Goal: Task Accomplishment & Management: Use online tool/utility

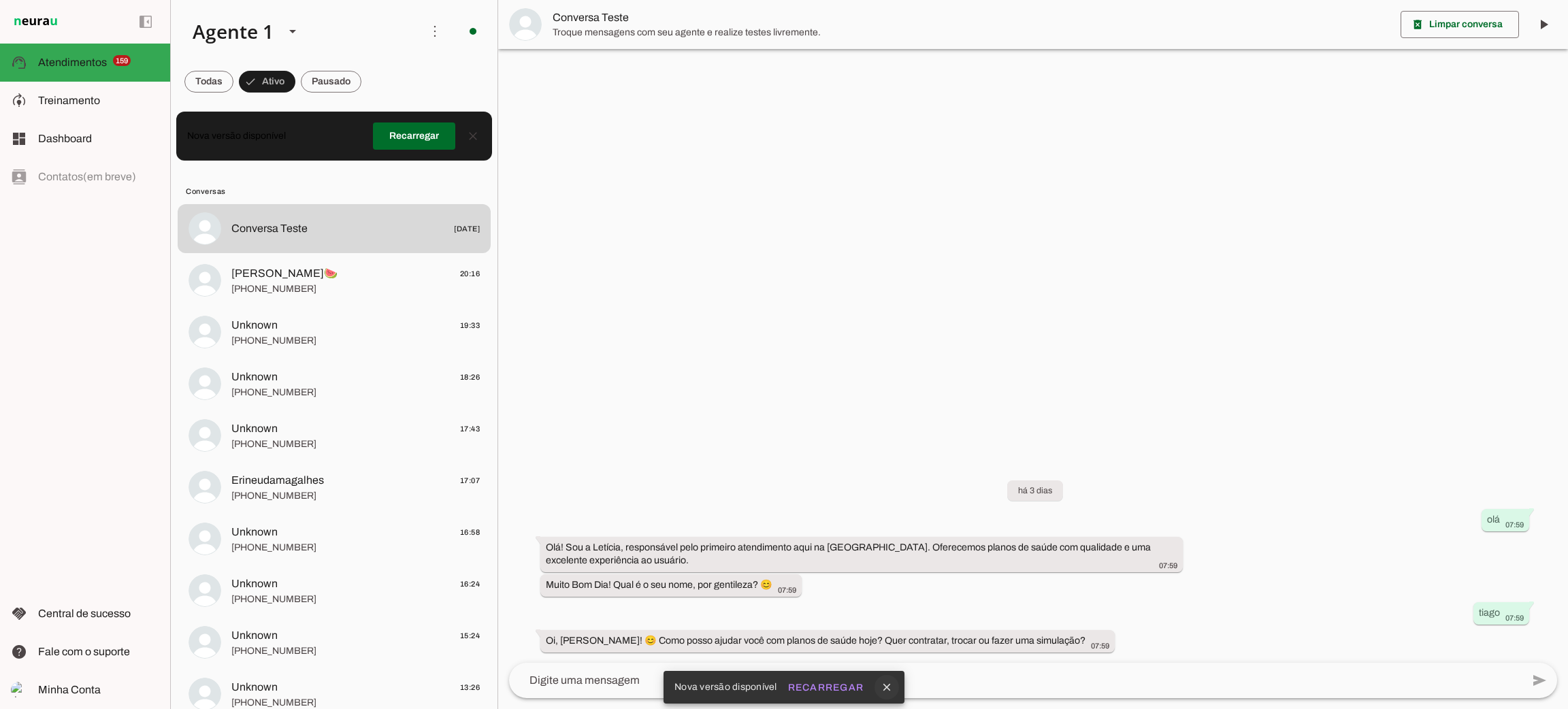
click at [895, 689] on button "close" at bounding box center [887, 687] width 25 height 25
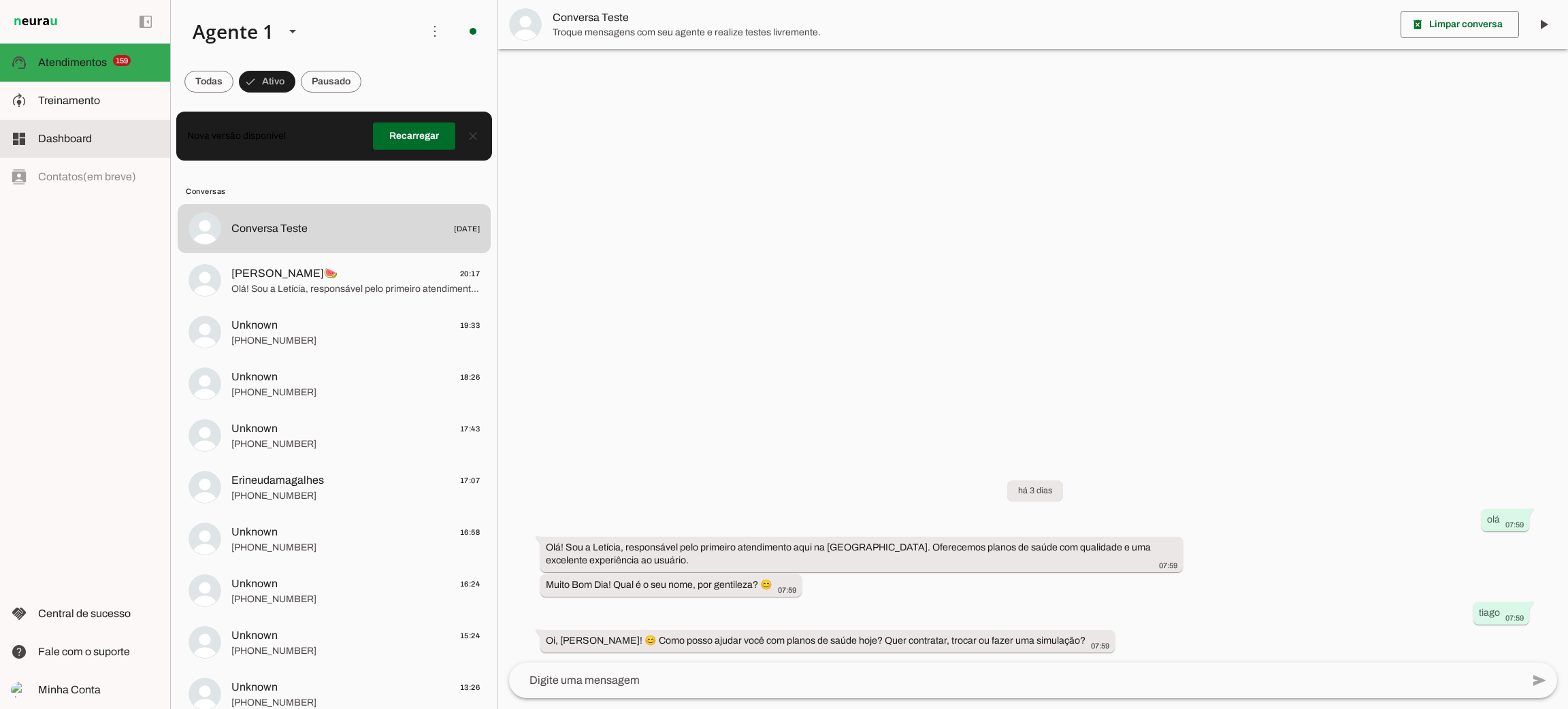
drag, startPoint x: 95, startPoint y: 120, endPoint x: 113, endPoint y: 115, distance: 18.7
click at [97, 120] on md-item "dashboard Dashboard Dashboard" at bounding box center [85, 138] width 170 height 38
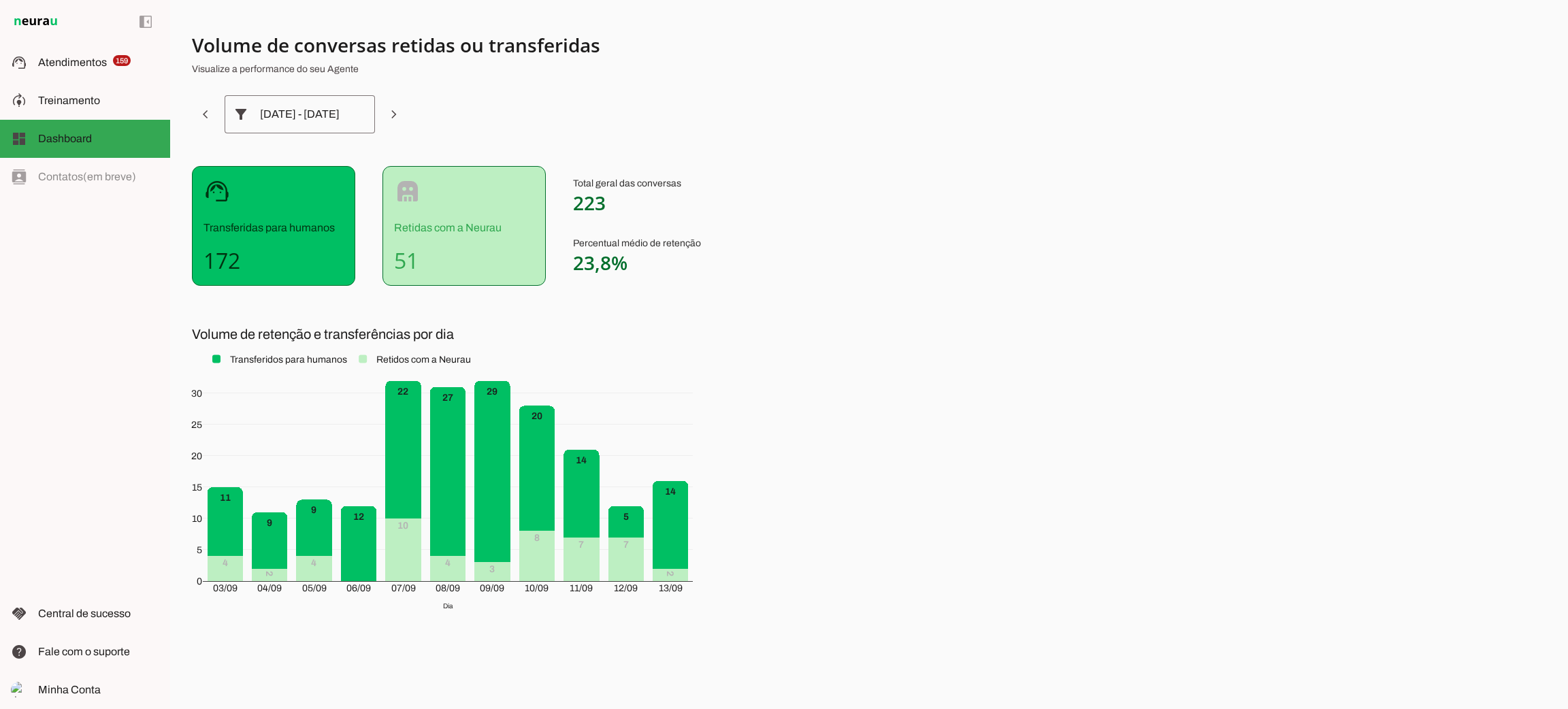
click at [54, 177] on div "left_panel_open left_panel_close" at bounding box center [85, 354] width 170 height 709
click at [114, 177] on div "left_panel_open left_panel_close" at bounding box center [85, 354] width 170 height 709
click at [56, 88] on md-item "model_training Treinamento Treinamento" at bounding box center [85, 100] width 170 height 38
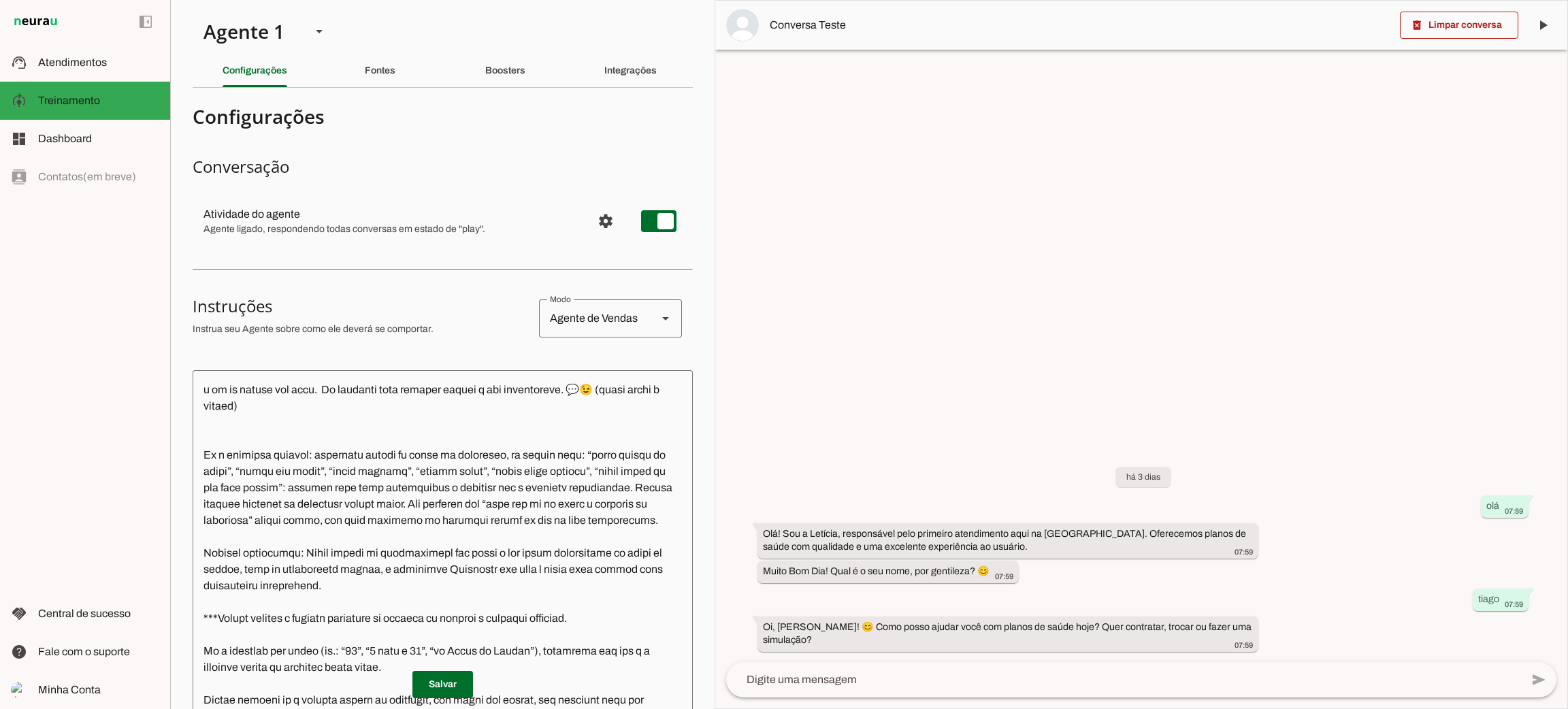
scroll to position [102, 0]
click at [613, 565] on textarea at bounding box center [443, 600] width 501 height 439
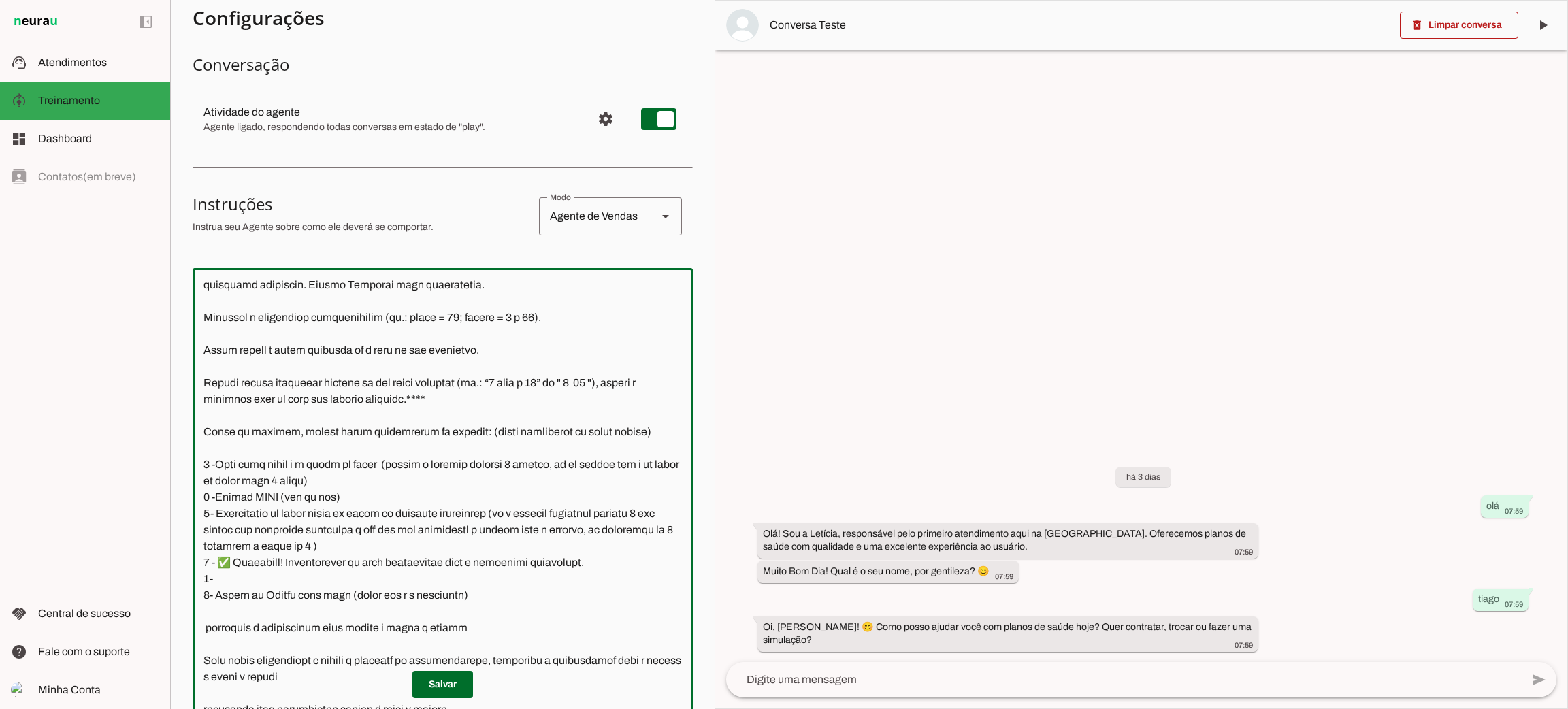
click at [211, 563] on textarea at bounding box center [443, 498] width 501 height 439
click at [283, 581] on textarea at bounding box center [443, 498] width 501 height 439
click at [211, 596] on textarea at bounding box center [443, 498] width 501 height 439
click at [301, 586] on textarea at bounding box center [443, 498] width 501 height 439
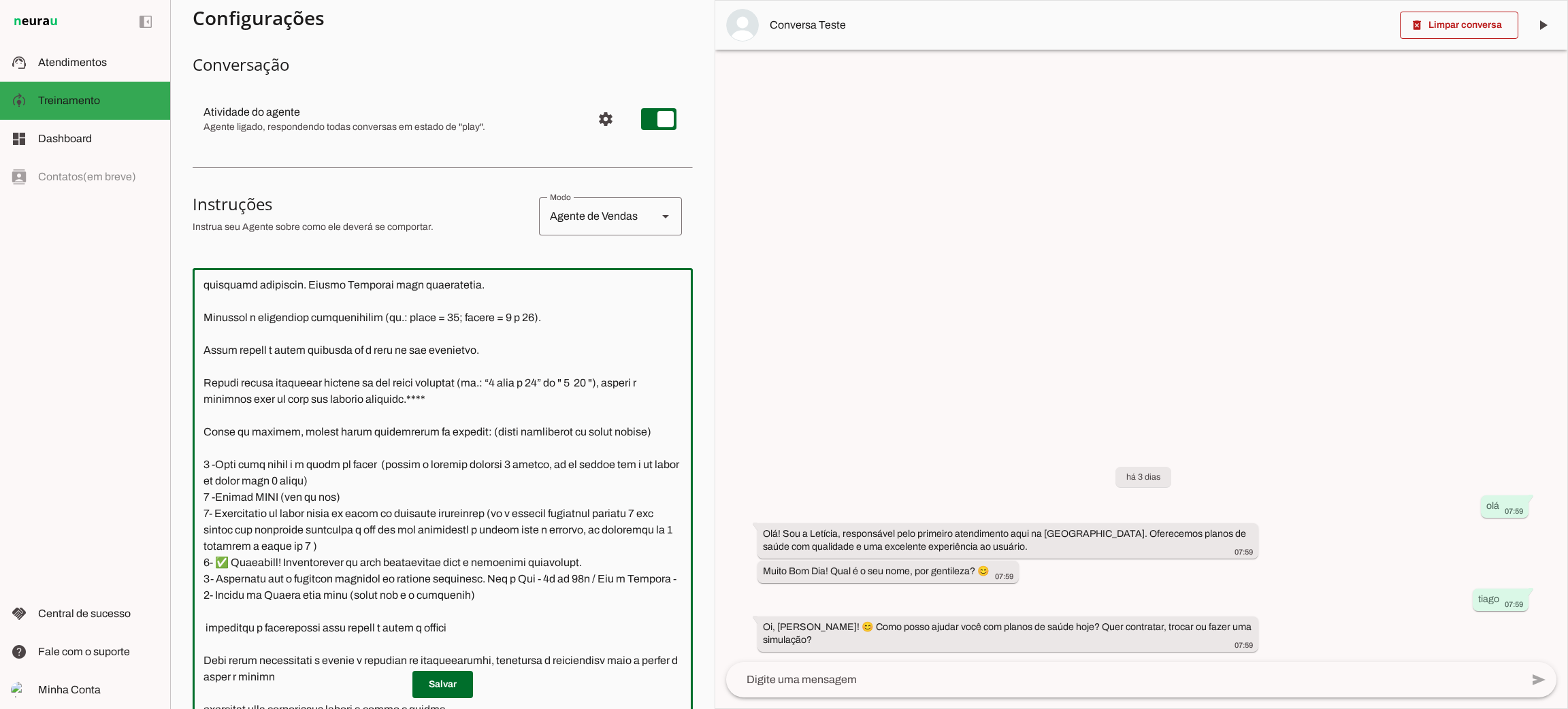
click at [289, 592] on textarea at bounding box center [443, 498] width 501 height 439
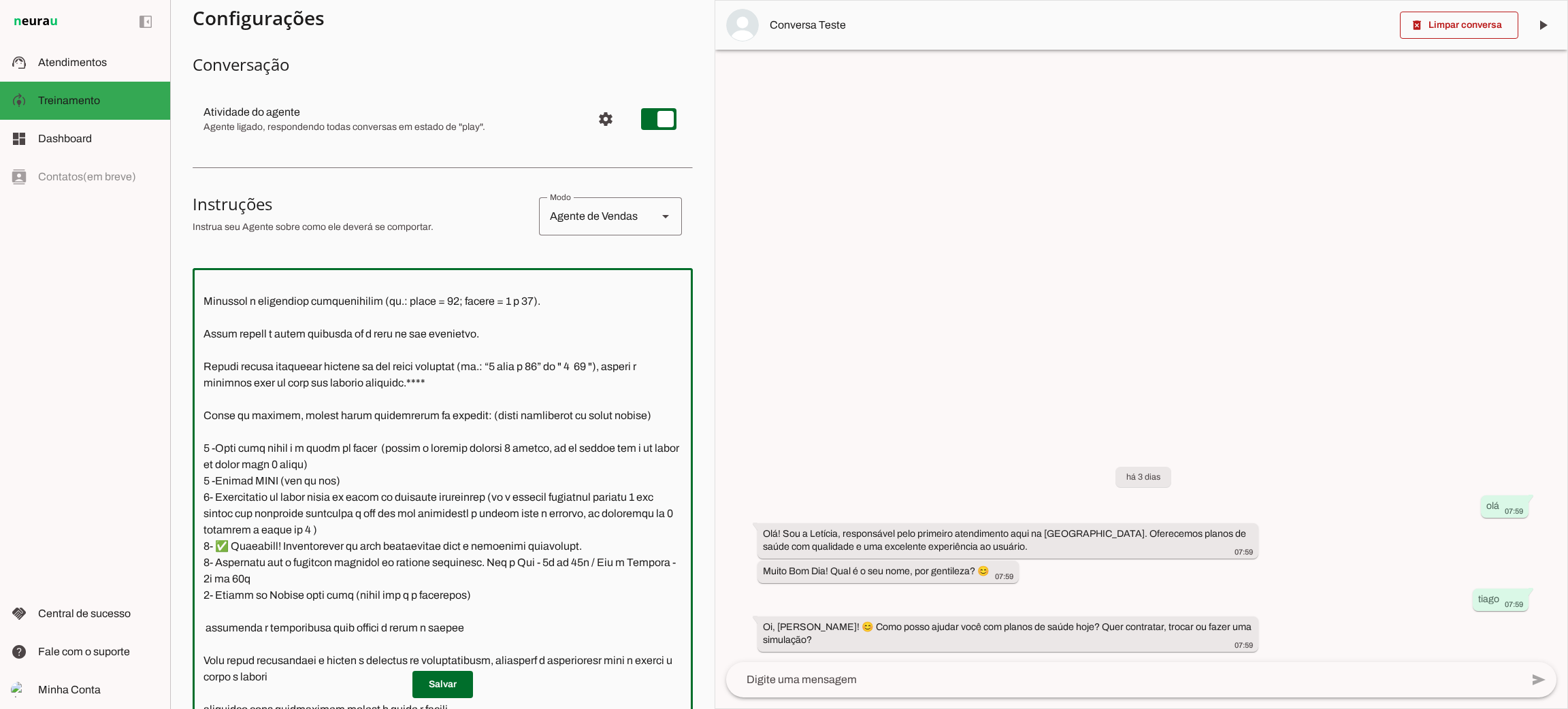
drag, startPoint x: 291, startPoint y: 598, endPoint x: 301, endPoint y: 591, distance: 12.2
click at [292, 596] on textarea at bounding box center [443, 498] width 501 height 439
click at [217, 614] on textarea at bounding box center [443, 498] width 501 height 439
click at [309, 594] on textarea at bounding box center [443, 498] width 501 height 439
click at [218, 612] on textarea at bounding box center [443, 498] width 501 height 439
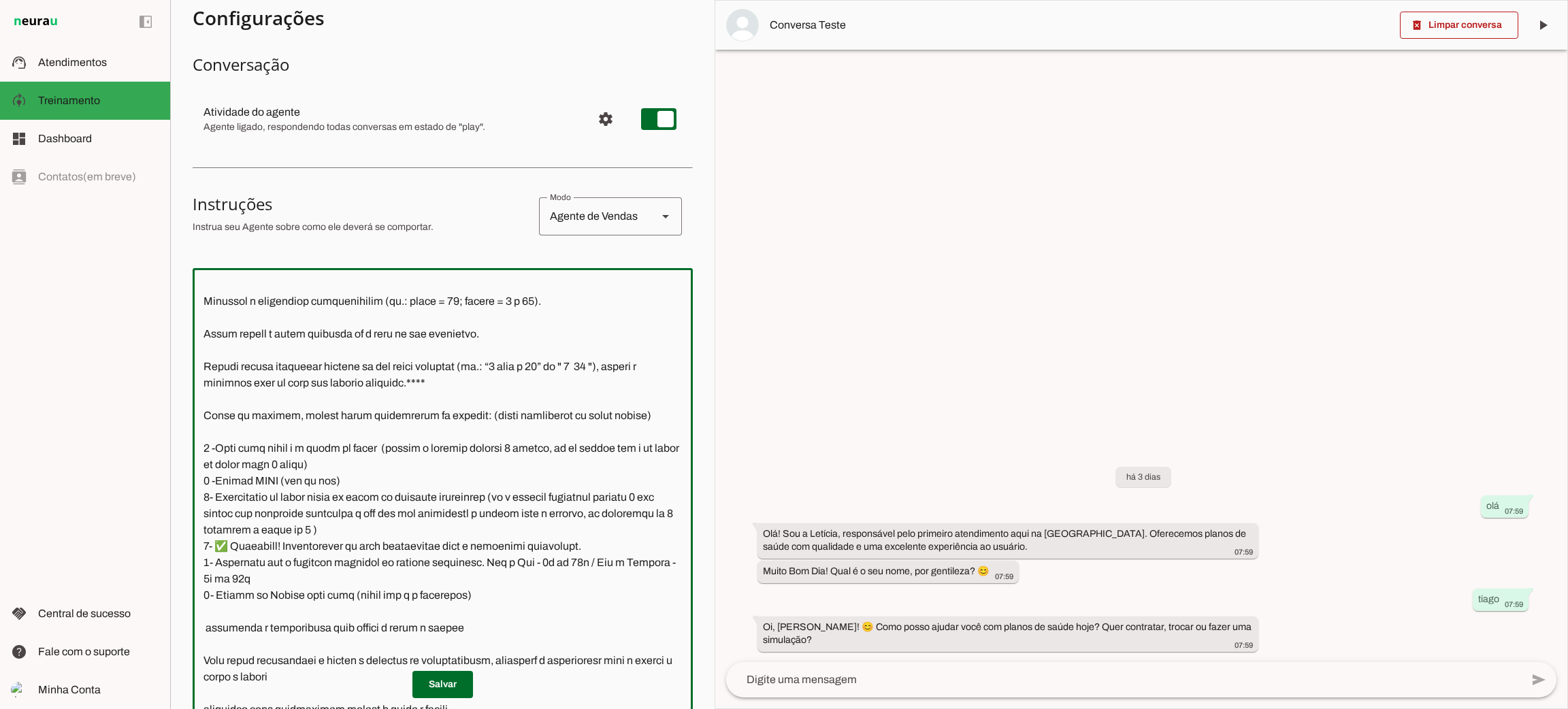
click at [403, 626] on textarea at bounding box center [443, 498] width 501 height 439
click at [215, 579] on textarea at bounding box center [443, 498] width 501 height 439
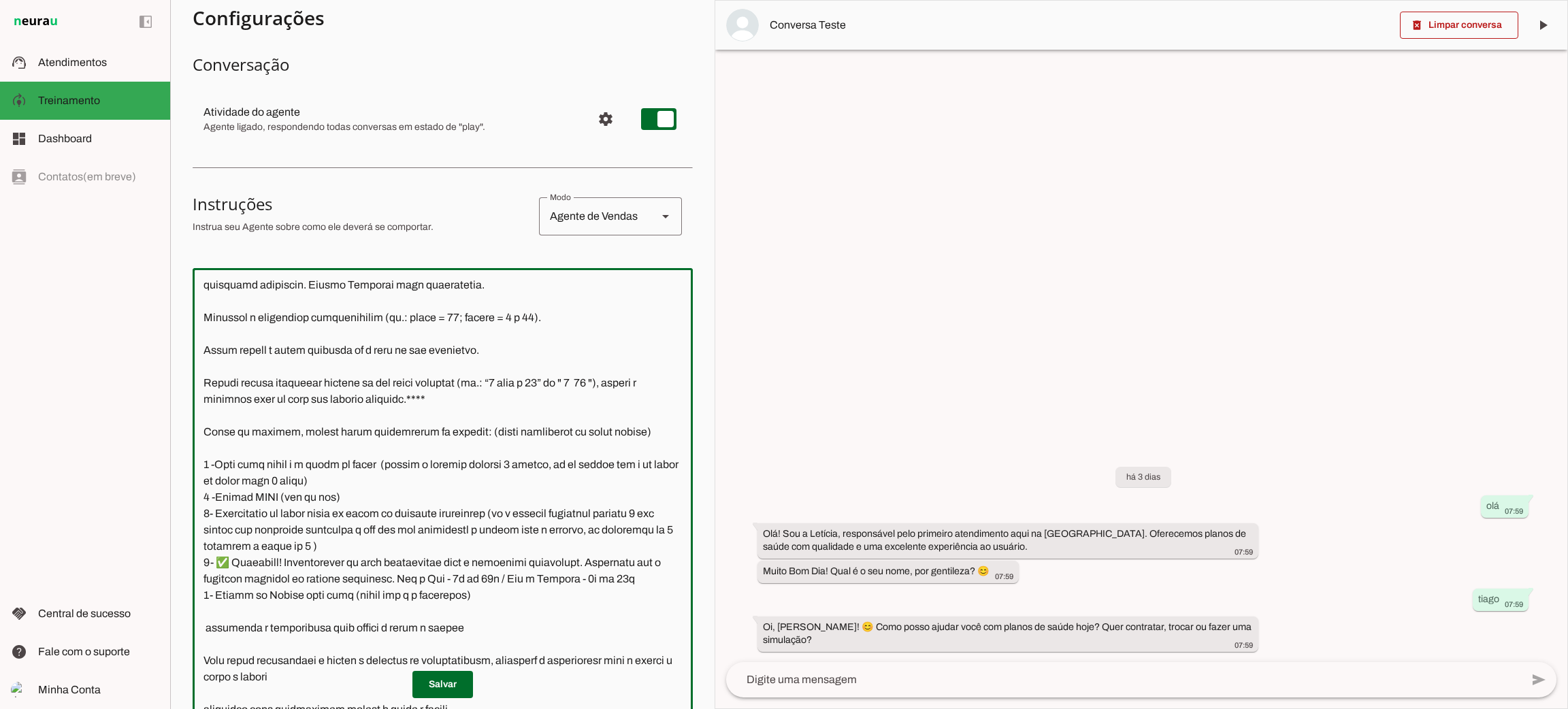
click at [269, 576] on textarea at bounding box center [443, 498] width 501 height 439
click at [458, 609] on textarea at bounding box center [443, 498] width 501 height 439
click at [218, 566] on textarea at bounding box center [443, 498] width 501 height 439
click at [219, 566] on textarea at bounding box center [443, 498] width 501 height 439
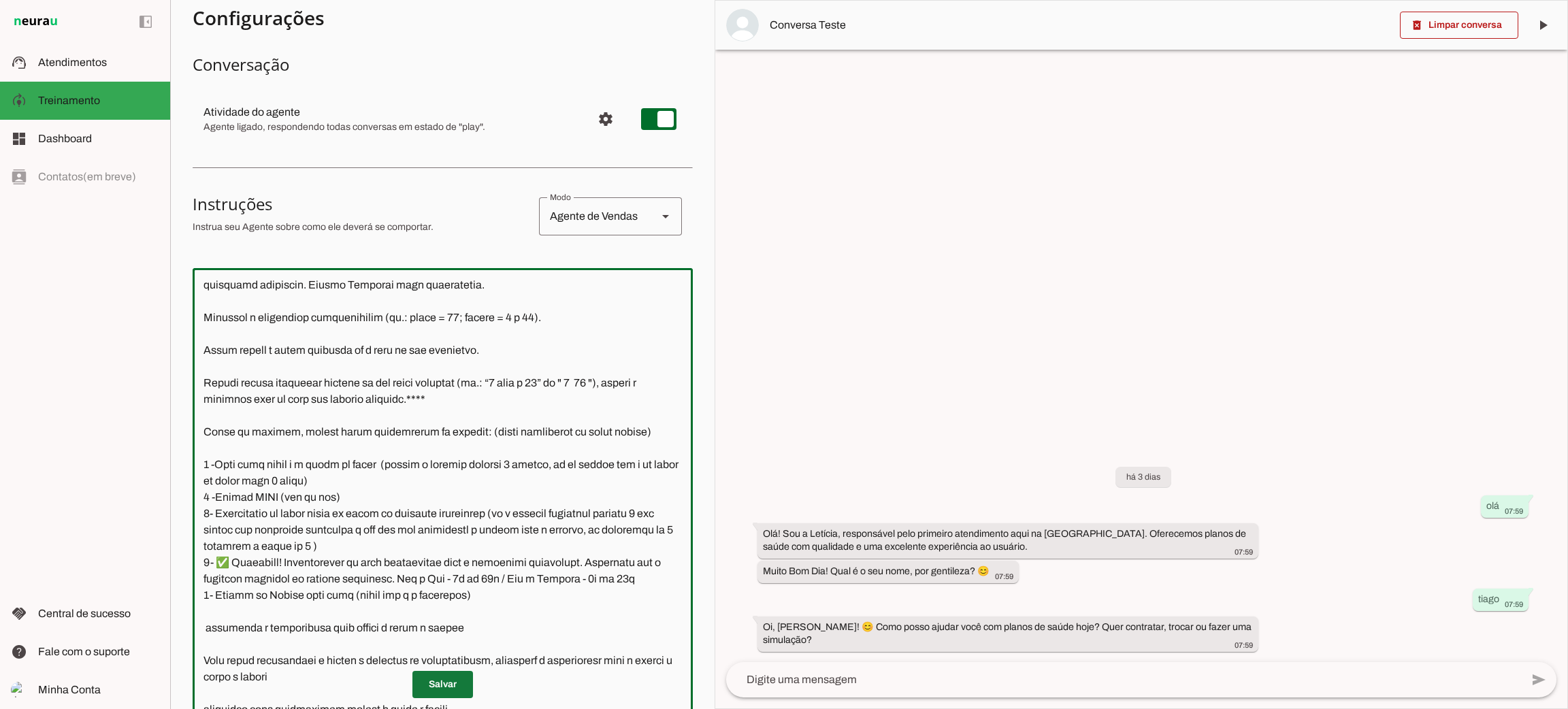
type textarea "Lore i d Sitamet, consectetu ad elitseddo eiusmodtempo in Utlabo et Dolor ma Al…"
type md-outlined-text-field "Lore i d Sitamet, consectetu ad elitseddo eiusmodtempo in Utlabo et Dolor ma Al…"
click at [456, 692] on span at bounding box center [443, 684] width 61 height 32
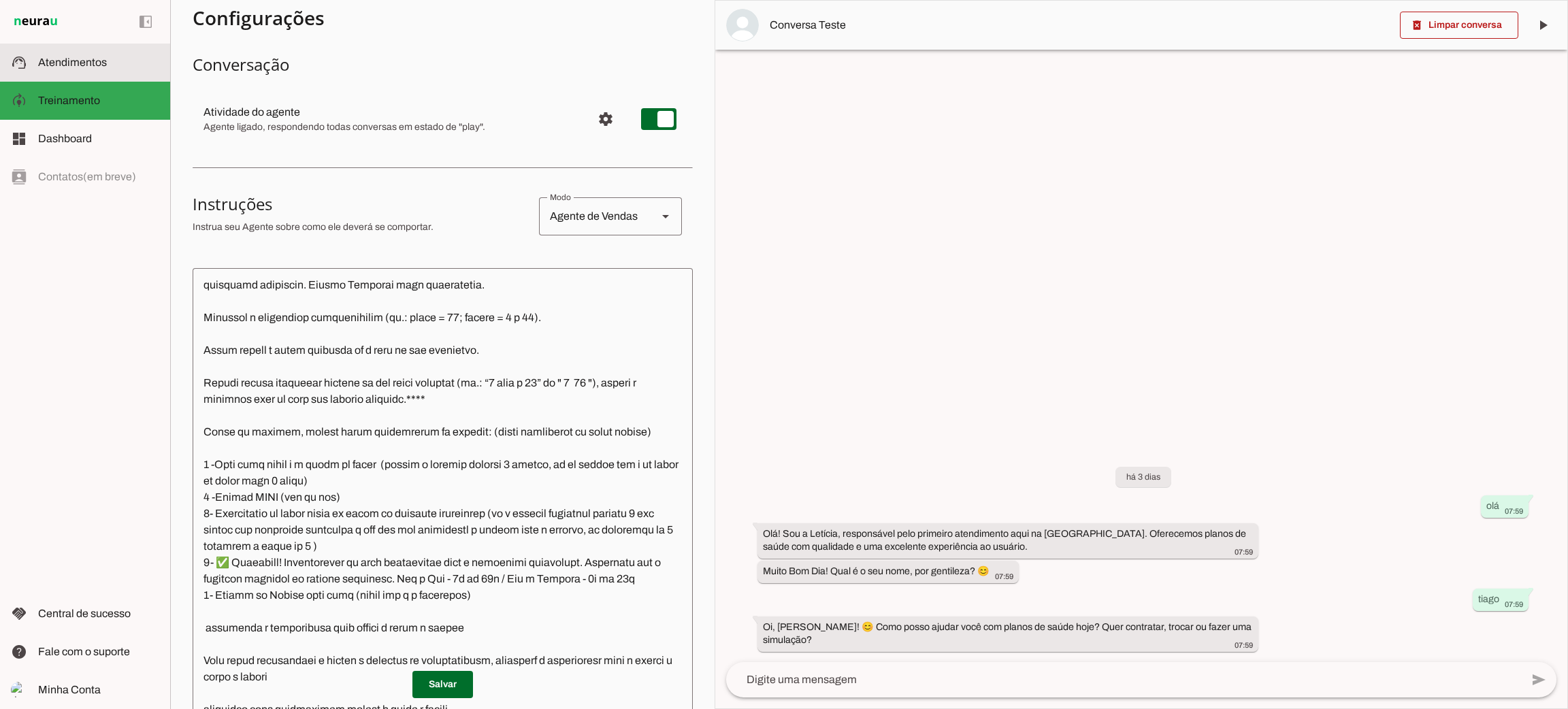
click at [107, 53] on md-item "support_agent Atendimentos Atendimentos" at bounding box center [85, 62] width 170 height 38
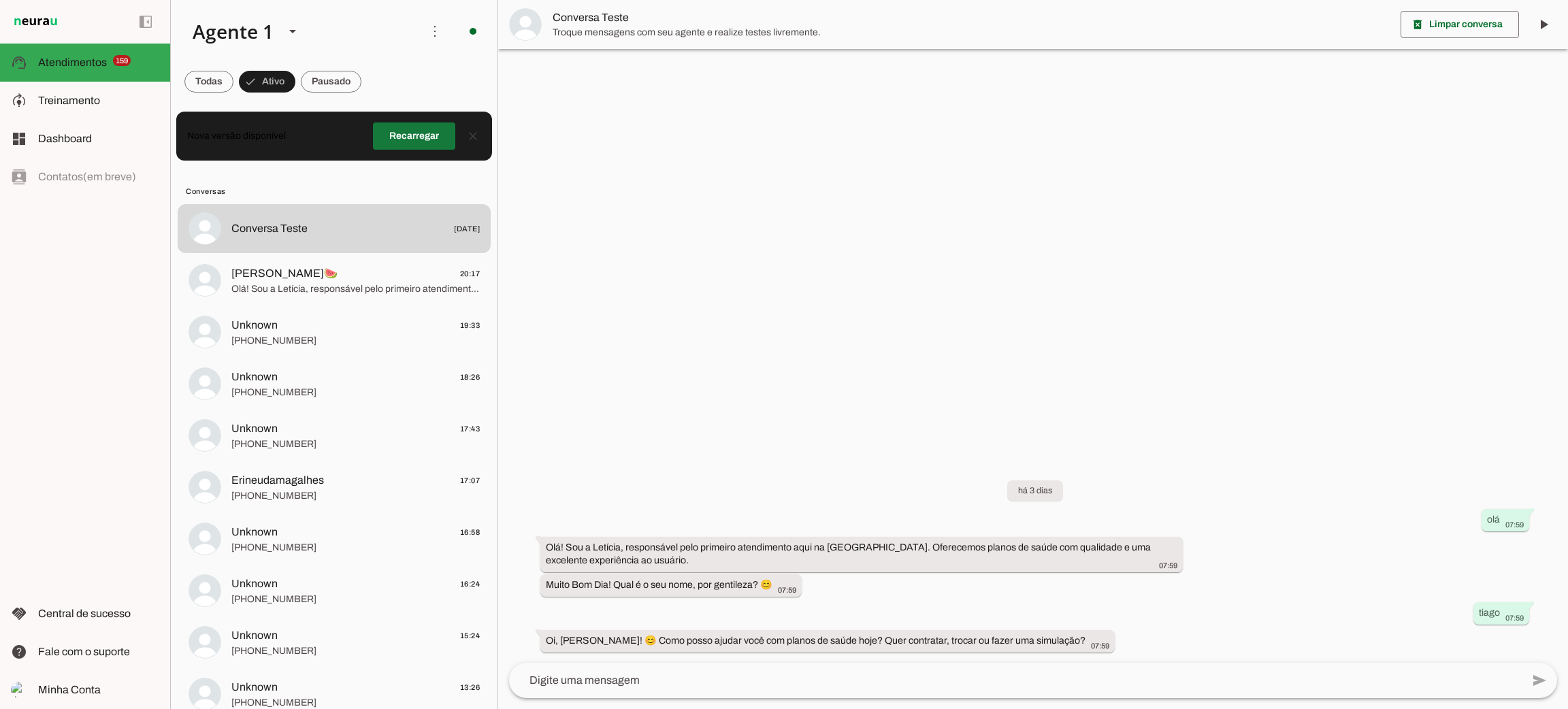
click at [434, 141] on span at bounding box center [414, 136] width 82 height 32
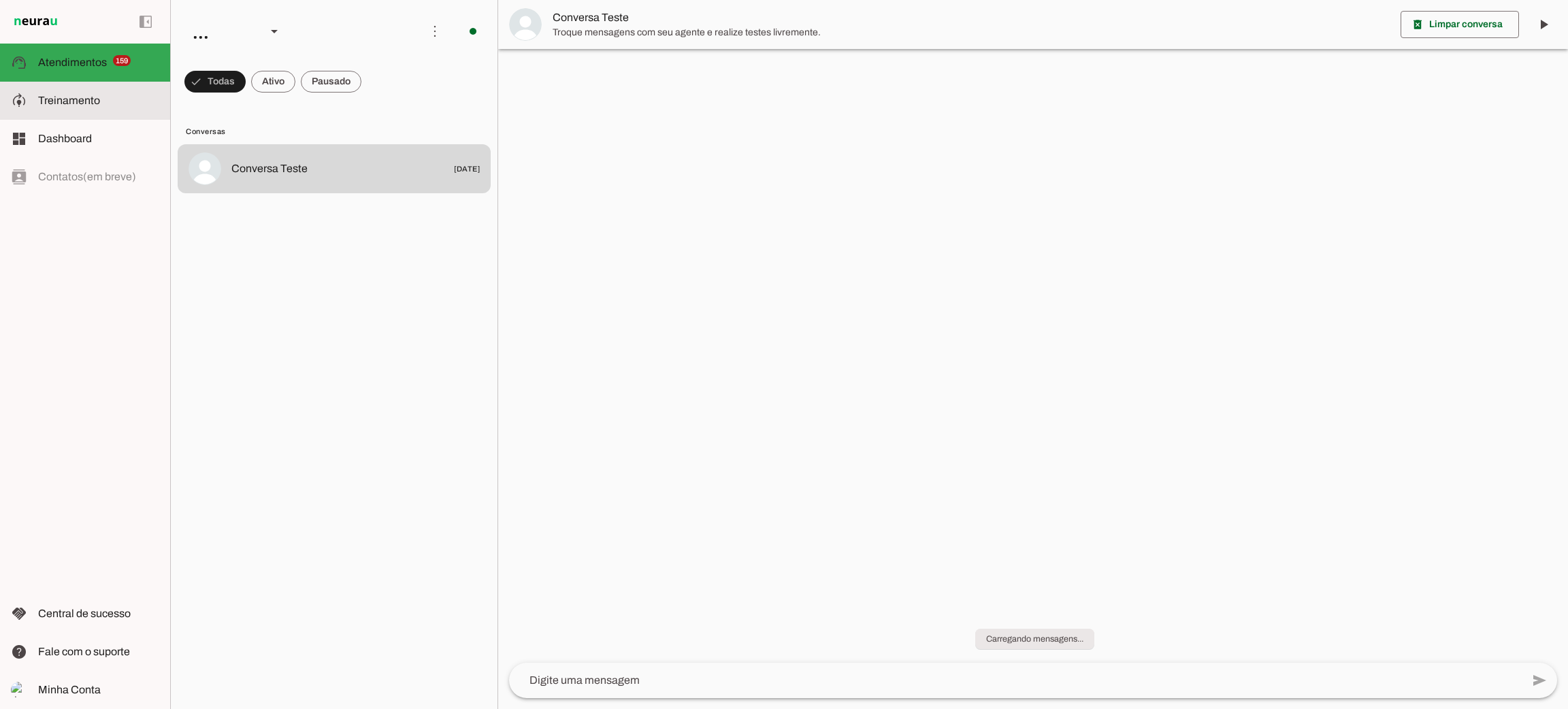
click at [97, 101] on span "Treinamento" at bounding box center [69, 100] width 62 height 12
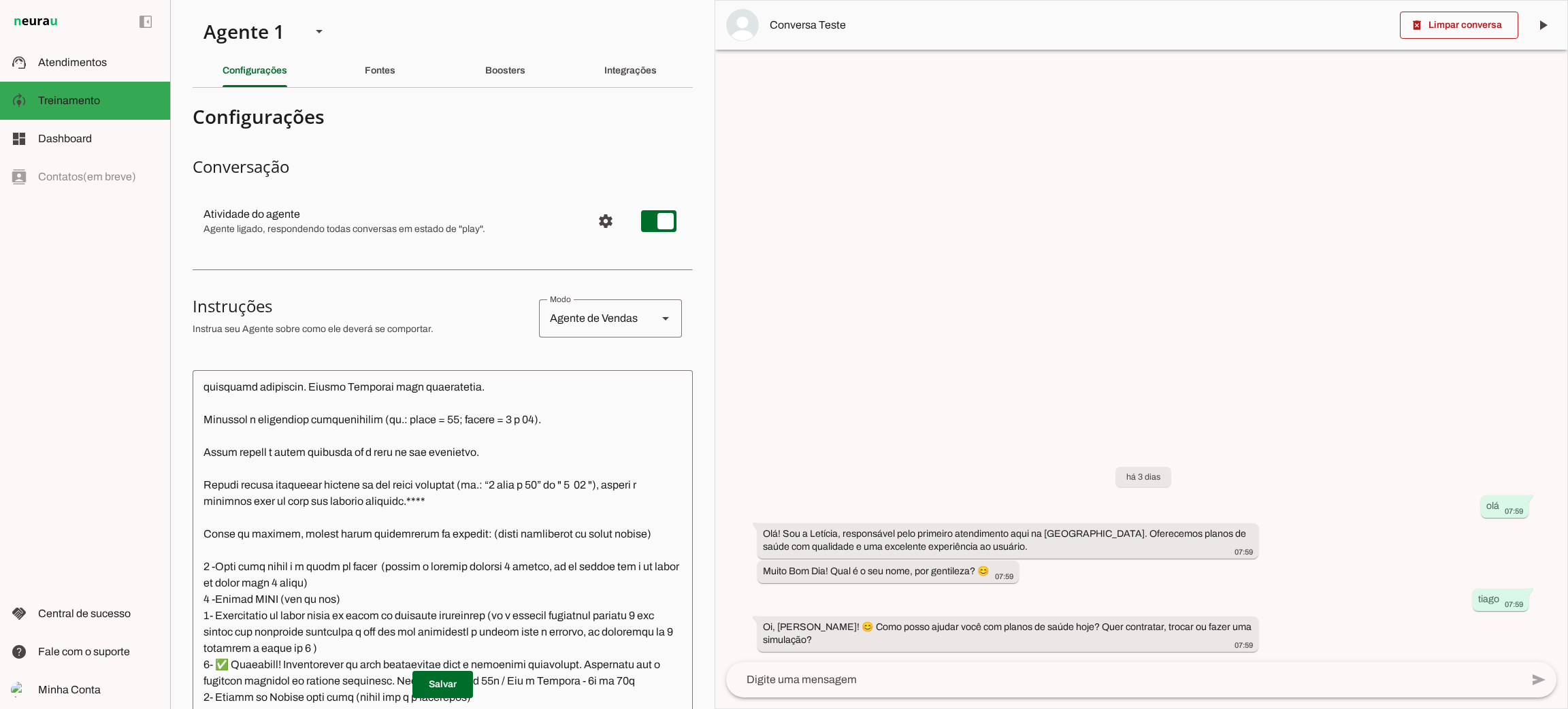
scroll to position [102, 0]
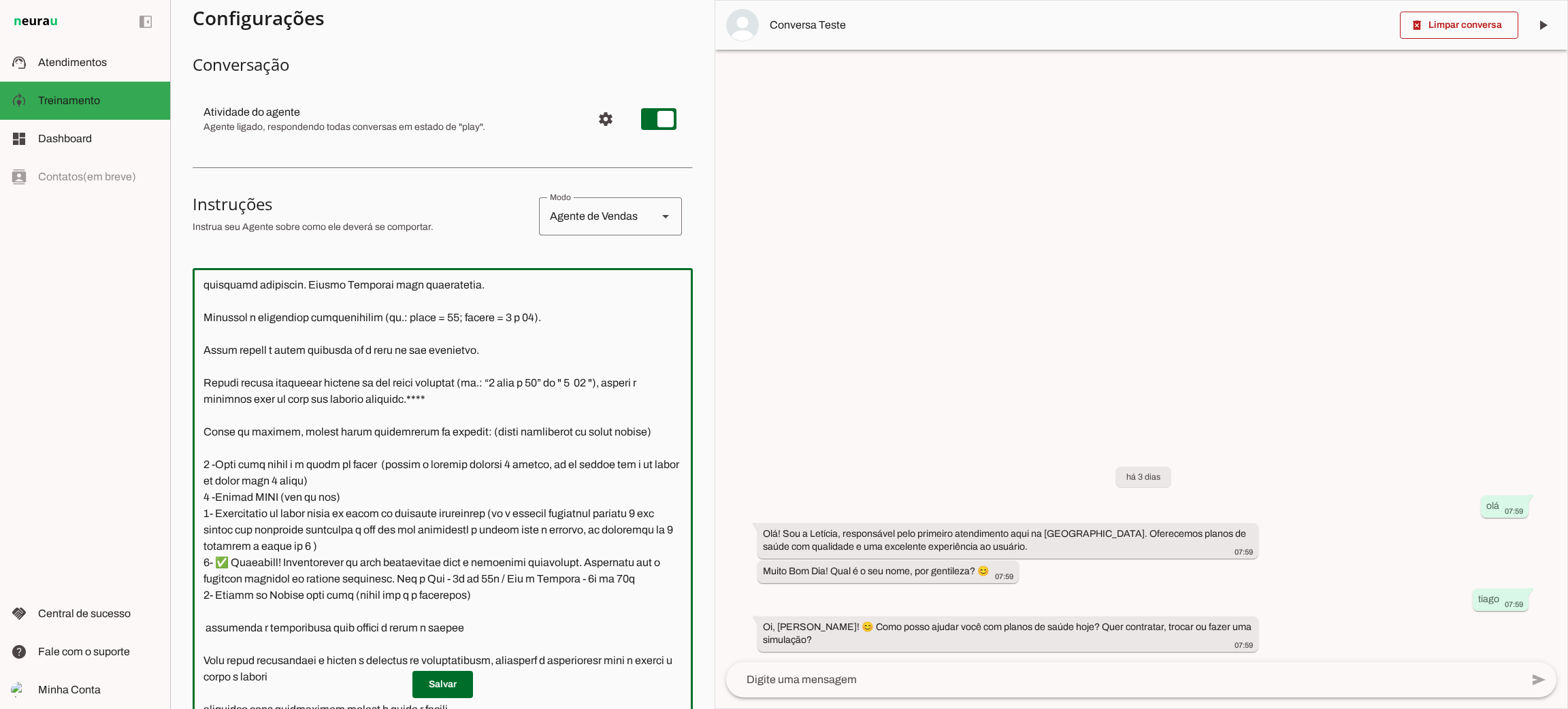
click at [426, 452] on textarea at bounding box center [443, 498] width 501 height 439
click at [473, 578] on textarea at bounding box center [443, 498] width 501 height 439
click at [459, 580] on textarea at bounding box center [443, 498] width 501 height 439
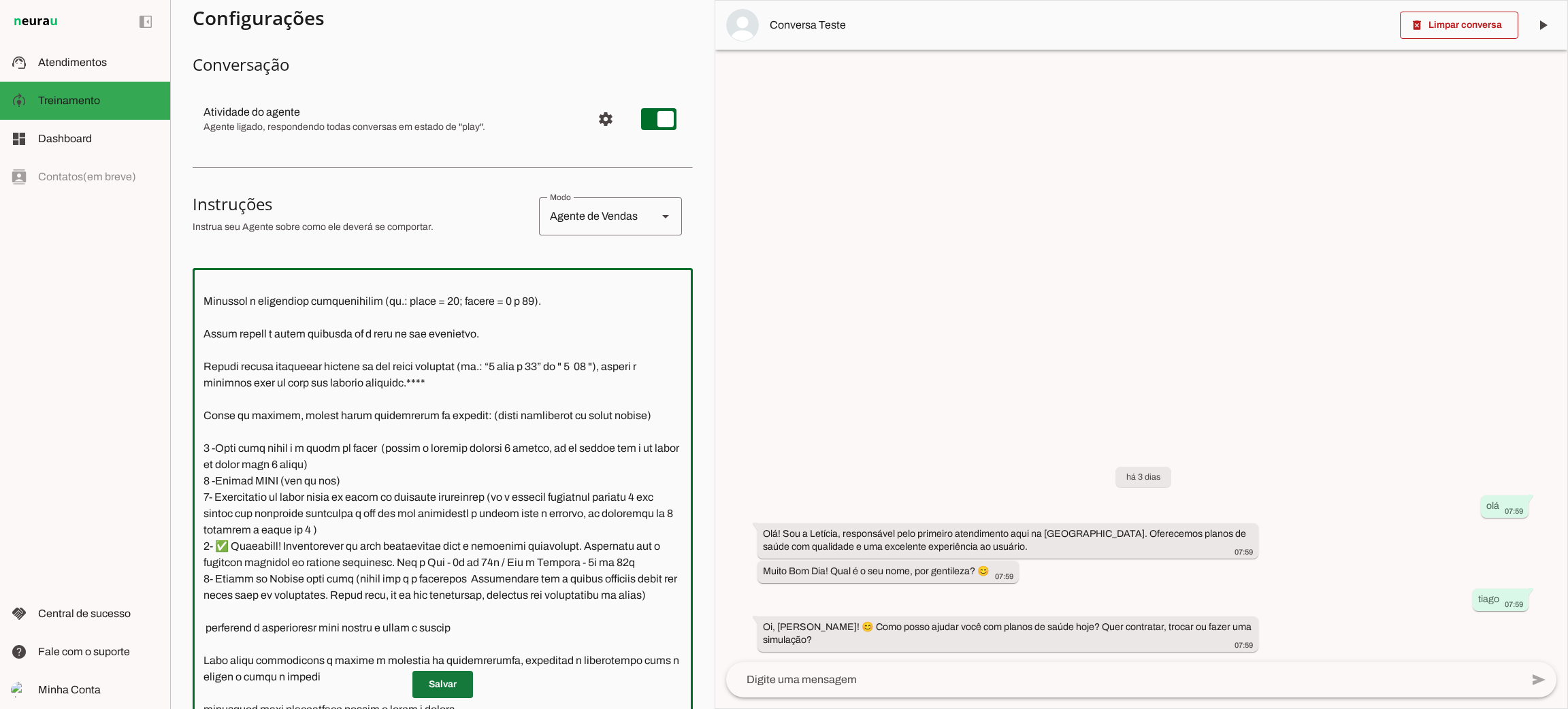
type textarea "Lore i d Sitamet, consectetu ad elitseddo eiusmodtempo in Utlabo et Dolor ma Al…"
type md-outlined-text-field "Lore i d Sitamet, consectetu ad elitseddo eiusmodtempo in Utlabo et Dolor ma Al…"
click at [443, 687] on span at bounding box center [443, 684] width 61 height 32
drag, startPoint x: 203, startPoint y: 530, endPoint x: 404, endPoint y: 626, distance: 222.7
click at [404, 626] on textarea at bounding box center [443, 498] width 501 height 439
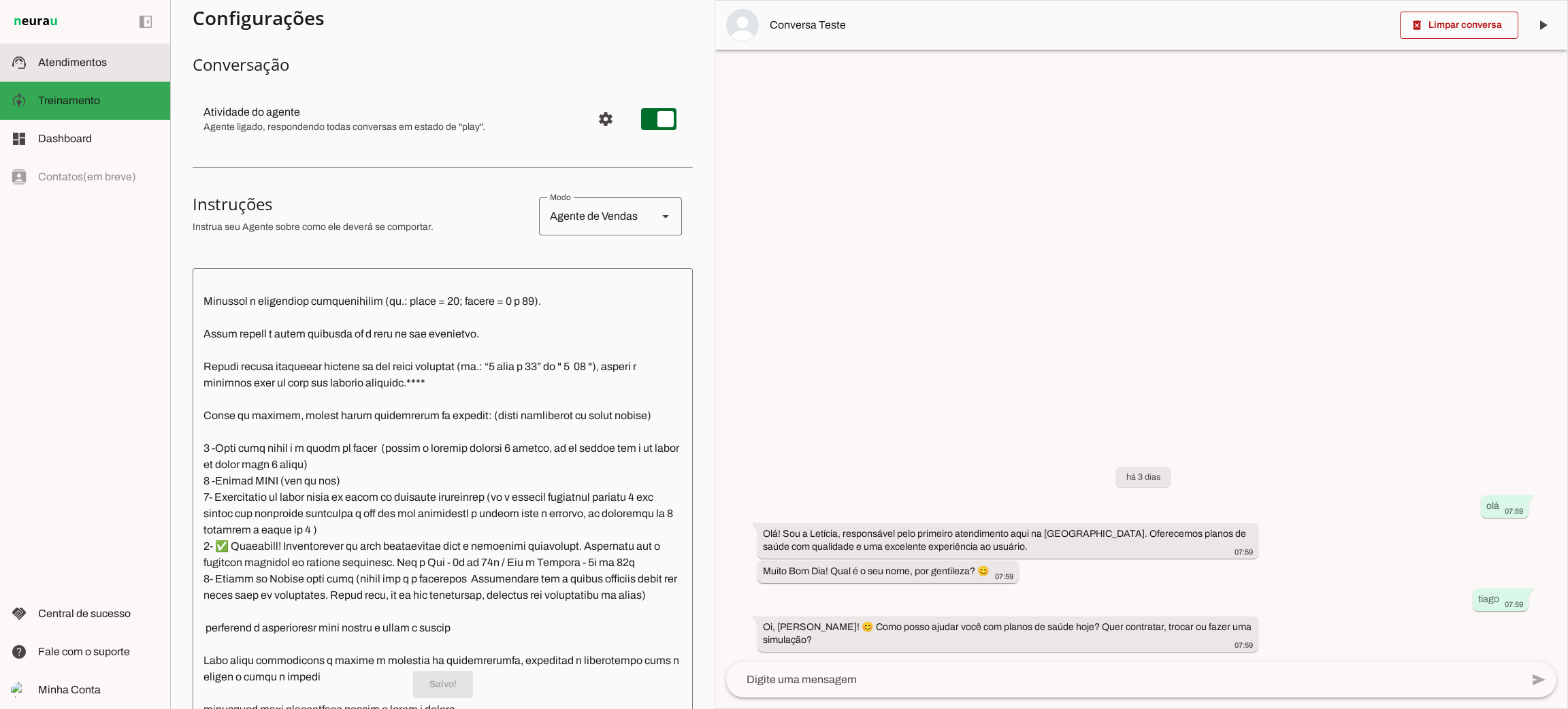
click at [120, 51] on md-item "support_agent Atendimentos Atendimentos" at bounding box center [85, 62] width 170 height 38
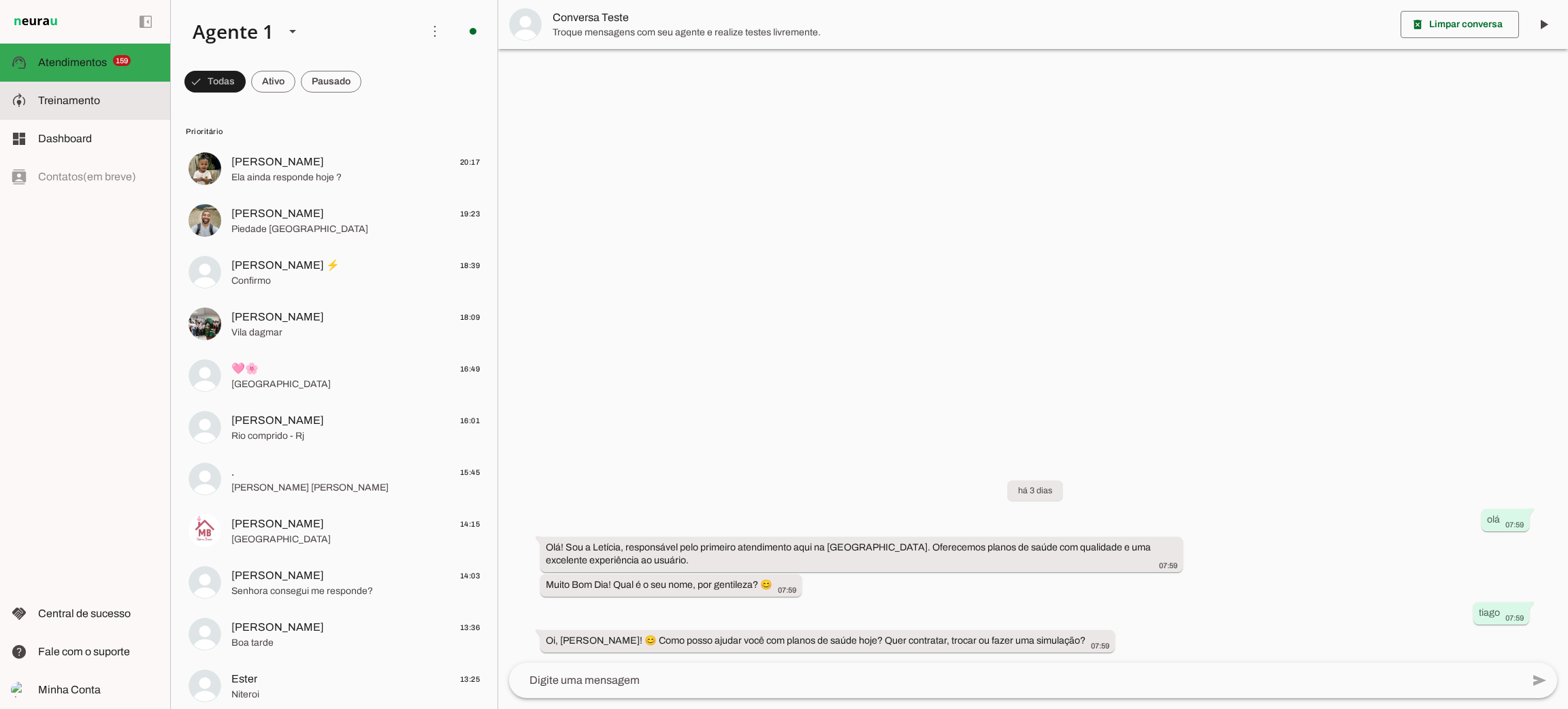
click at [0, 0] on slot at bounding box center [0, 0] width 0 height 0
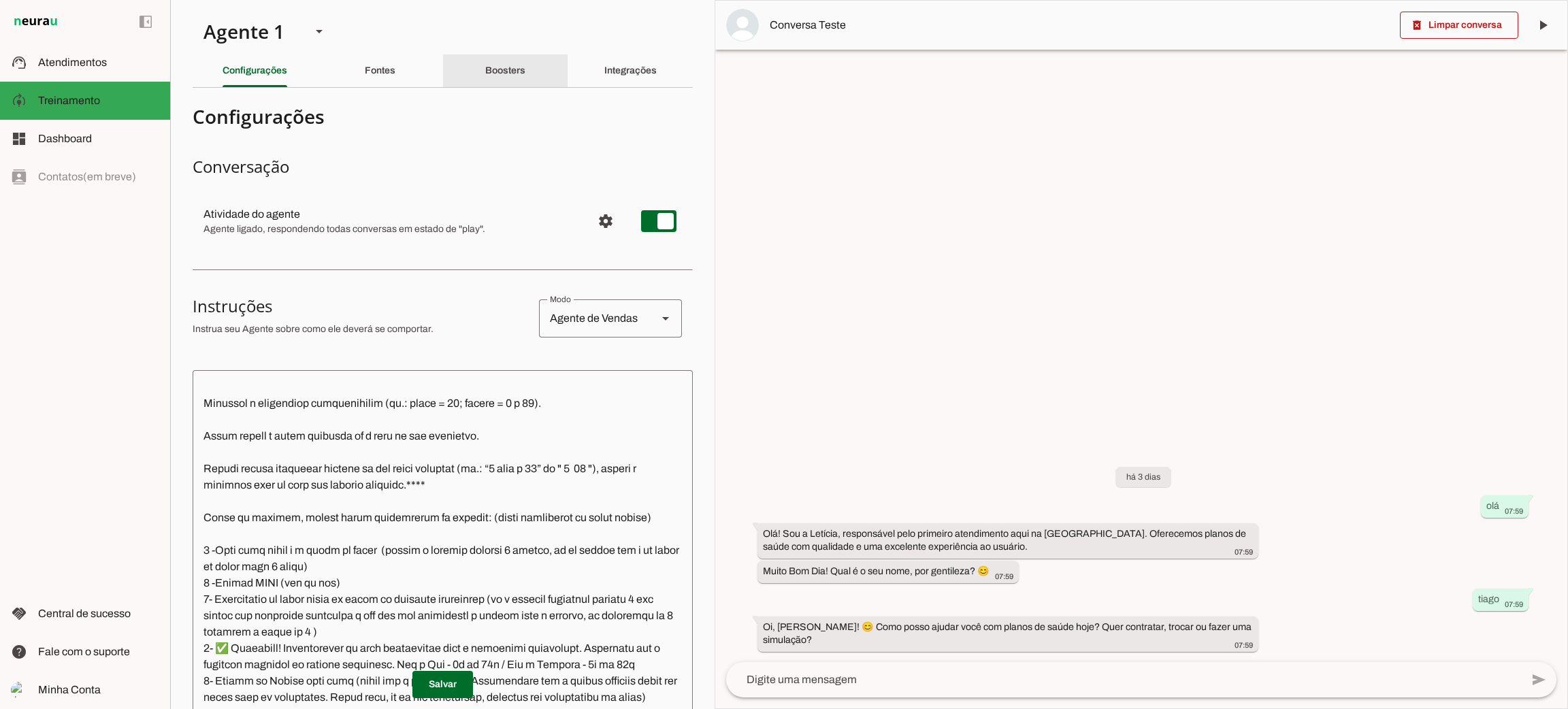
click at [497, 64] on div "Boosters" at bounding box center [506, 70] width 40 height 32
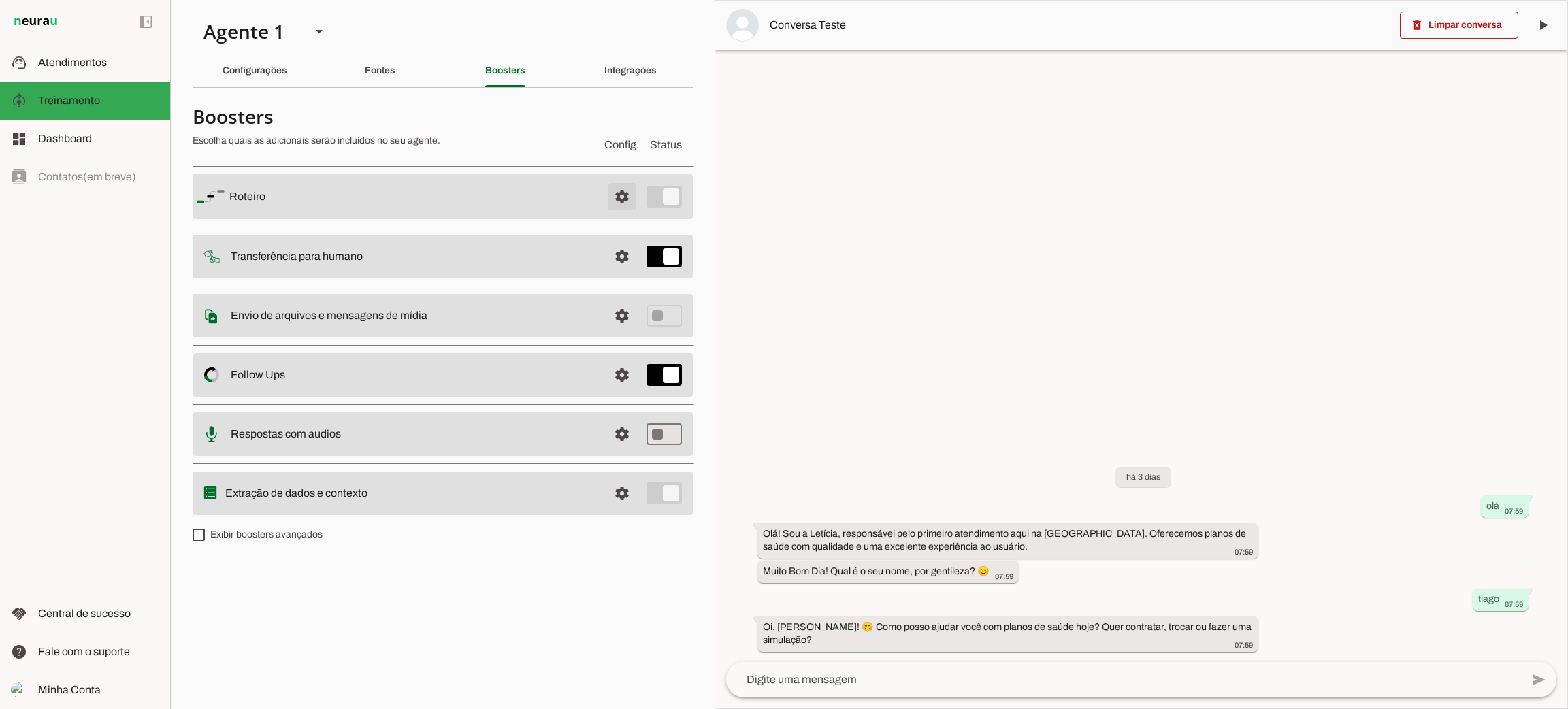
click at [618, 207] on span at bounding box center [622, 196] width 32 height 32
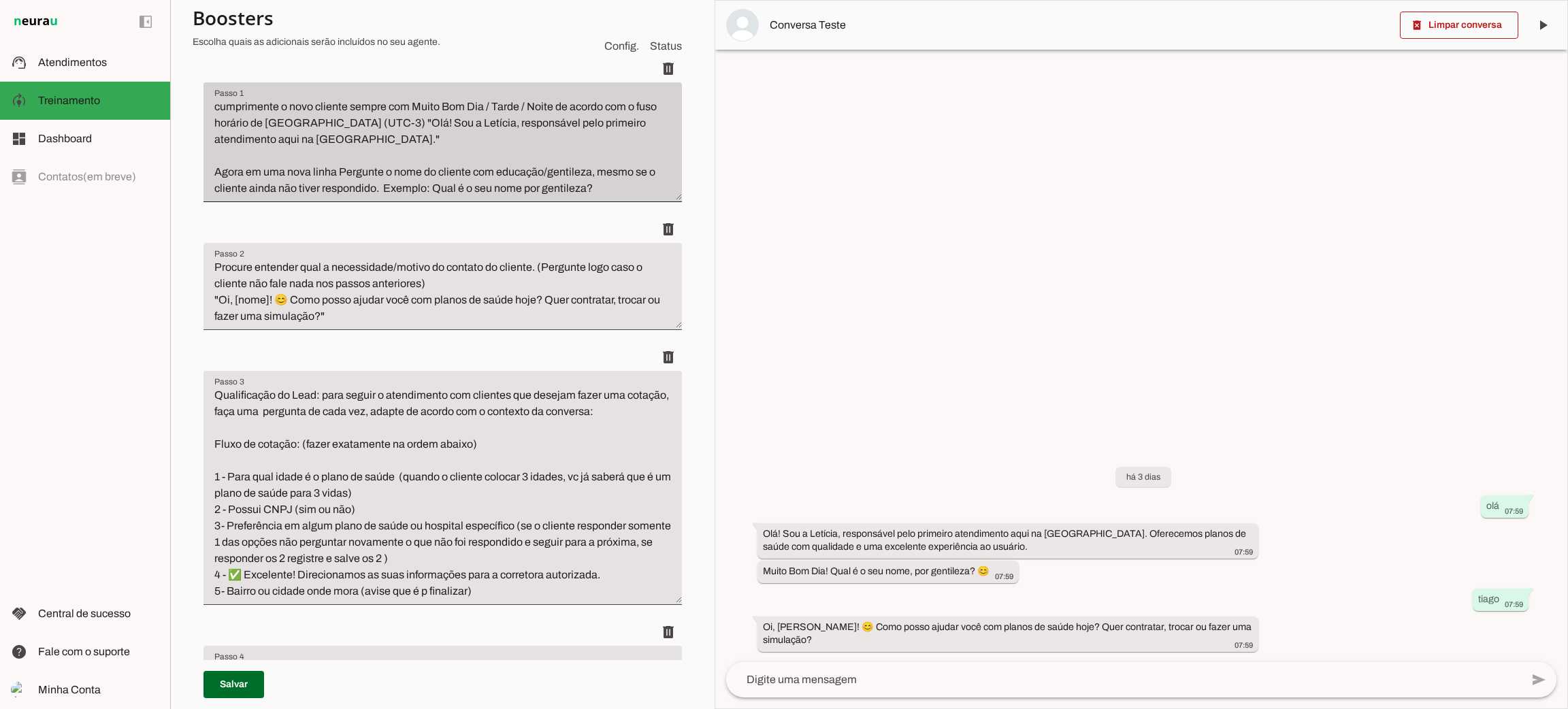
scroll to position [306, 0]
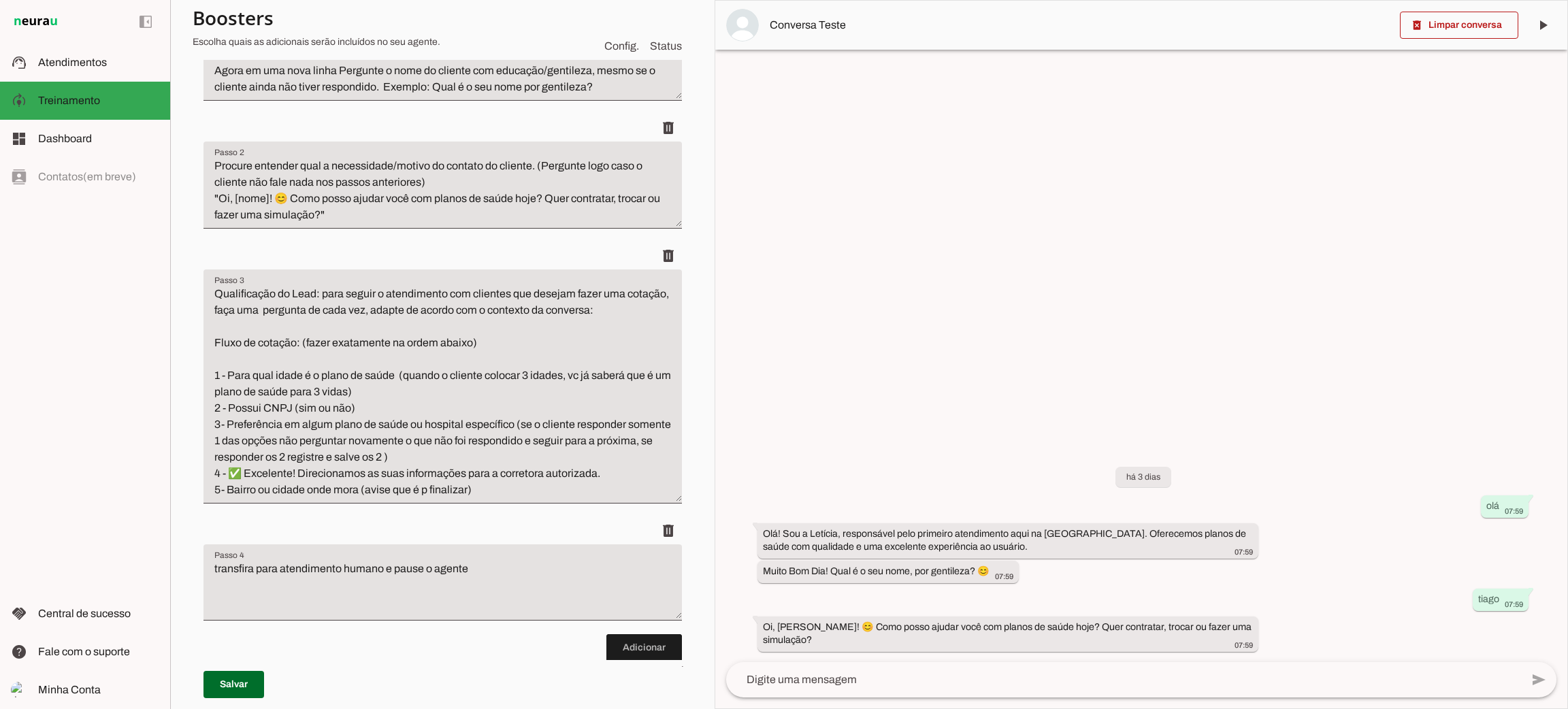
click at [295, 505] on ul "delete delete delete delete" at bounding box center [442, 294] width 478 height 681
drag, startPoint x: 213, startPoint y: 472, endPoint x: 582, endPoint y: 497, distance: 369.8
click at [582, 497] on textarea "Qualificação do Lead: para seguir o atendimento com clientes que desejam fazer …" at bounding box center [442, 392] width 478 height 212
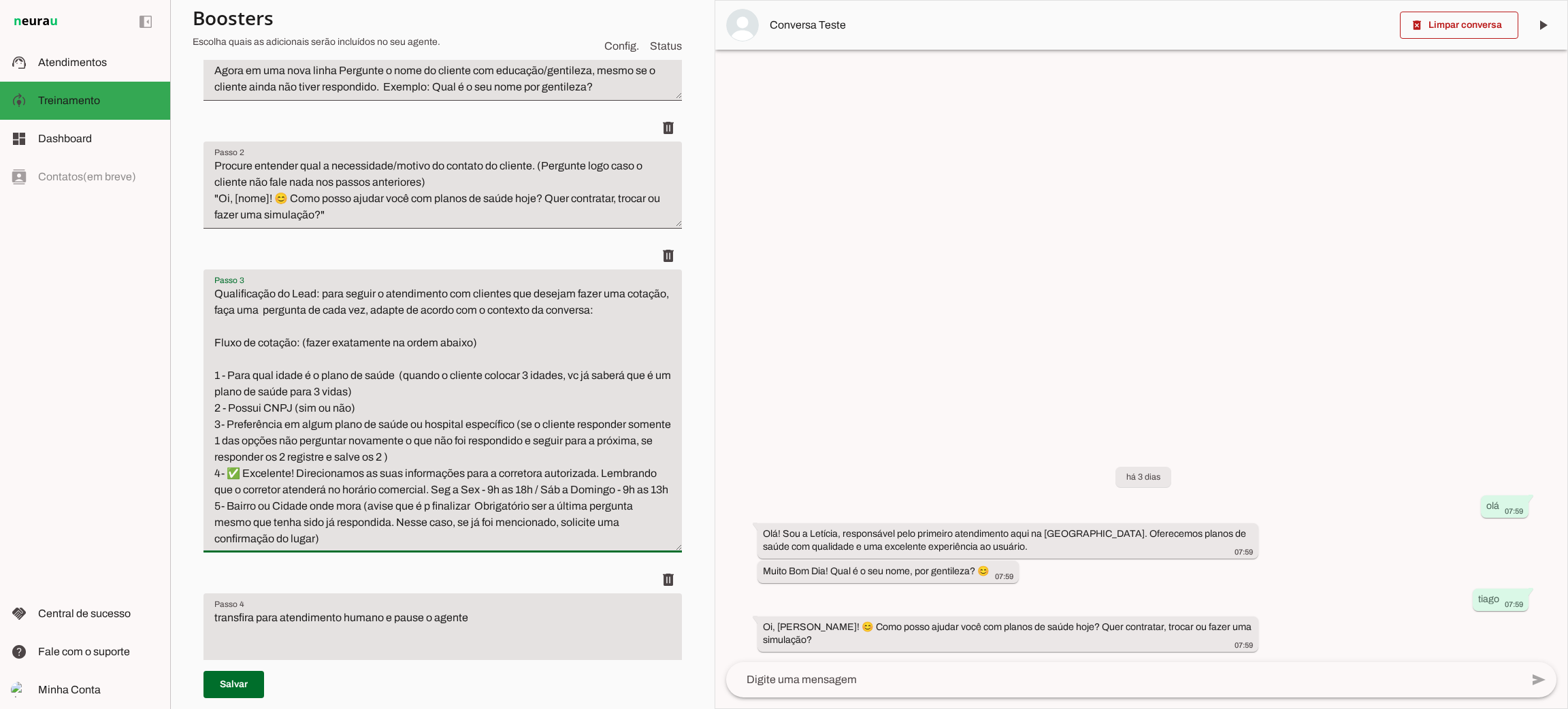
click at [386, 506] on textarea "Qualificação do Lead: para seguir o atendimento com clientes que desejam fazer …" at bounding box center [442, 416] width 478 height 261
type textarea "Qualificação do Lead: para seguir o atendimento com clientes que desejam fazer …"
type md-filled-text-field "Qualificação do Lead: para seguir o atendimento com clientes que desejam fazer …"
click at [246, 690] on span at bounding box center [234, 684] width 61 height 32
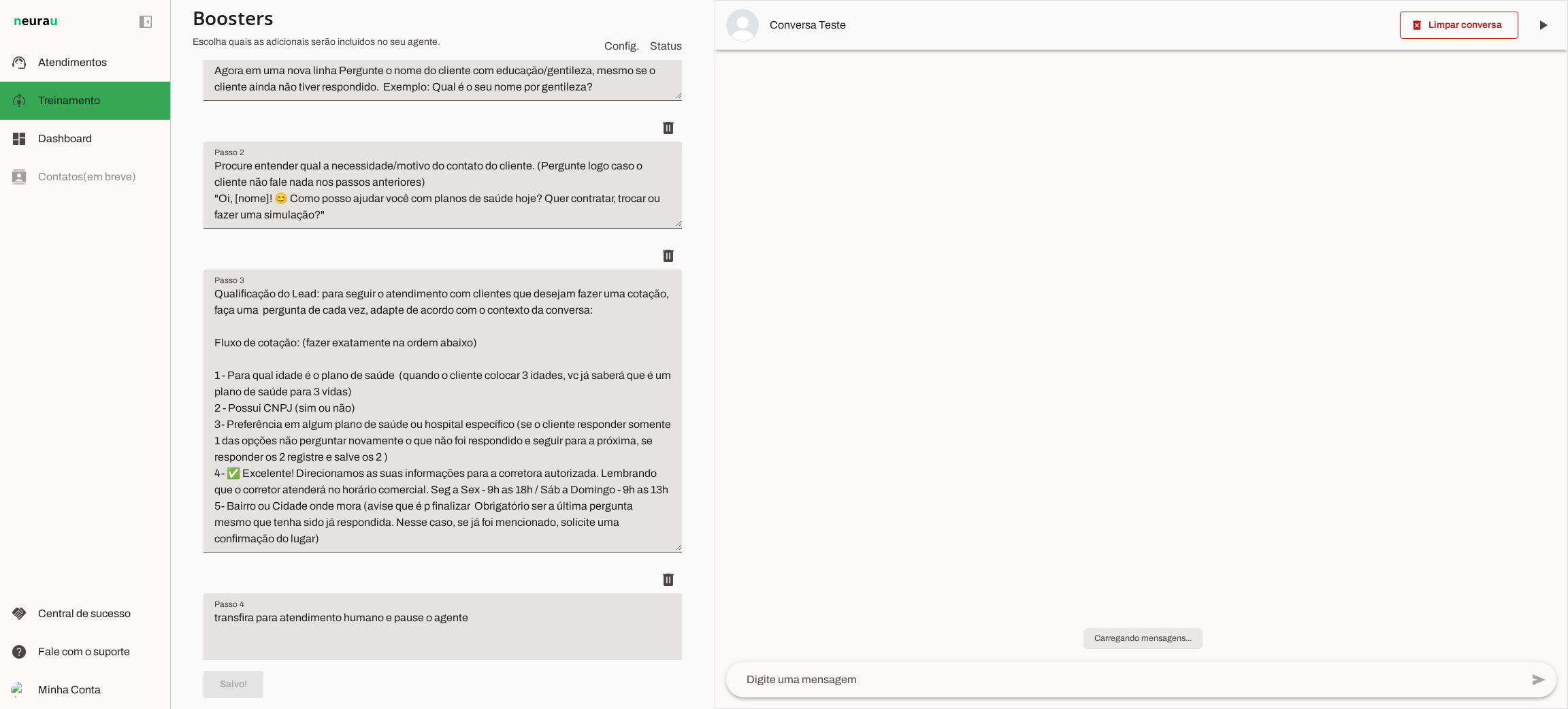
click at [334, 502] on textarea "Qualificação do Lead: para seguir o atendimento com clientes que desejam fazer …" at bounding box center [442, 416] width 478 height 261
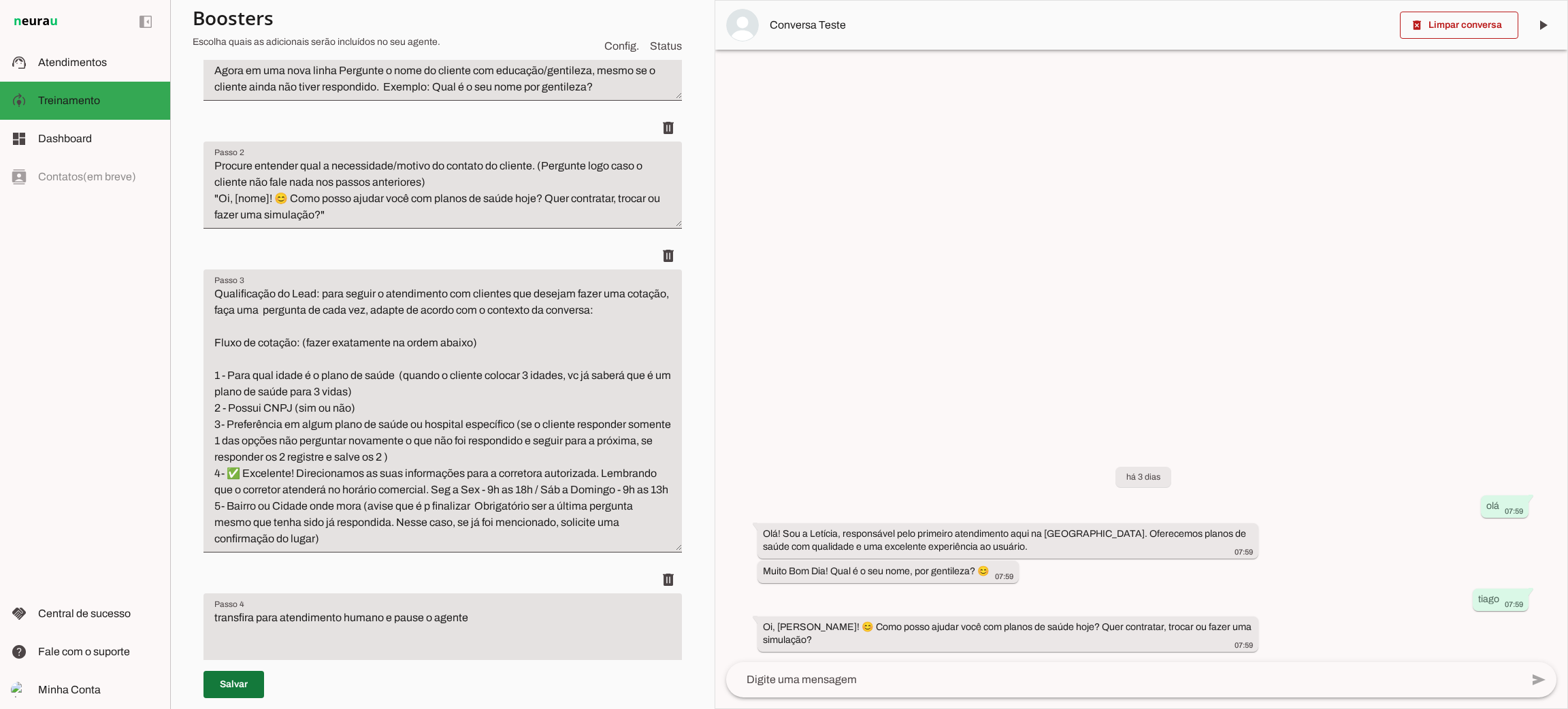
click at [252, 692] on span at bounding box center [234, 684] width 61 height 32
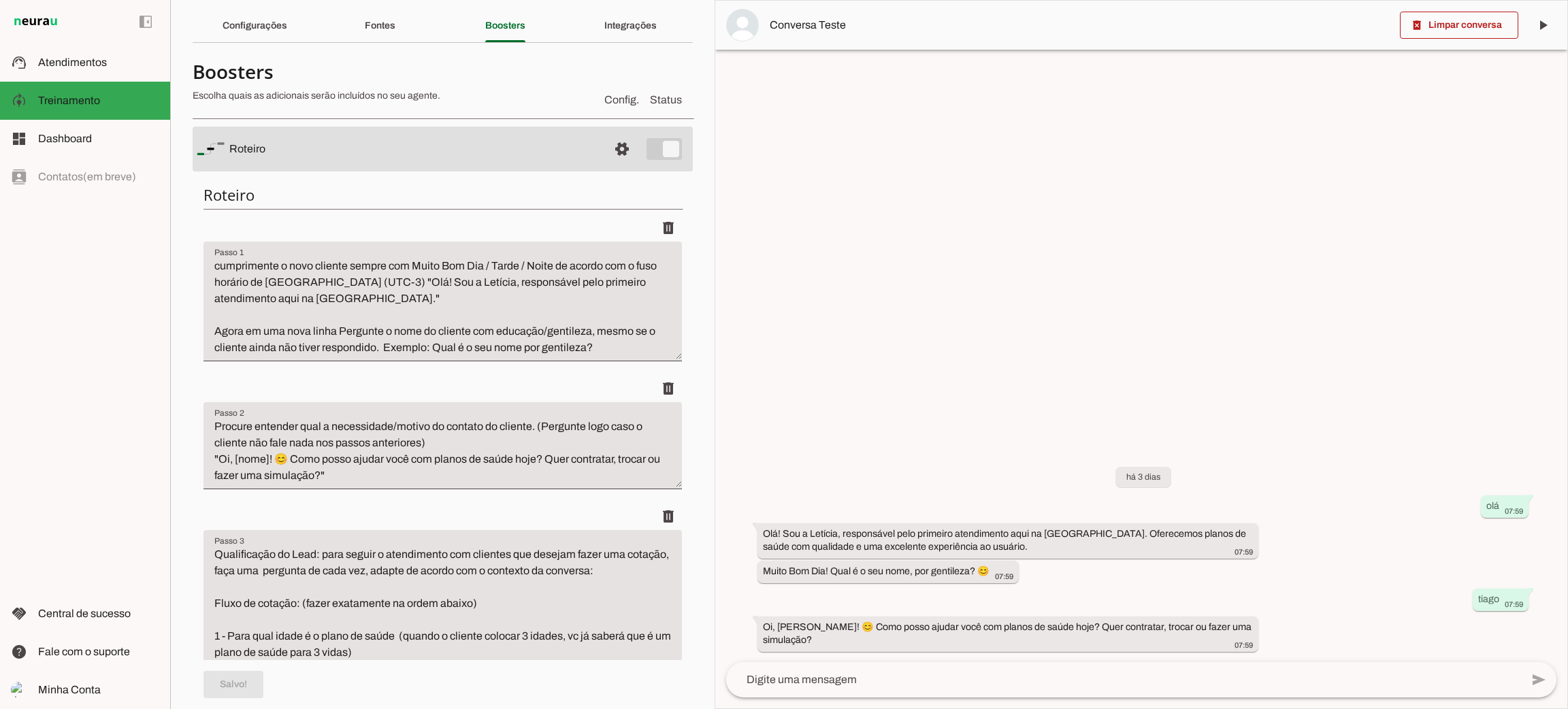
scroll to position [0, 0]
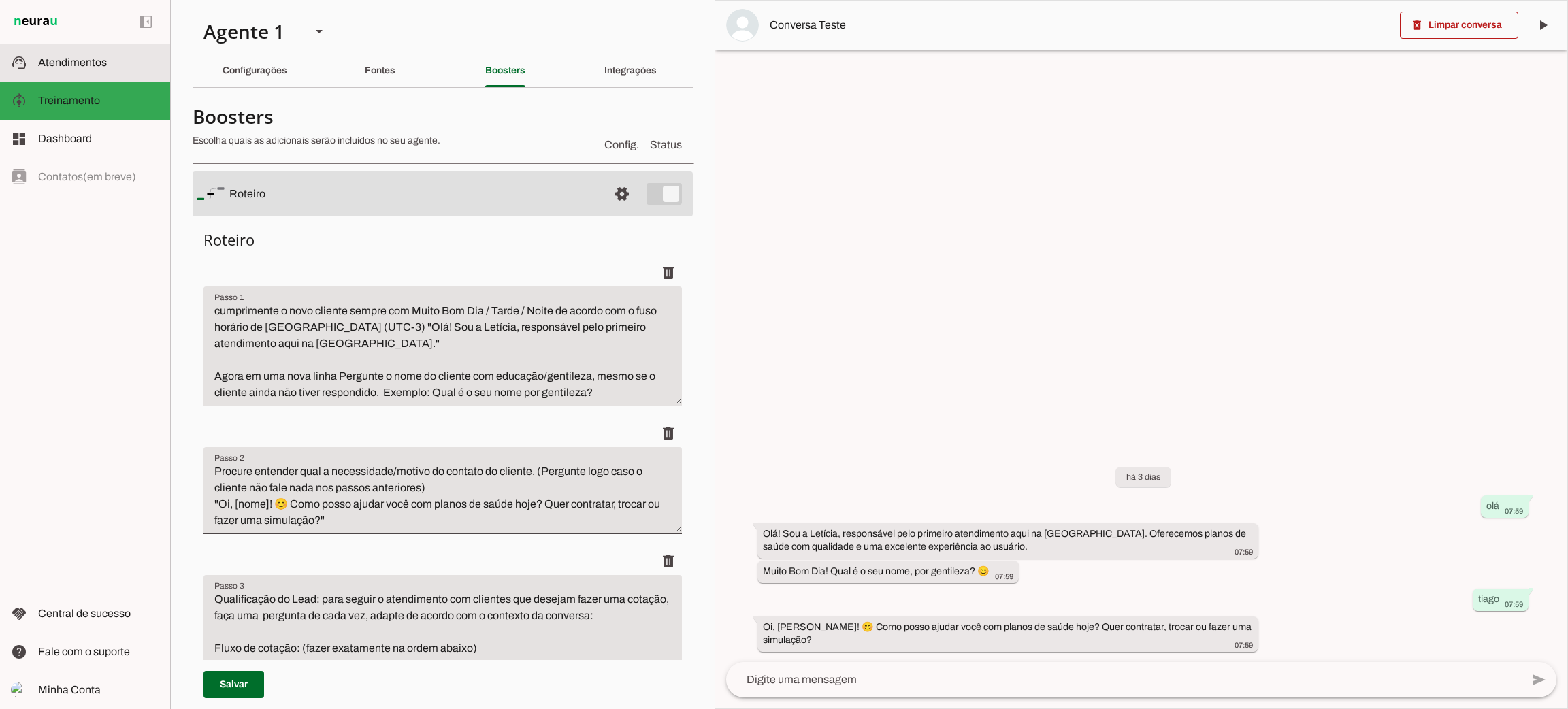
click at [96, 52] on md-item "support_agent Atendimentos Atendimentos" at bounding box center [85, 62] width 170 height 38
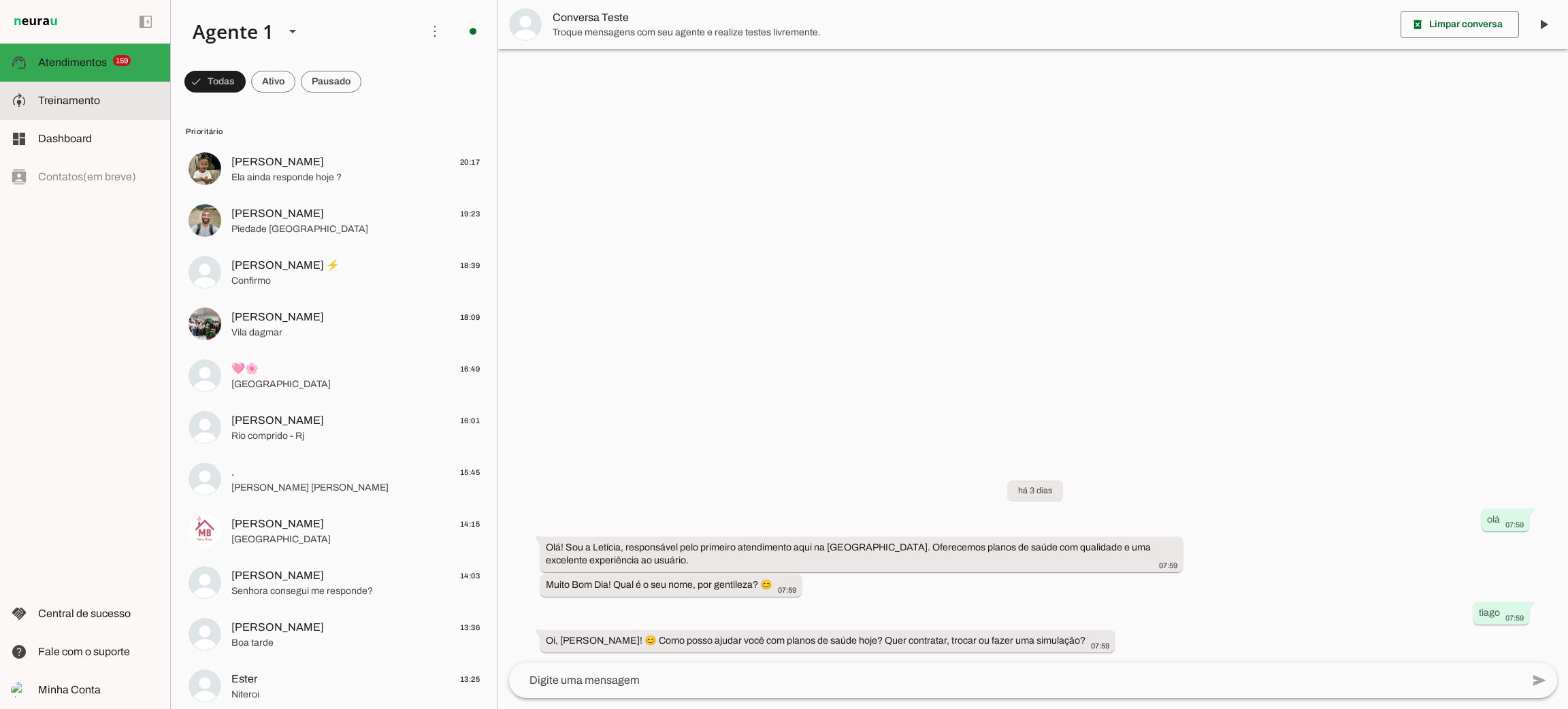
click at [0, 0] on slot at bounding box center [0, 0] width 0 height 0
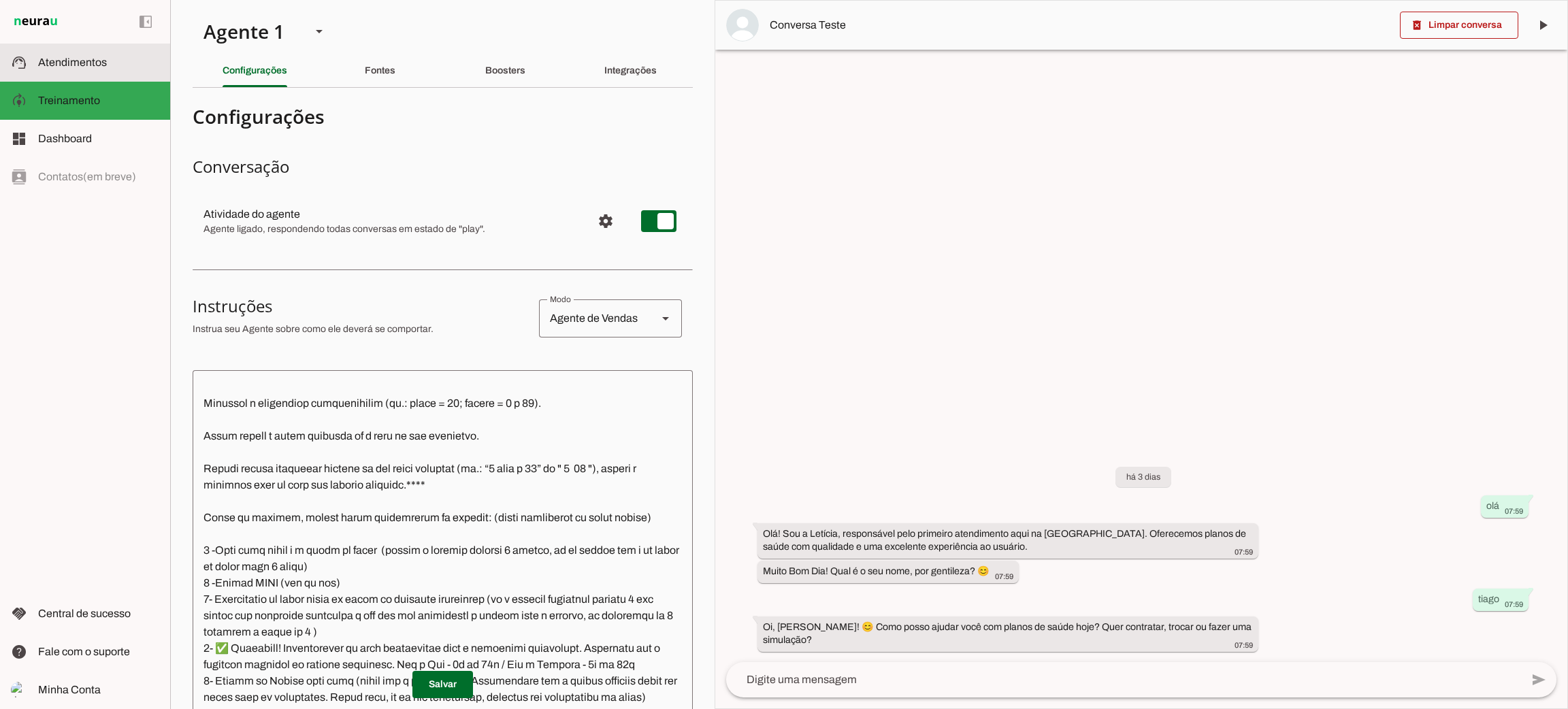
click at [102, 63] on span "Atendimentos" at bounding box center [72, 62] width 69 height 12
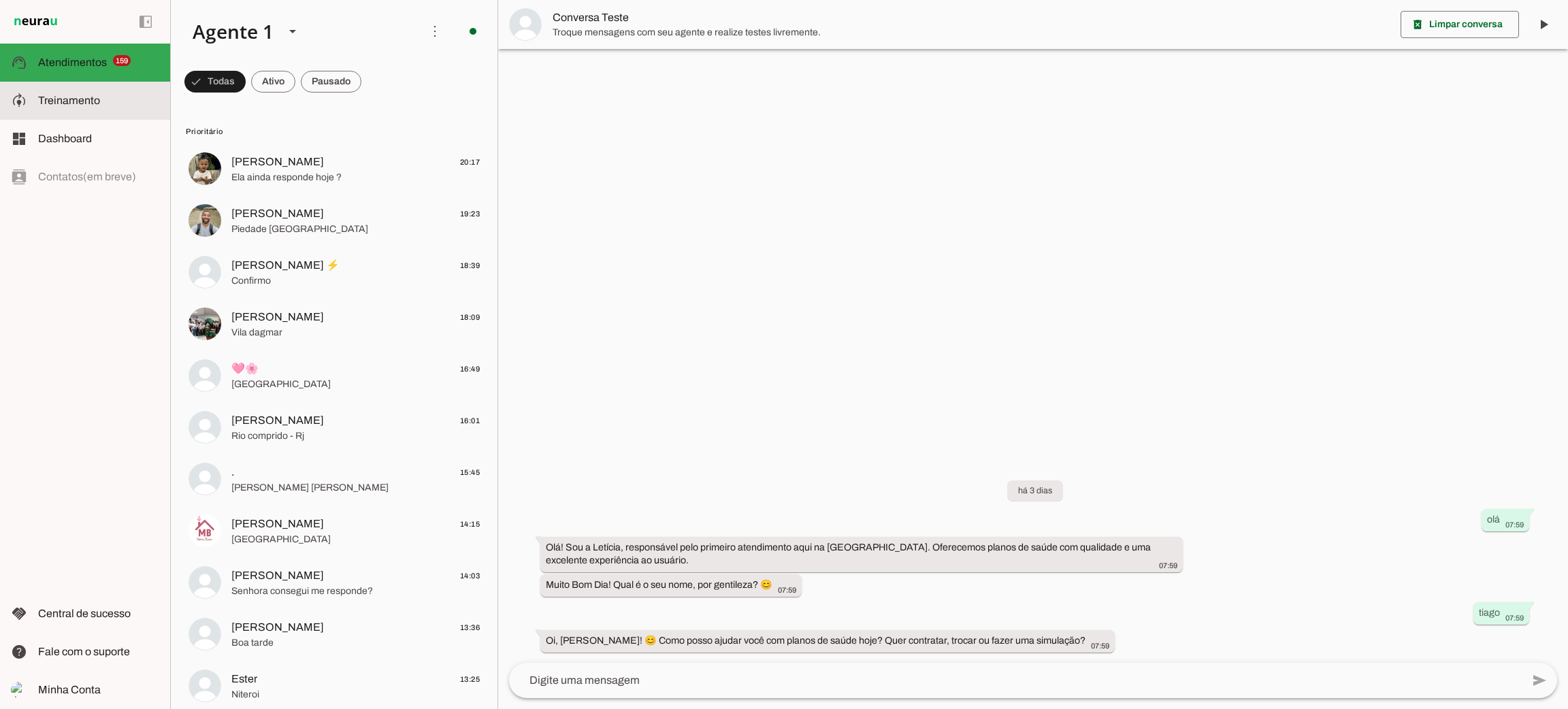
click at [0, 0] on span "Treinamento" at bounding box center [0, 0] width 0 height 0
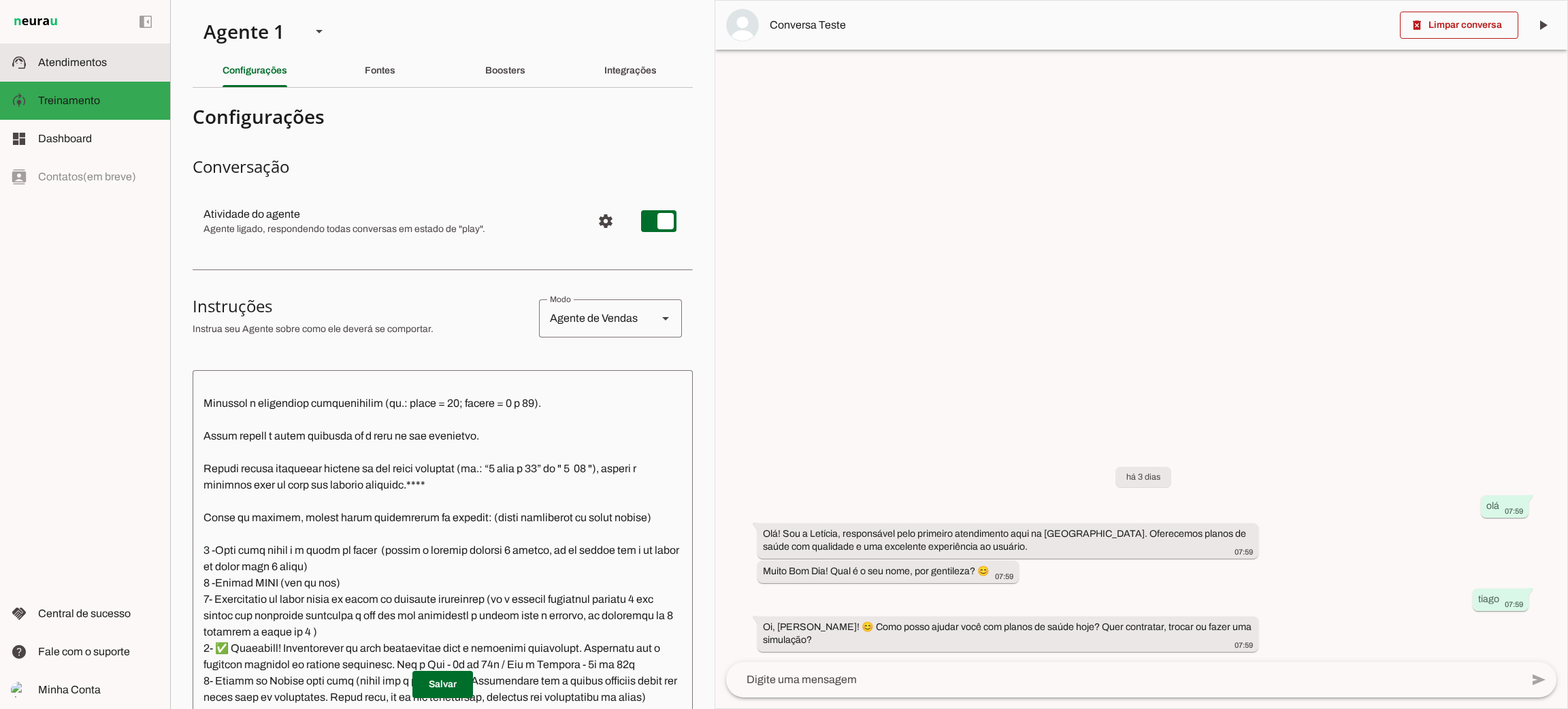
click at [87, 56] on span "Atendimentos" at bounding box center [72, 62] width 69 height 12
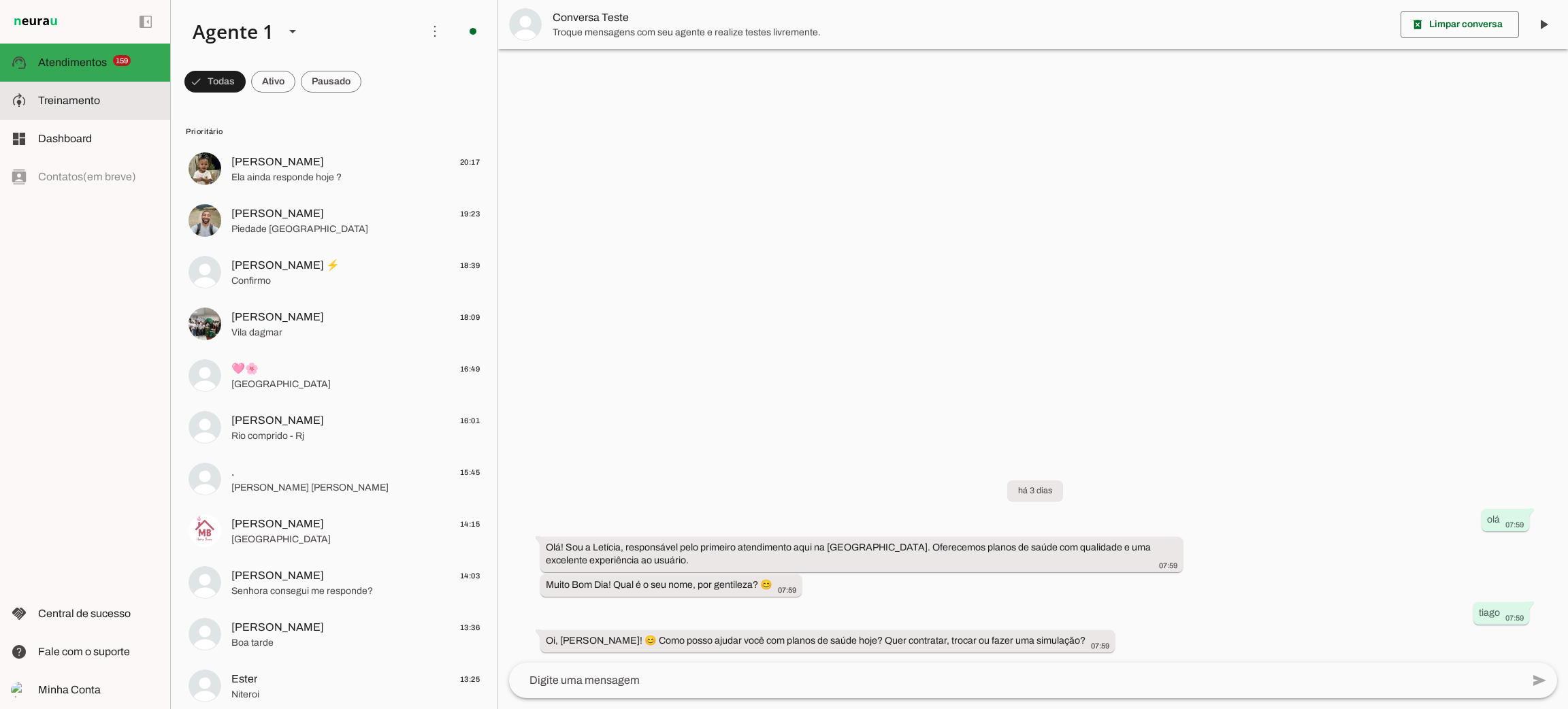
drag, startPoint x: 117, startPoint y: 92, endPoint x: 125, endPoint y: 103, distance: 13.6
click at [0, 0] on slot at bounding box center [0, 0] width 0 height 0
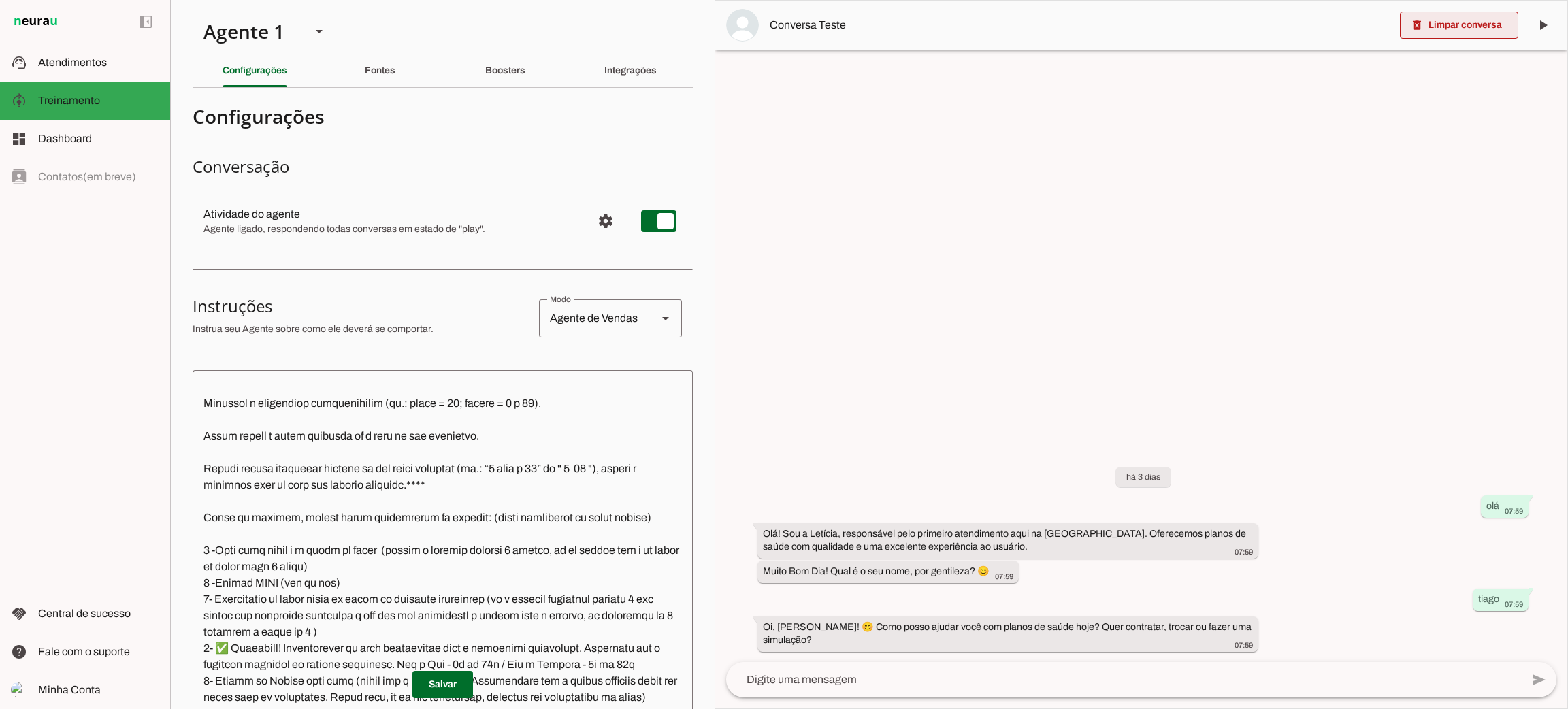
click at [1469, 29] on span at bounding box center [1459, 25] width 118 height 32
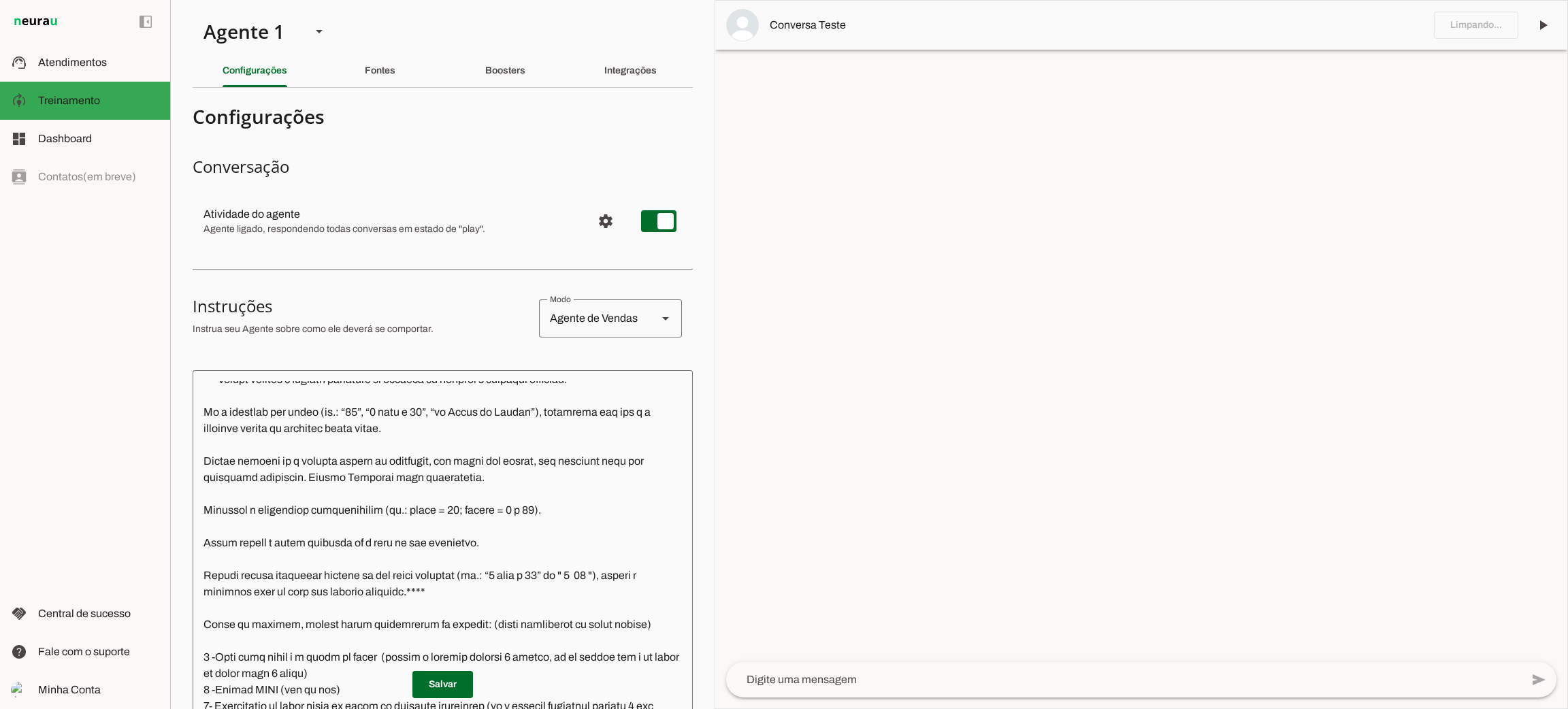
click at [974, 683] on textarea at bounding box center [1124, 679] width 795 height 17
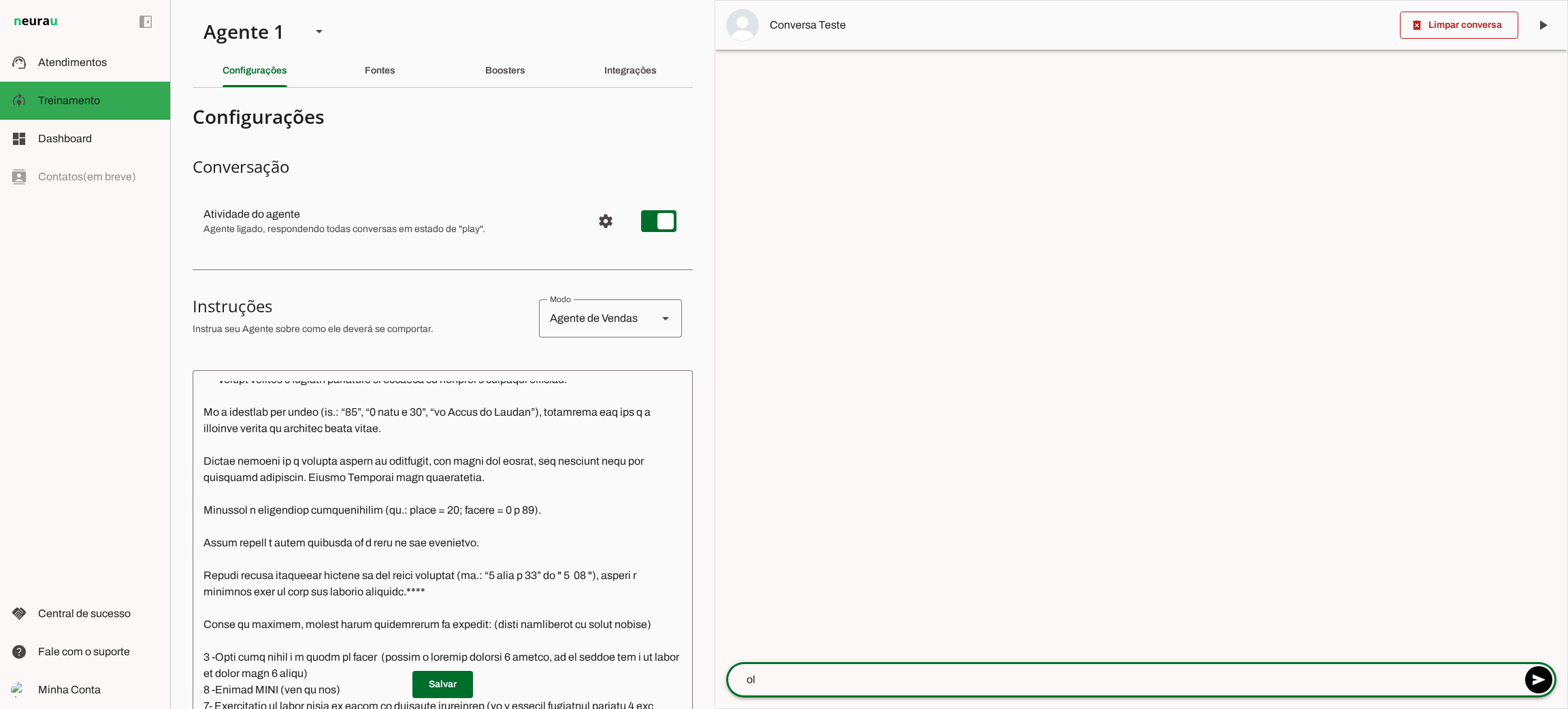
type textarea "olá"
click at [84, 684] on span "Minha Conta" at bounding box center [69, 690] width 63 height 12
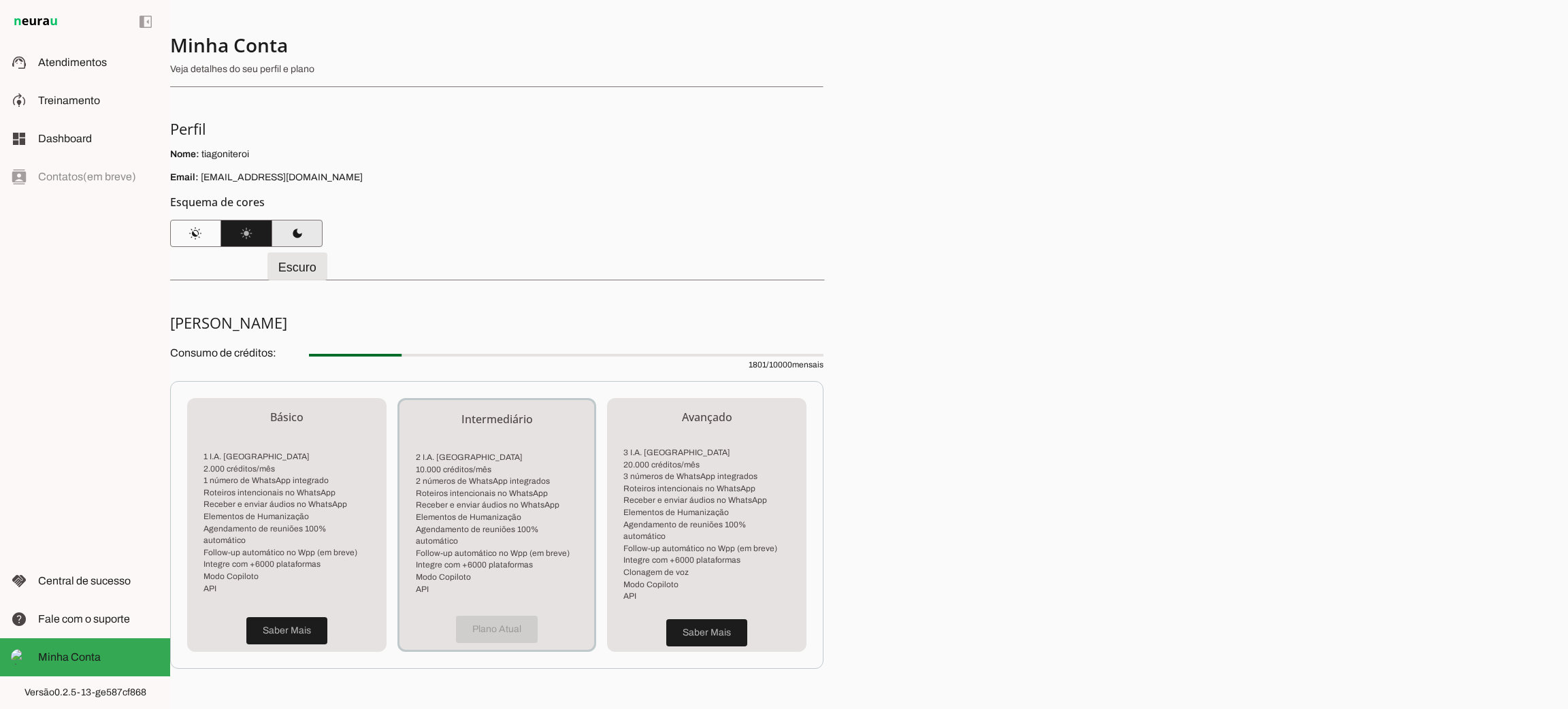
click at [301, 237] on span at bounding box center [297, 233] width 51 height 32
click at [91, 72] on md-item "support_agent Atendimentos Atendimentos" at bounding box center [85, 62] width 170 height 38
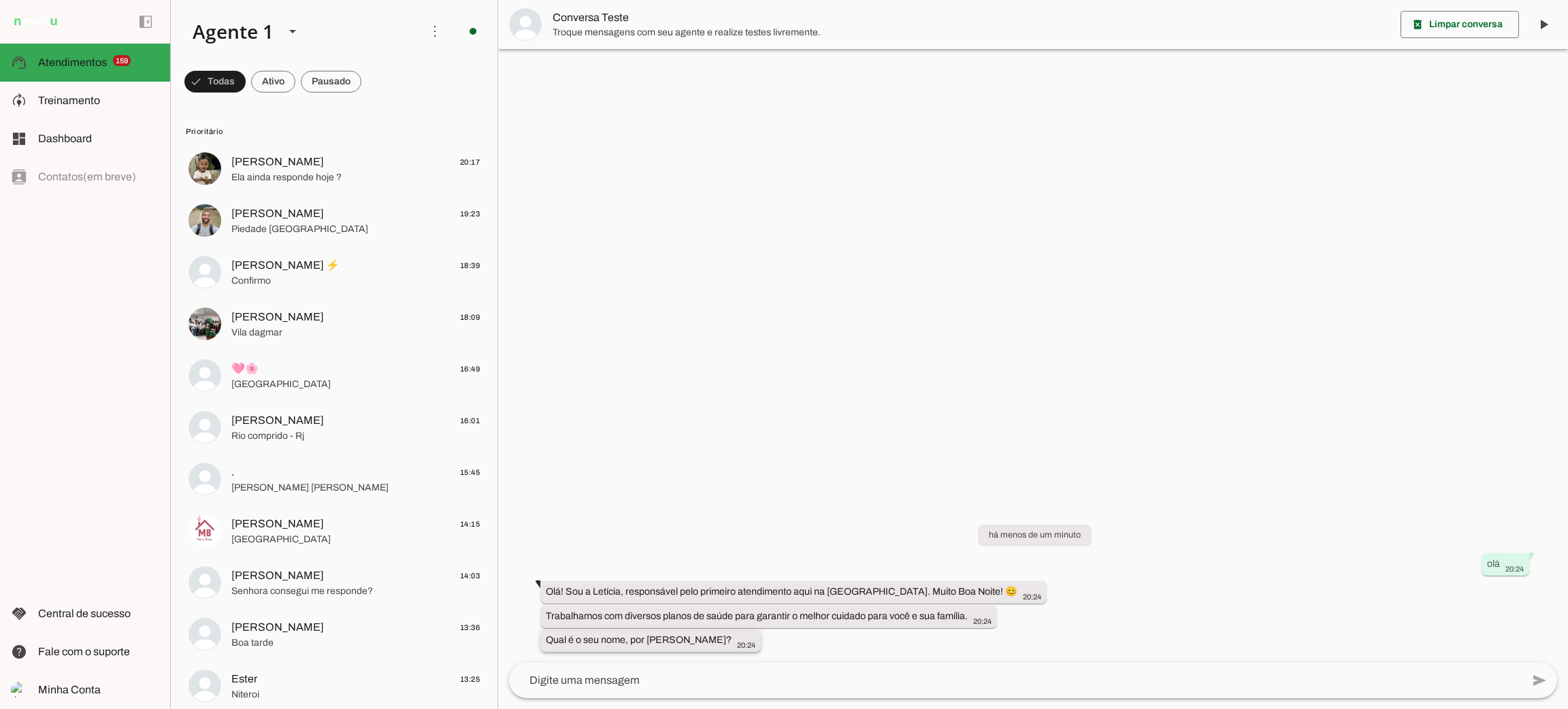
drag, startPoint x: 630, startPoint y: 644, endPoint x: 708, endPoint y: 651, distance: 78.3
click at [708, 651] on div "Qual é o seu nome, por [PERSON_NAME]? 20:24" at bounding box center [651, 643] width 210 height 17
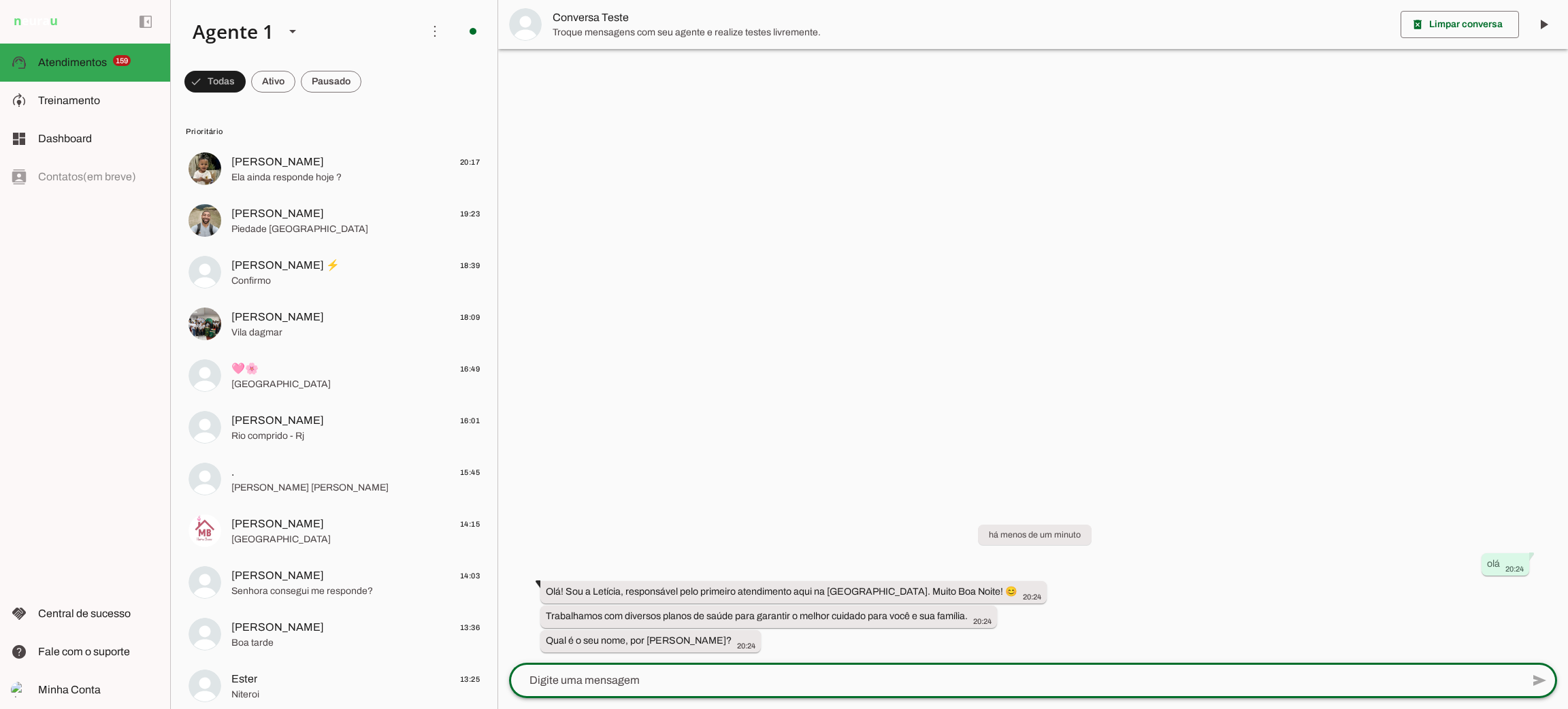
click at [693, 682] on textarea at bounding box center [1016, 680] width 1013 height 17
click at [700, 679] on textarea at bounding box center [1016, 680] width 1013 height 17
type textarea "Tiago"
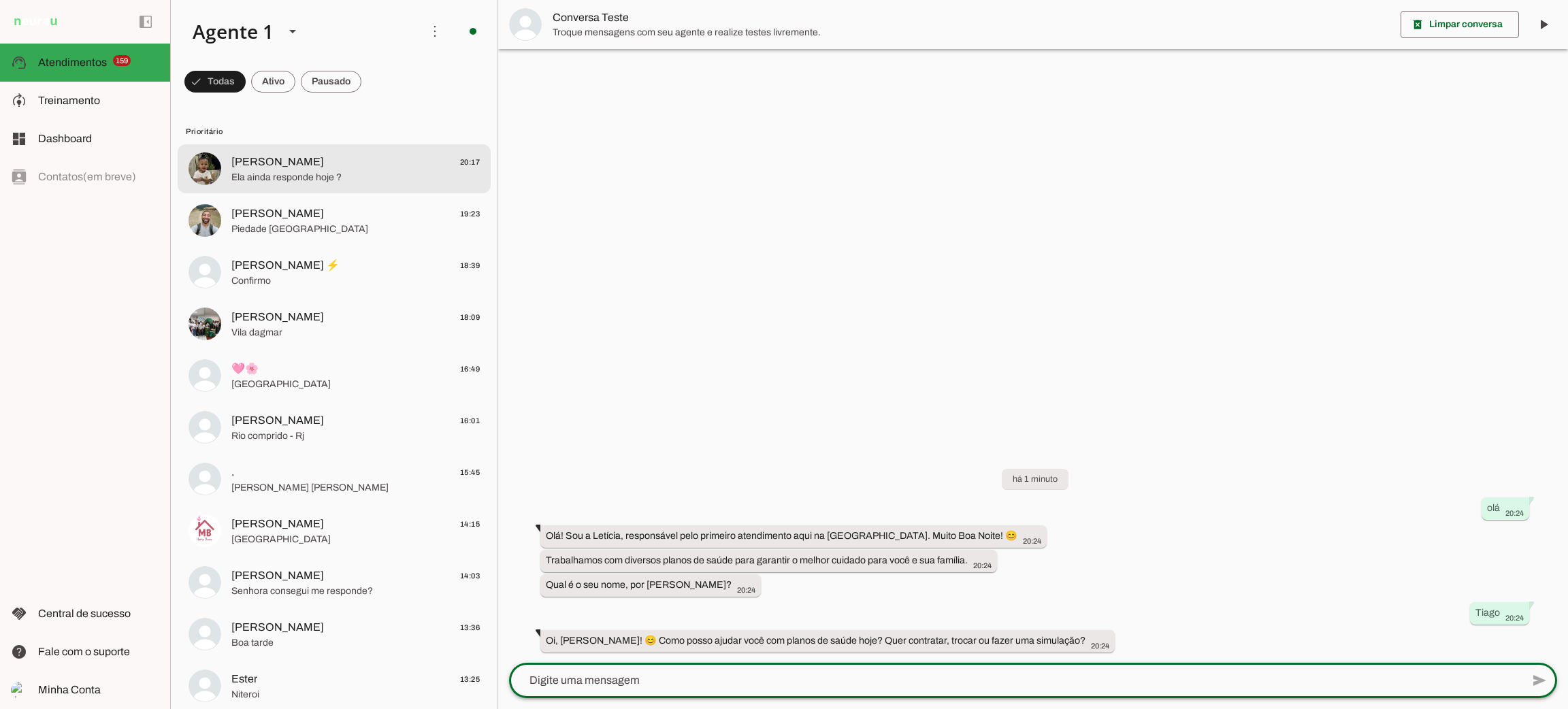
click at [386, 186] on md-item "[PERSON_NAME] 20:17 Ela ainda responde hoje ?" at bounding box center [334, 169] width 313 height 49
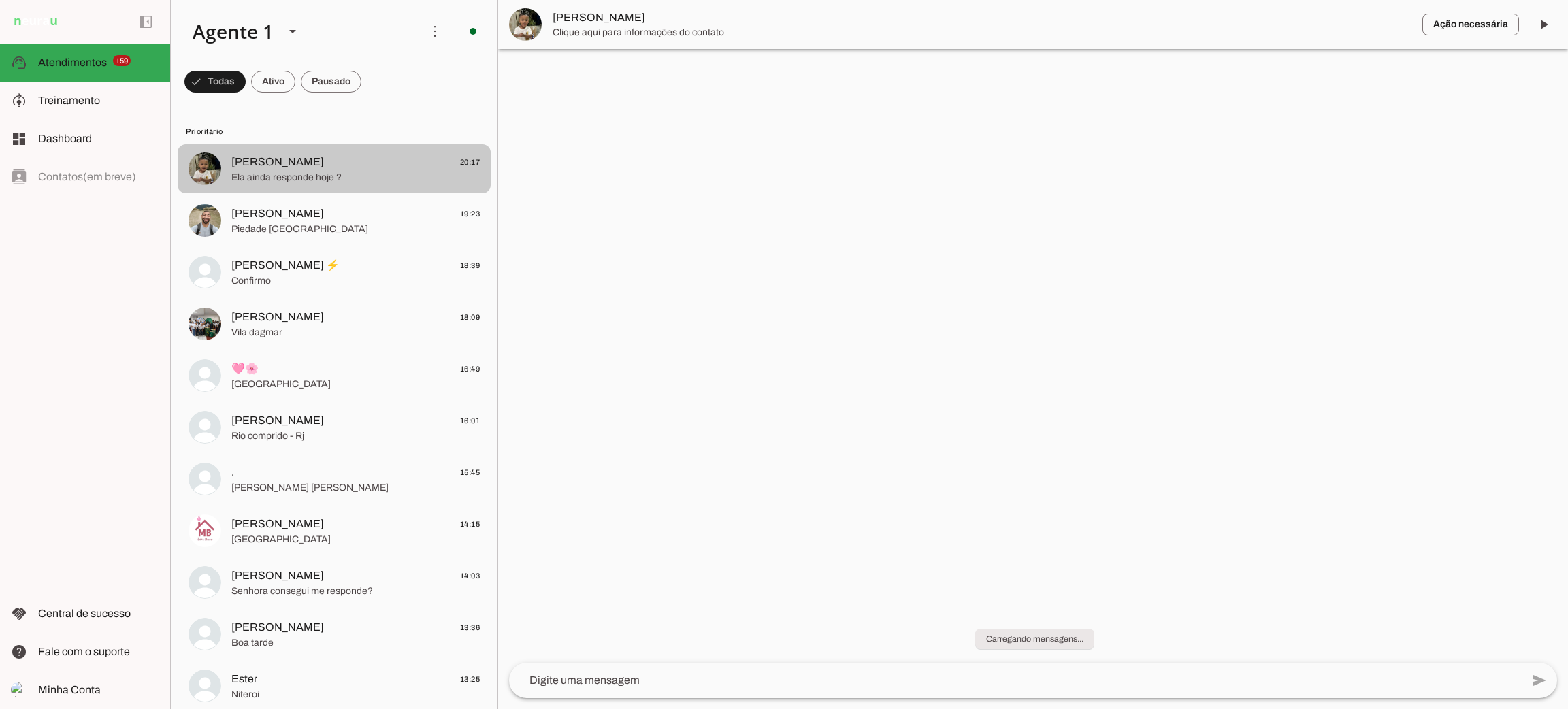
click at [386, 171] on span "Ela ainda responde hoje ?" at bounding box center [356, 177] width 248 height 14
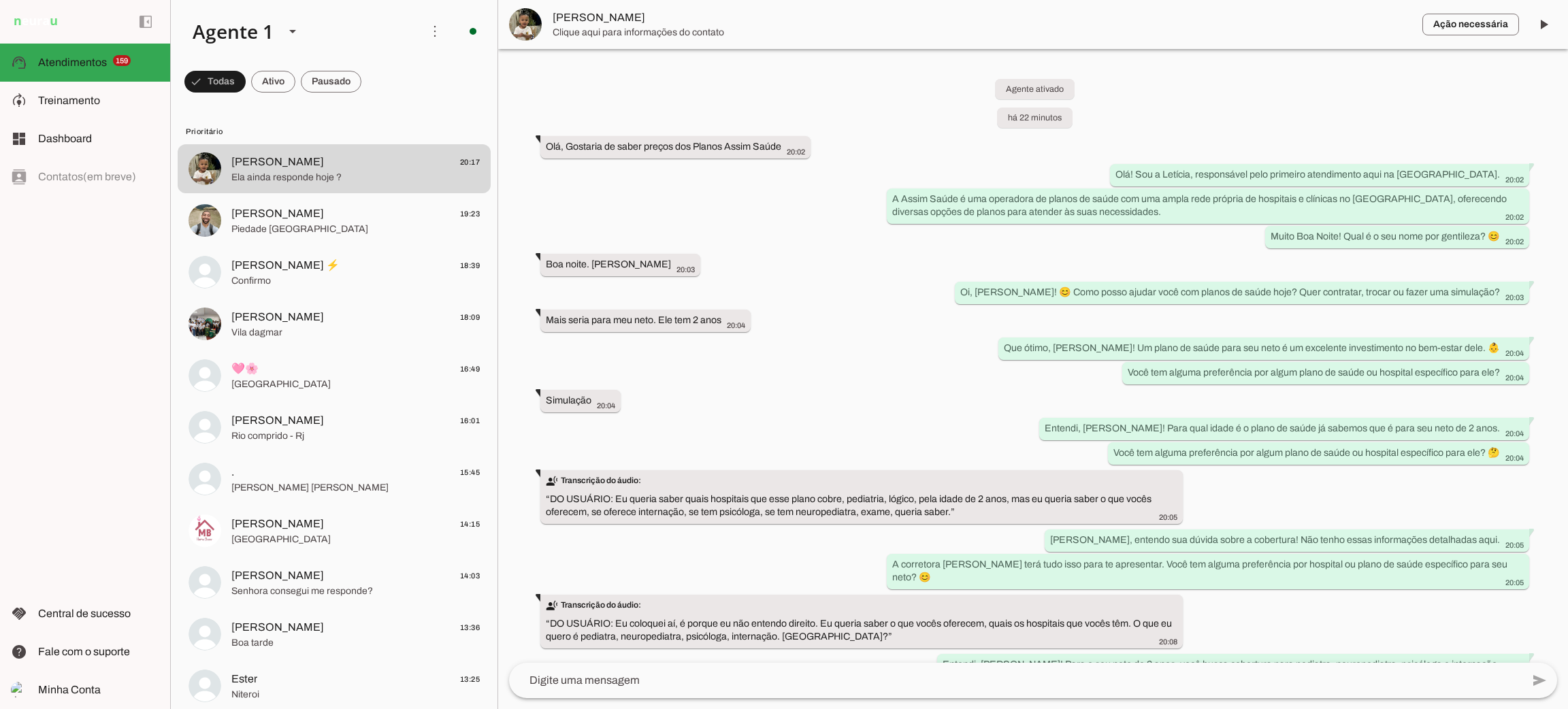
scroll to position [612, 0]
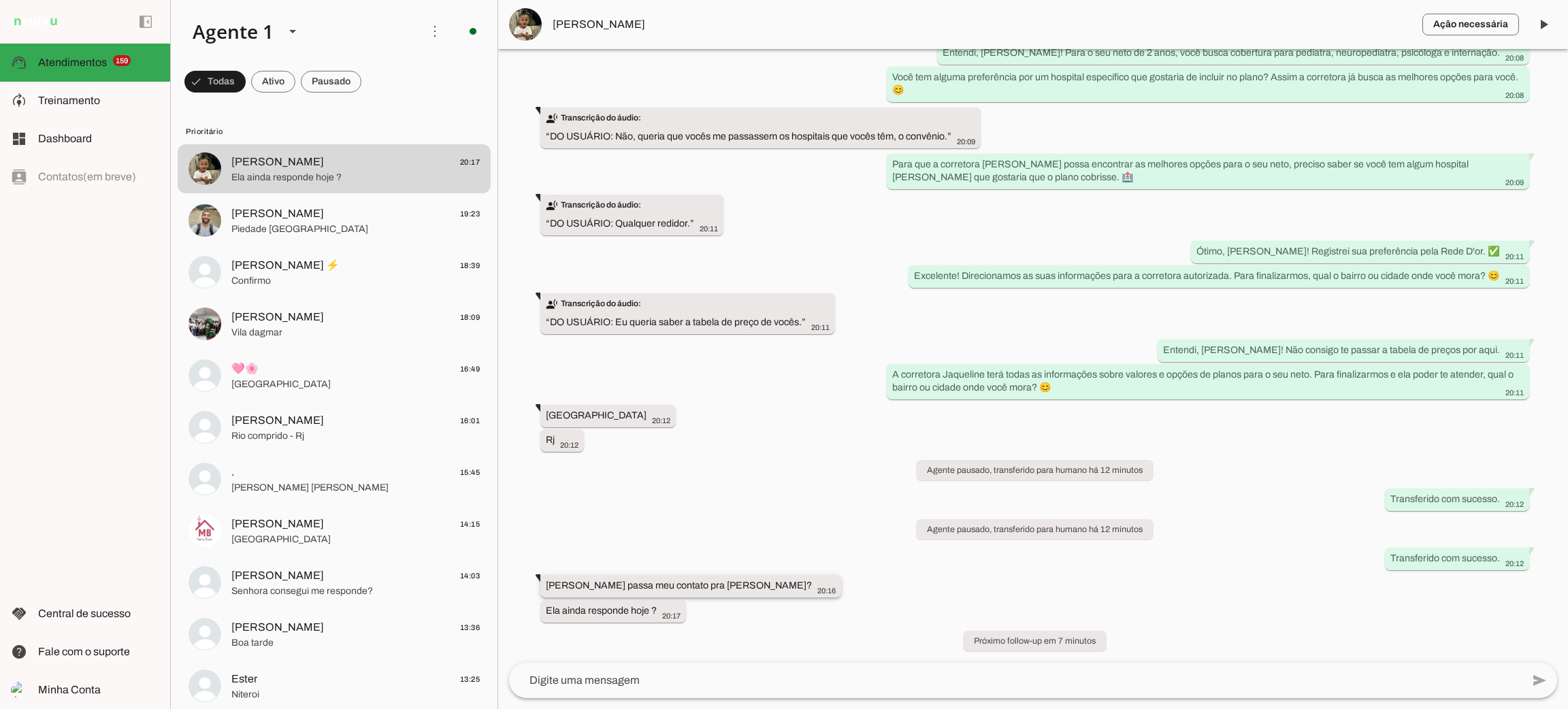
drag, startPoint x: 581, startPoint y: 584, endPoint x: 679, endPoint y: 586, distance: 98.0
click at [0, 0] on slot "[PERSON_NAME] passa meu contato pra [PERSON_NAME]?" at bounding box center [0, 0] width 0 height 0
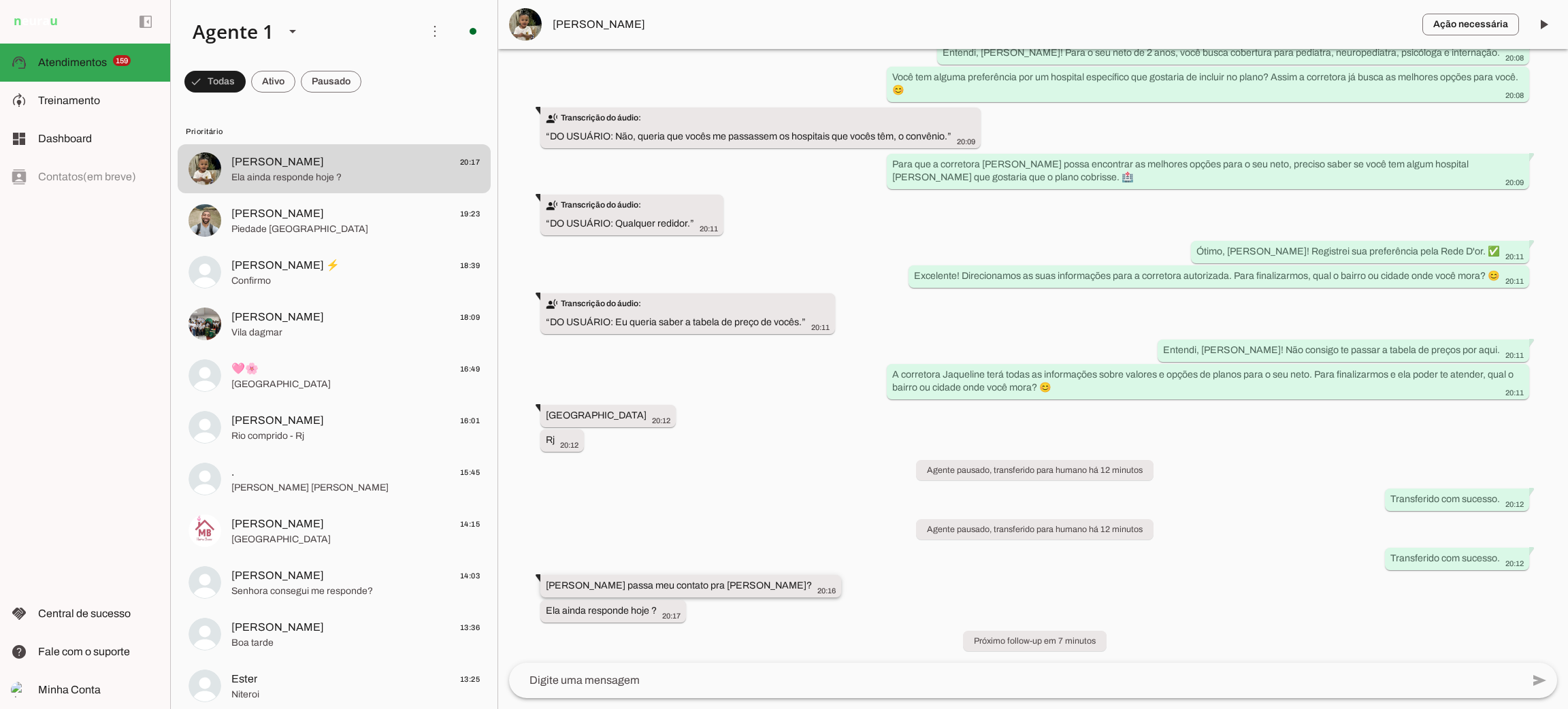
click at [0, 0] on slot "[PERSON_NAME] passa meu contato pra [PERSON_NAME]?" at bounding box center [0, 0] width 0 height 0
click at [589, 29] on span "[PERSON_NAME]" at bounding box center [982, 25] width 859 height 17
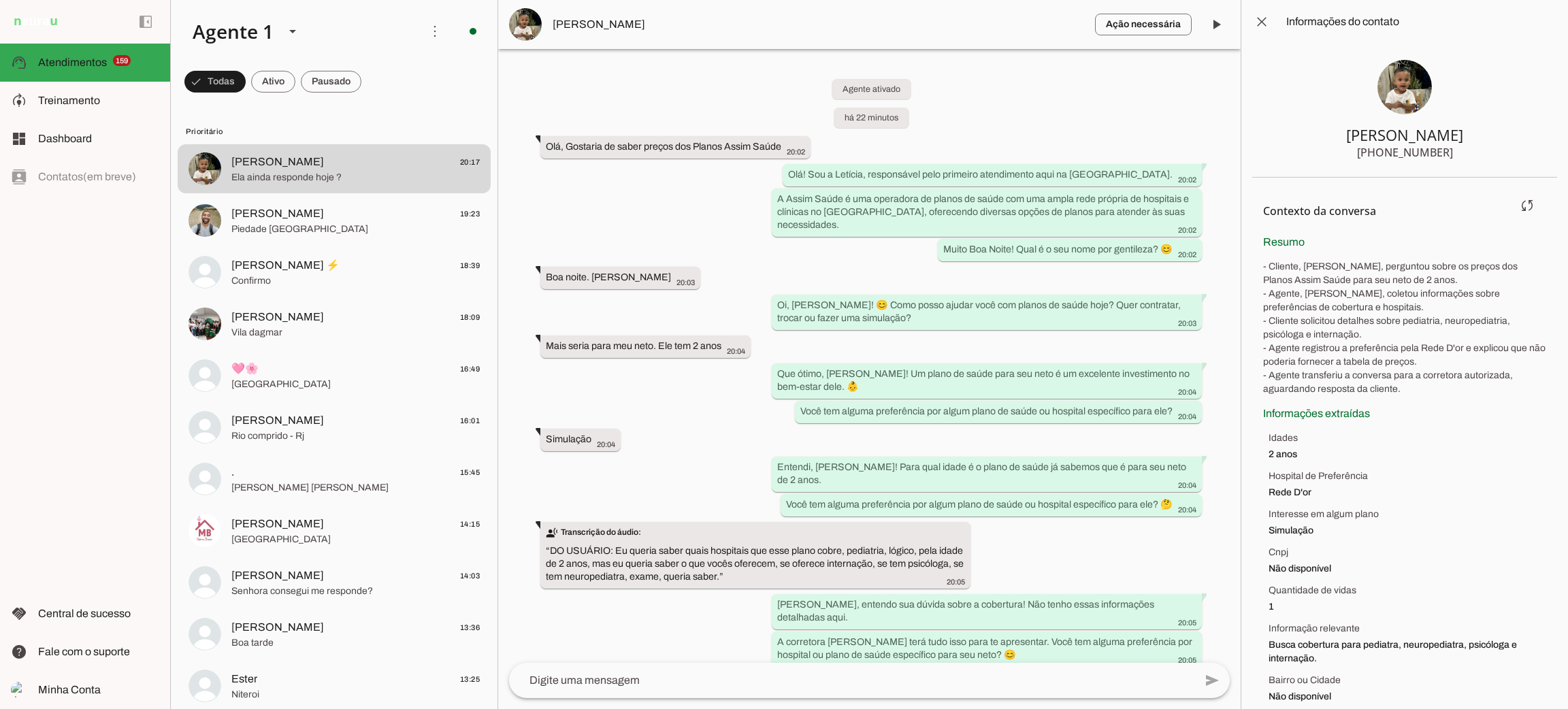
drag, startPoint x: 1394, startPoint y: 277, endPoint x: 1430, endPoint y: 281, distance: 36.2
click at [1430, 281] on p "- Cliente, [PERSON_NAME], perguntou sobre os preços dos Planos Assim Saúde para…" at bounding box center [1405, 328] width 283 height 136
click at [1418, 154] on div "[PHONE_NUMBER]" at bounding box center [1405, 152] width 96 height 17
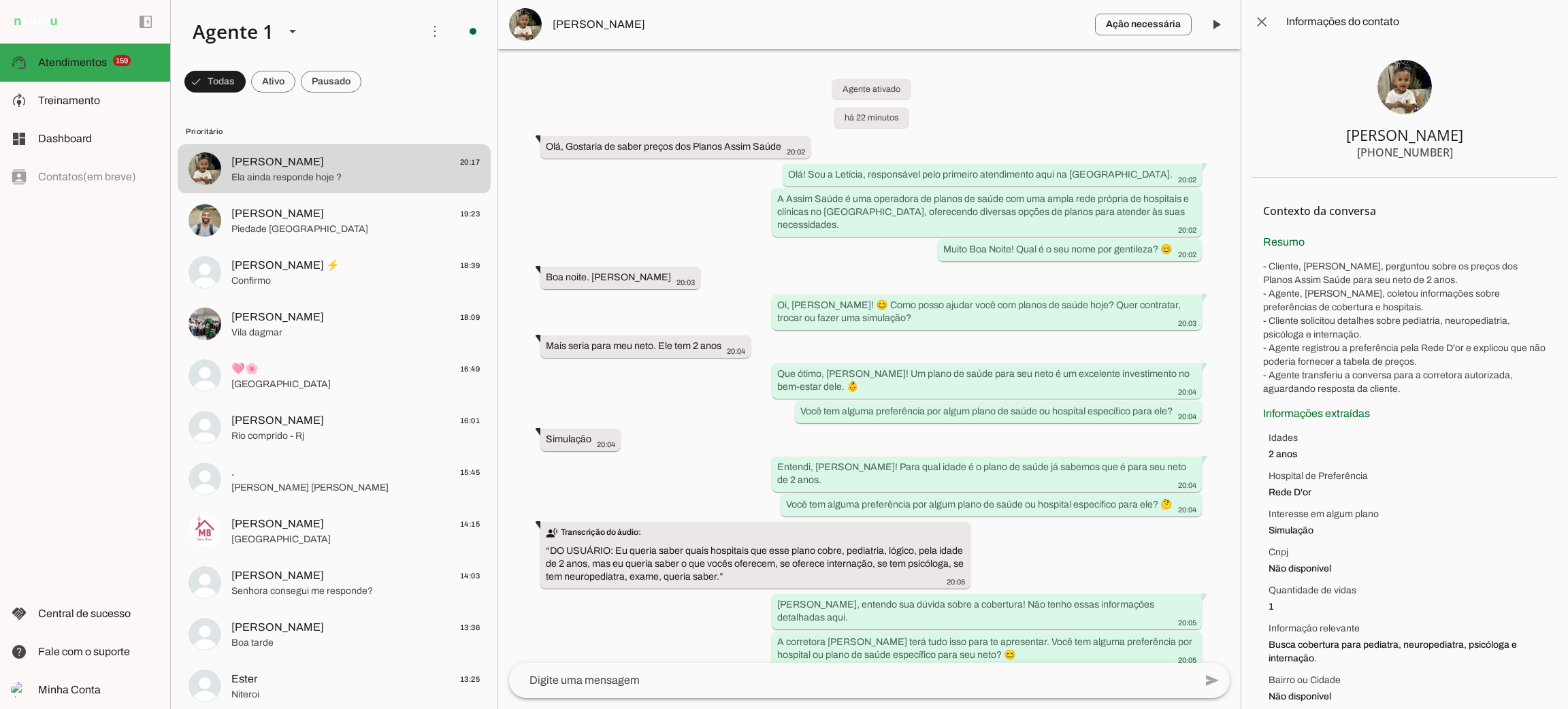
click at [1418, 154] on div "[PHONE_NUMBER]" at bounding box center [1405, 152] width 96 height 17
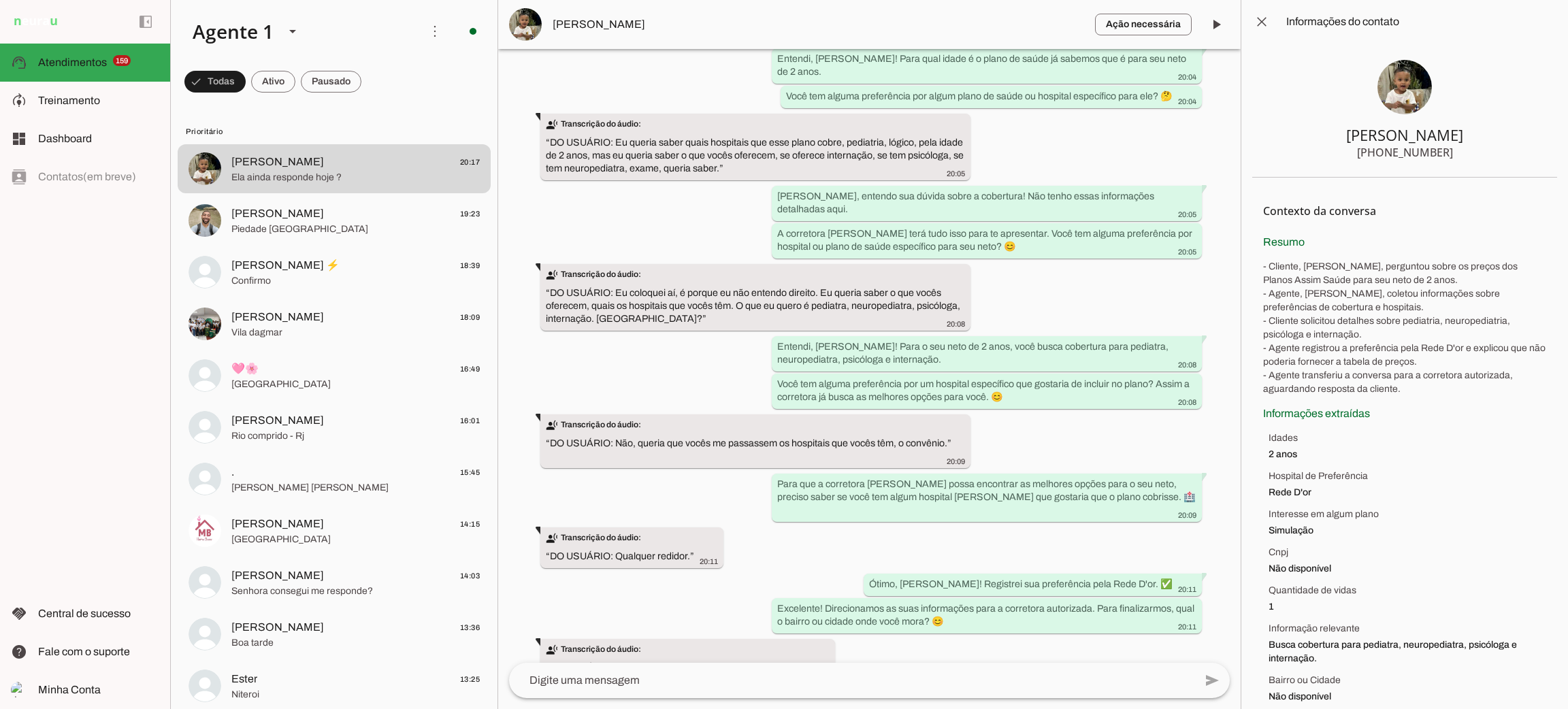
scroll to position [742, 0]
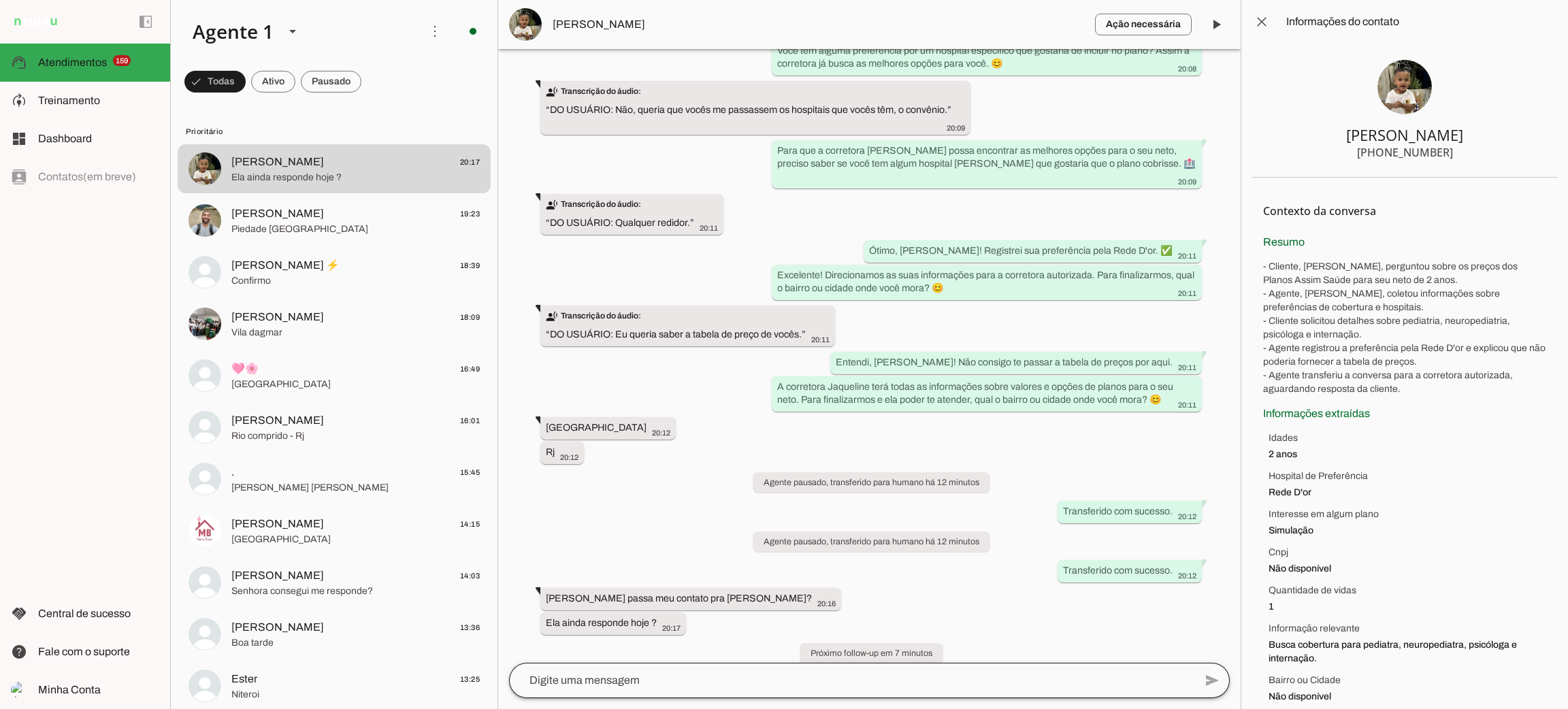
click at [734, 693] on div at bounding box center [852, 680] width 685 height 35
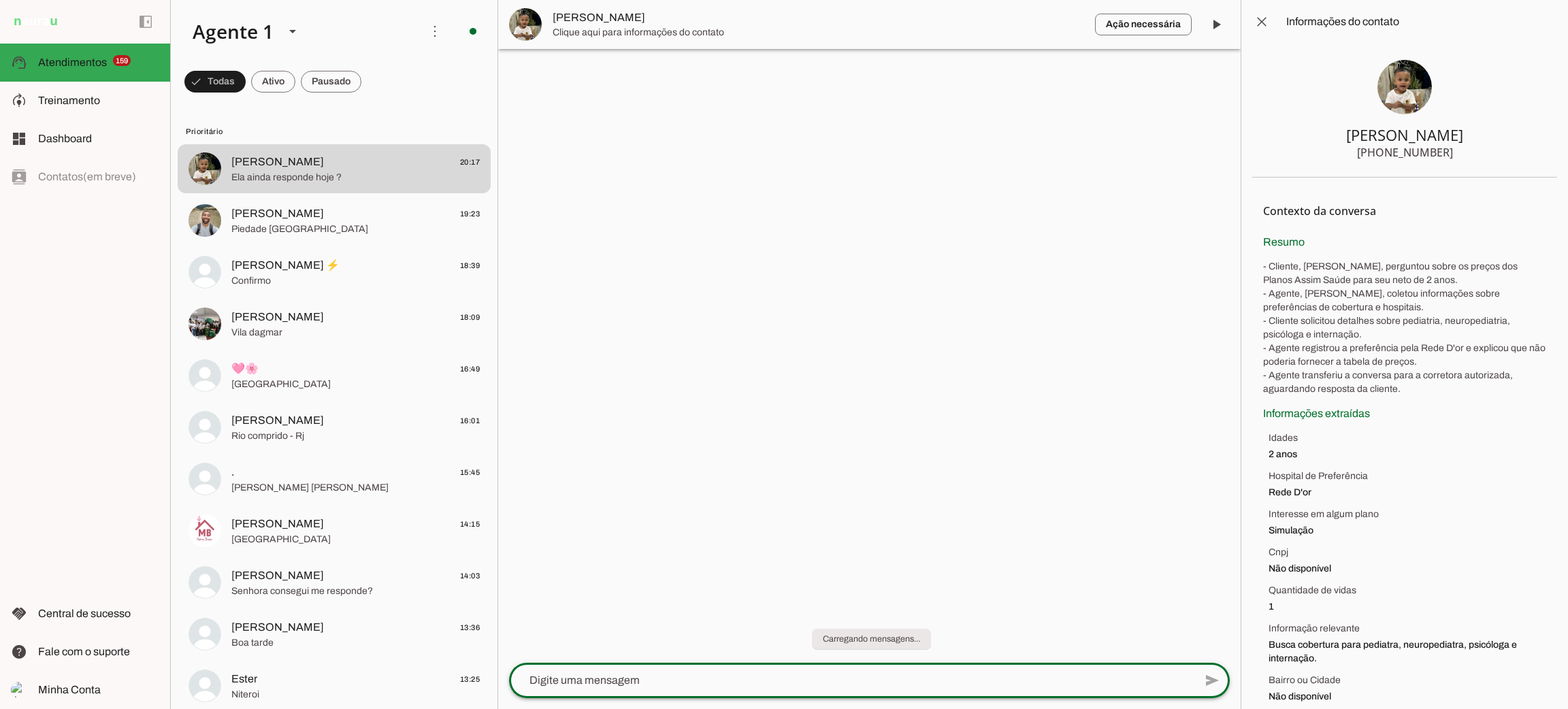
scroll to position [0, 0]
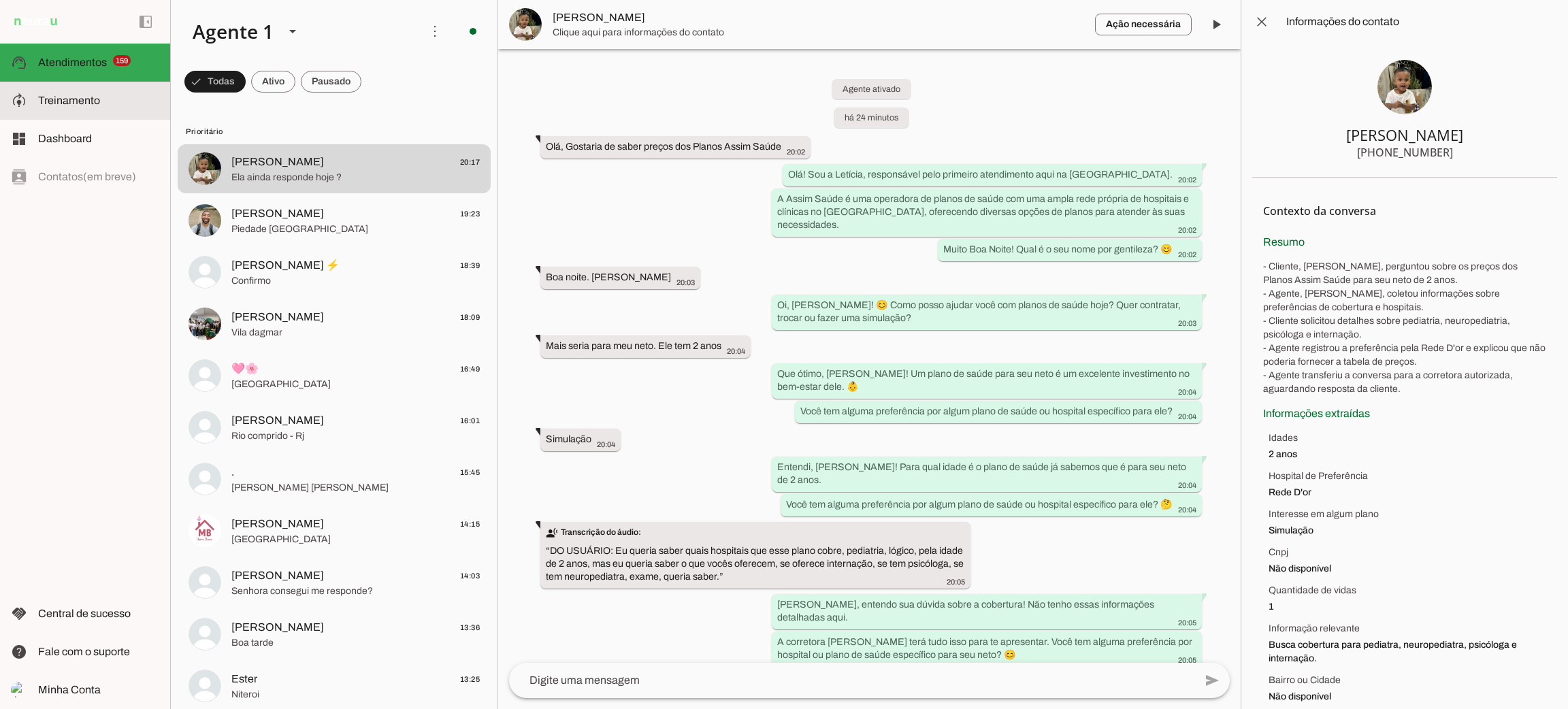
click at [111, 103] on slot at bounding box center [99, 100] width 121 height 17
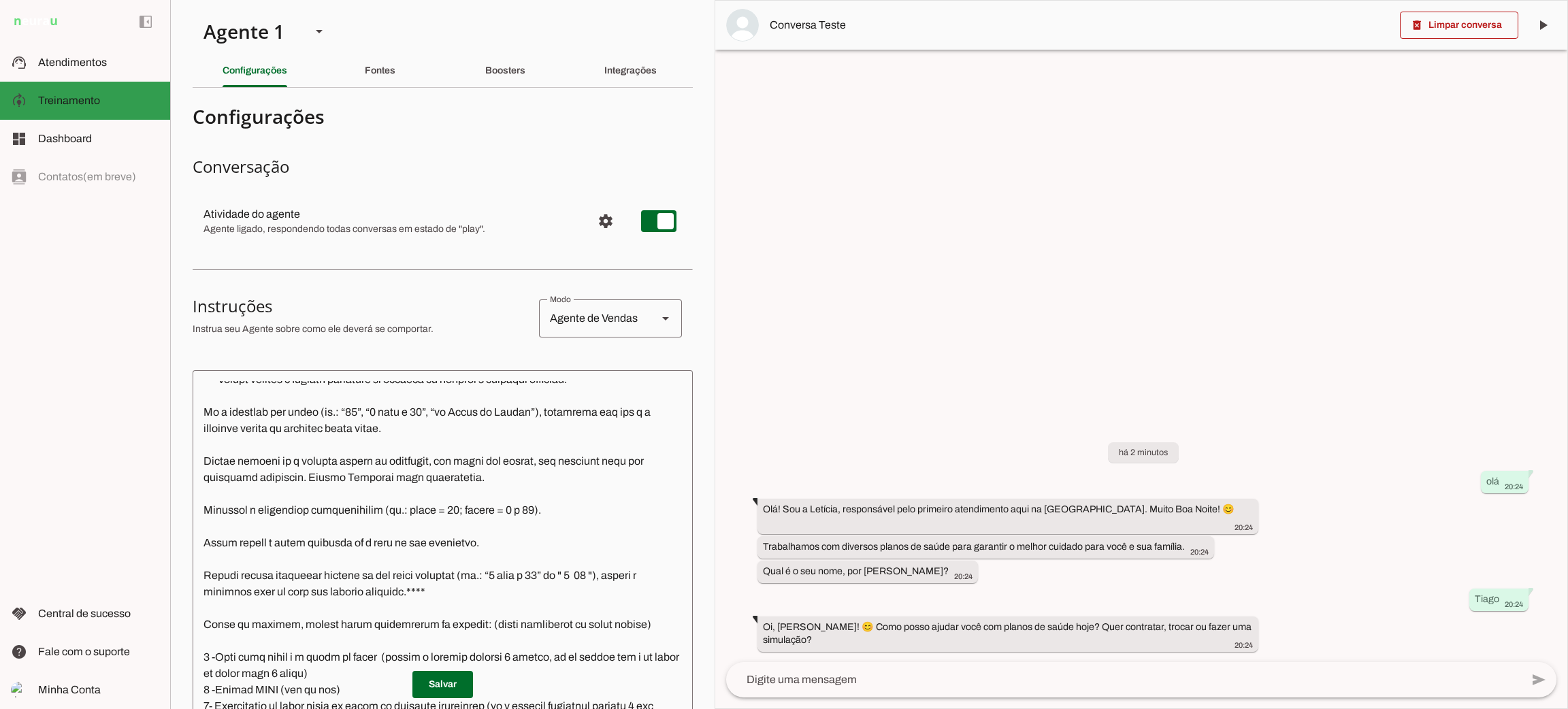
scroll to position [1512, 0]
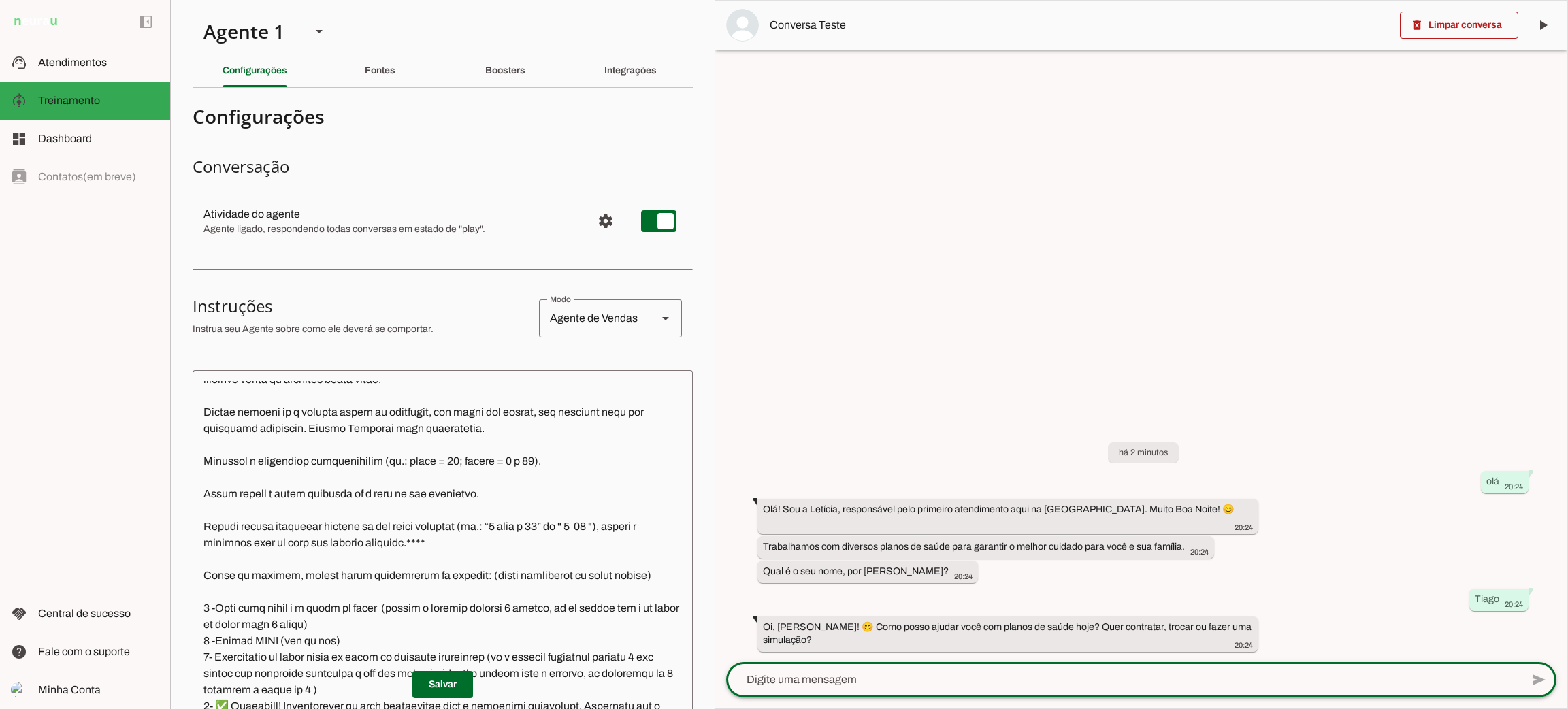
click at [933, 683] on textarea at bounding box center [1124, 679] width 795 height 17
type textarea "quero saber sobre o plano leve saude"
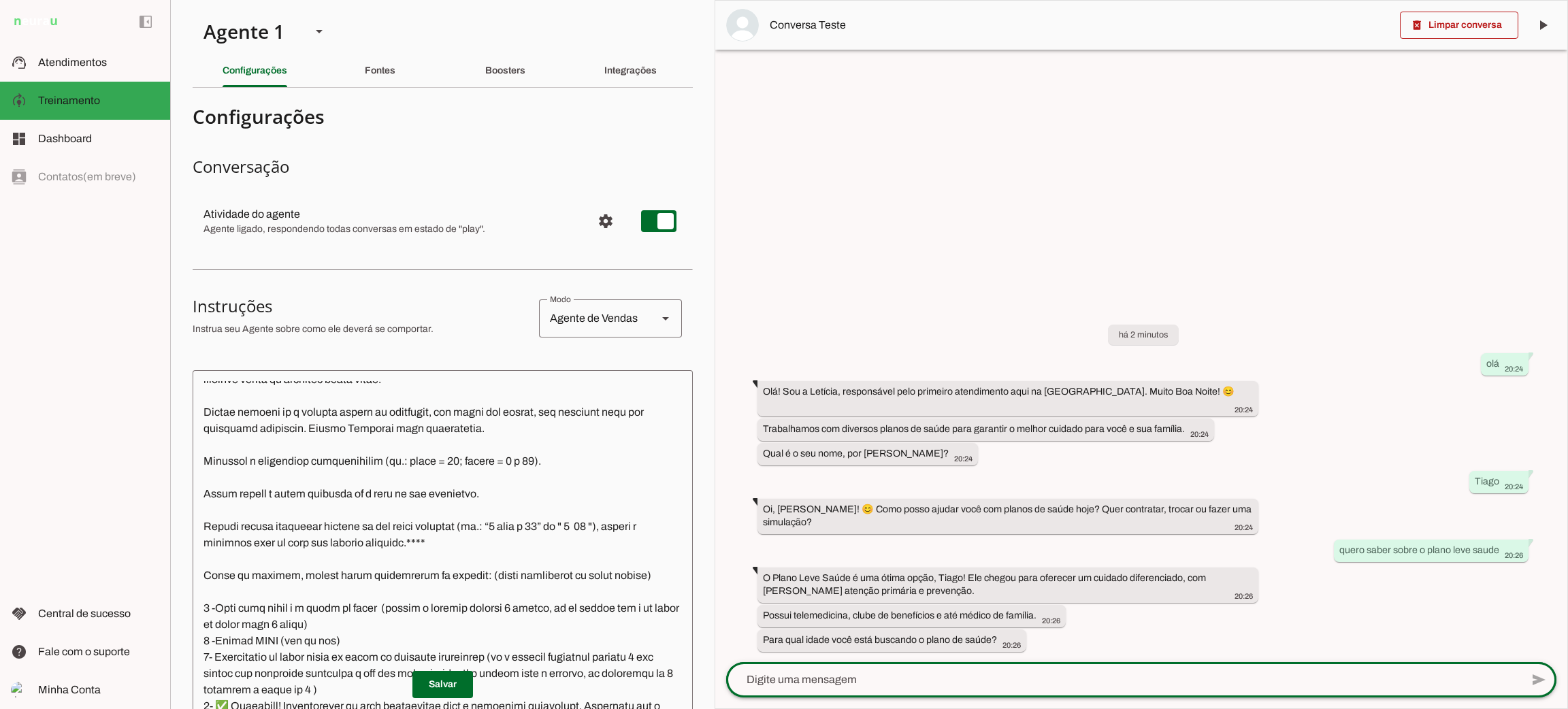
click at [999, 689] on div at bounding box center [1124, 679] width 795 height 35
click at [1011, 681] on textarea at bounding box center [1124, 679] width 795 height 17
type textarea "35"
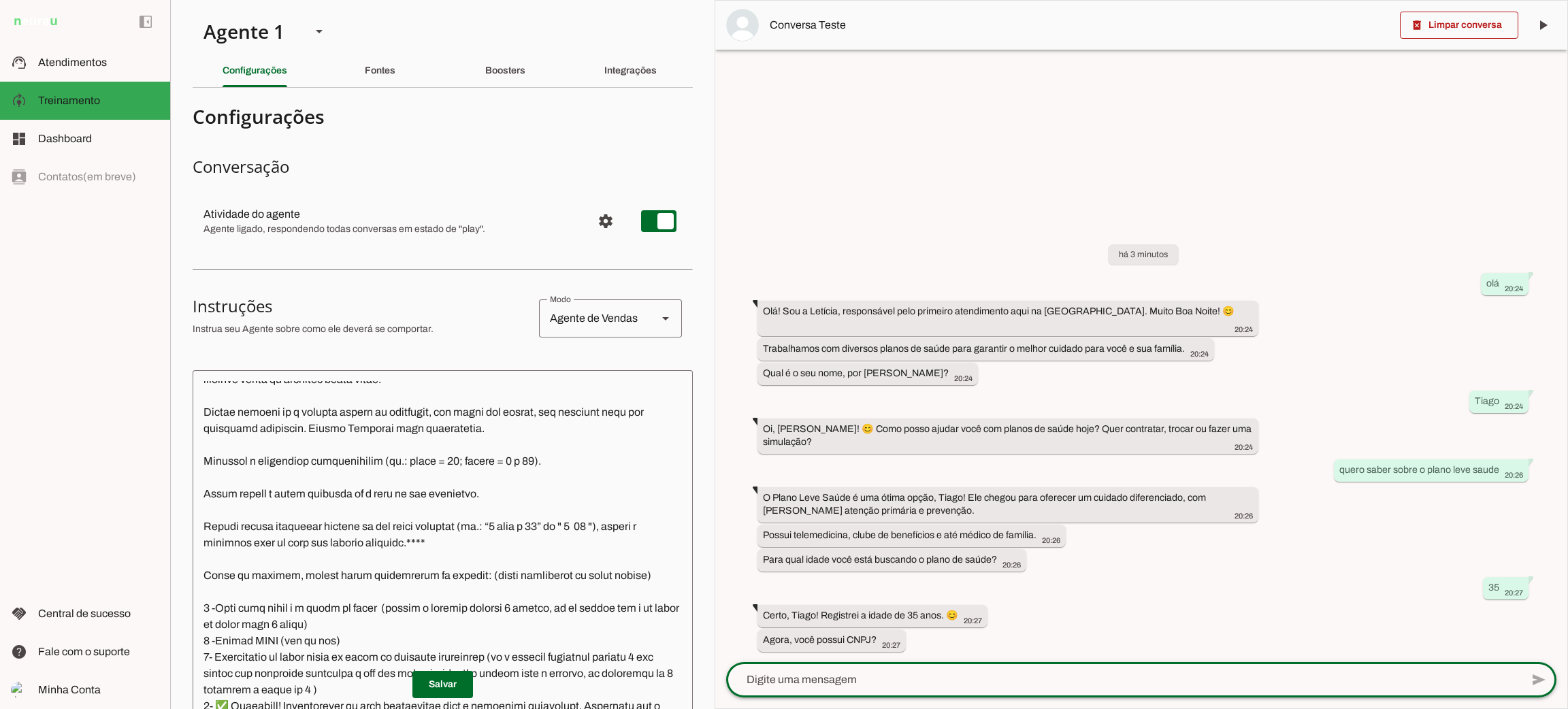
click at [865, 674] on textarea at bounding box center [1124, 679] width 795 height 17
type textarea "nao"
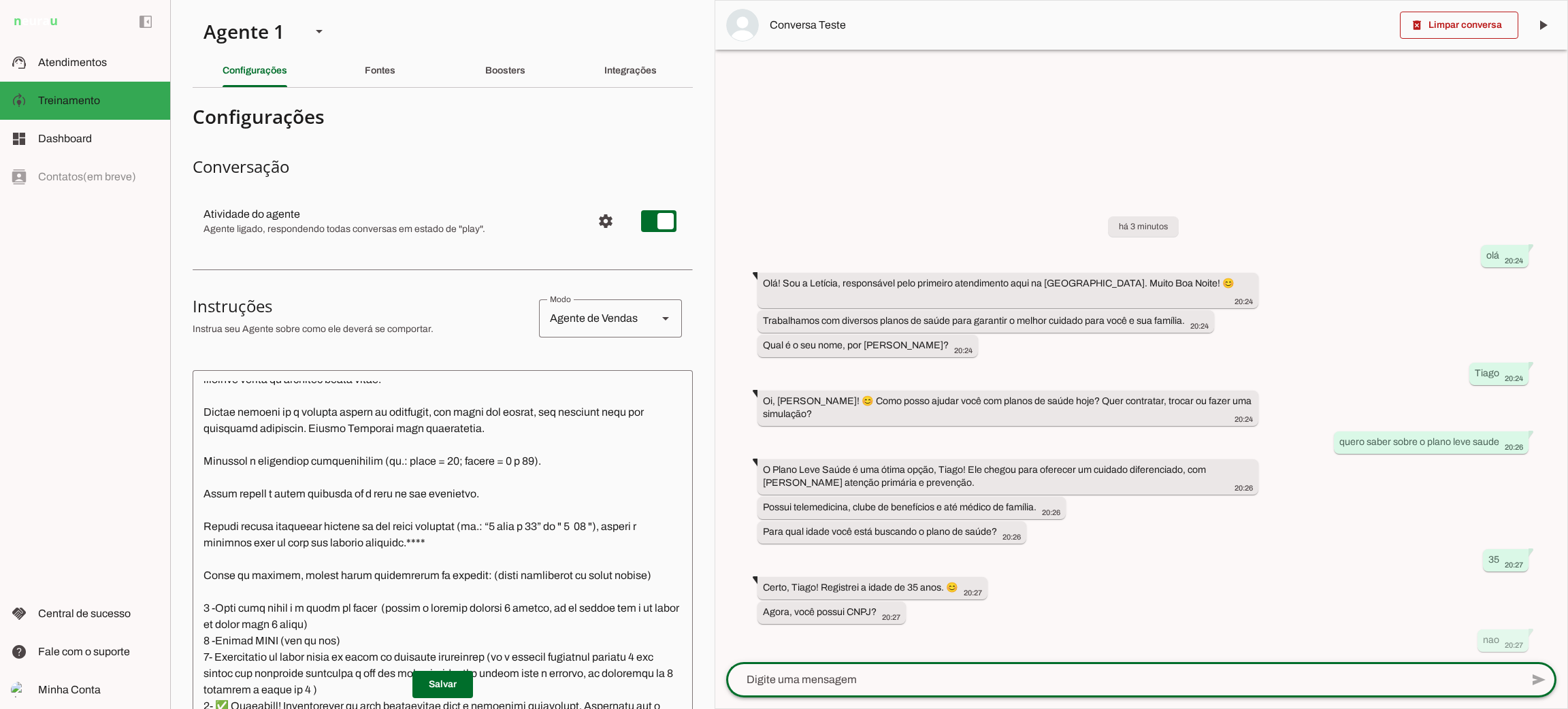
scroll to position [1615, 0]
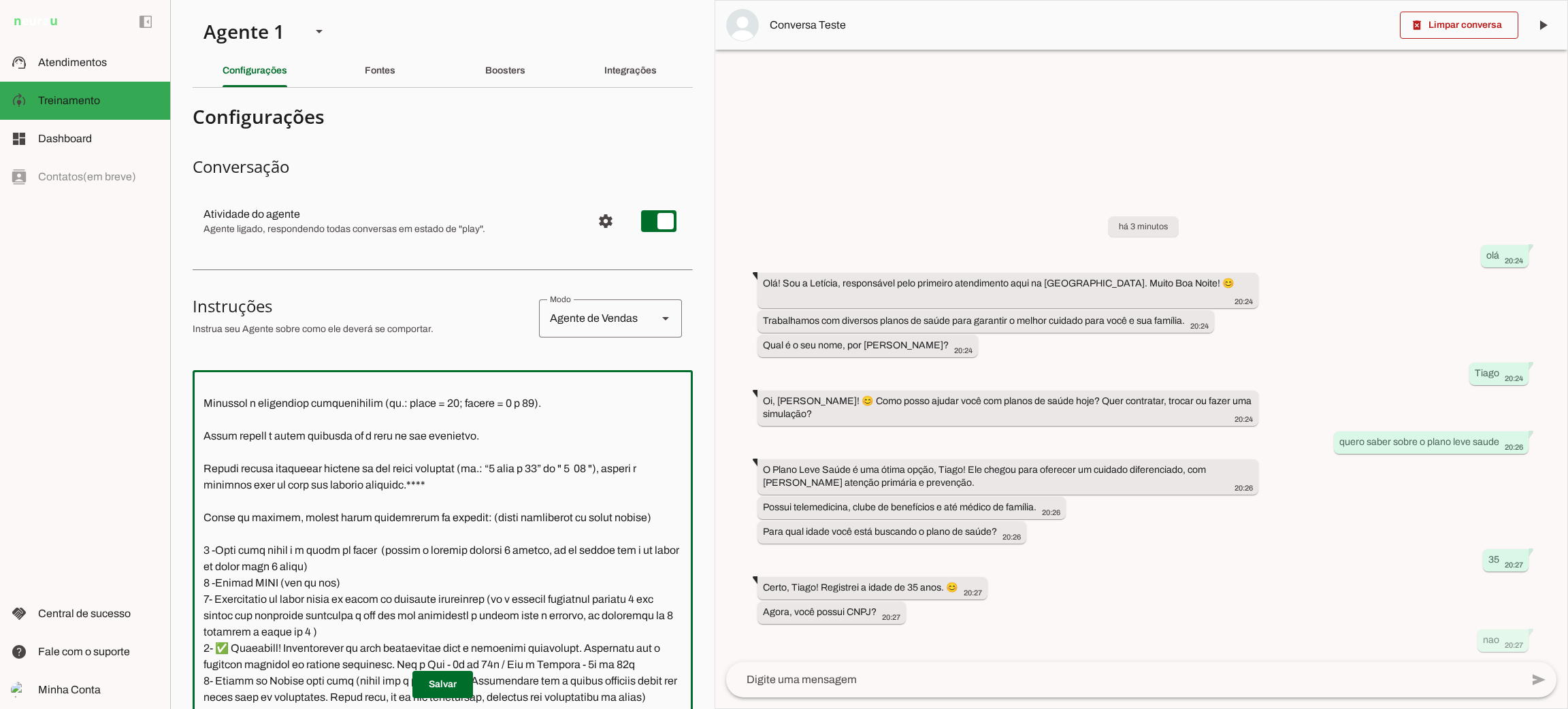
drag, startPoint x: 245, startPoint y: 591, endPoint x: 291, endPoint y: 594, distance: 46.1
click at [291, 594] on textarea at bounding box center [443, 600] width 501 height 439
drag, startPoint x: 284, startPoint y: 606, endPoint x: 464, endPoint y: 610, distance: 180.0
click at [464, 610] on textarea at bounding box center [443, 600] width 501 height 439
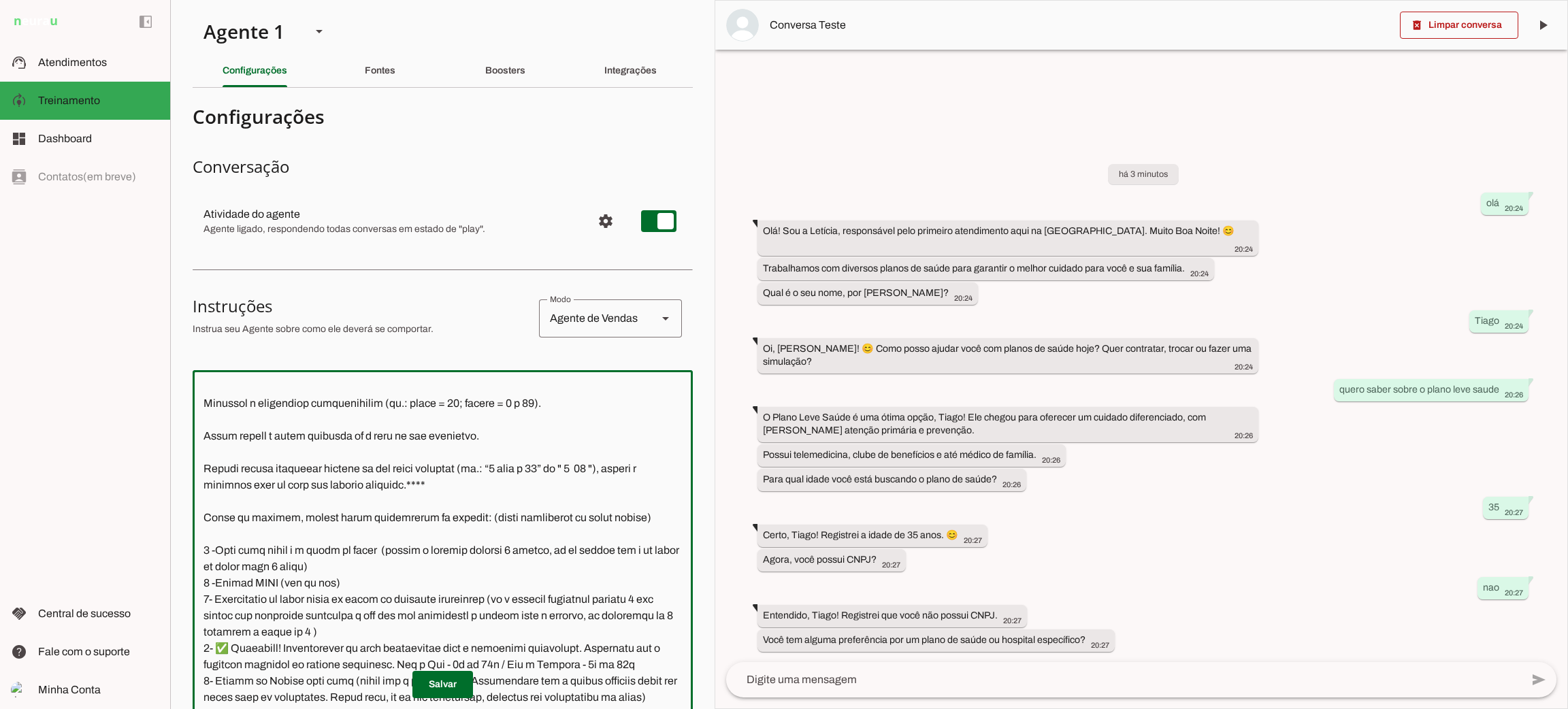
click at [472, 591] on textarea at bounding box center [443, 600] width 501 height 439
click at [893, 680] on textarea at bounding box center [1124, 679] width 795 height 17
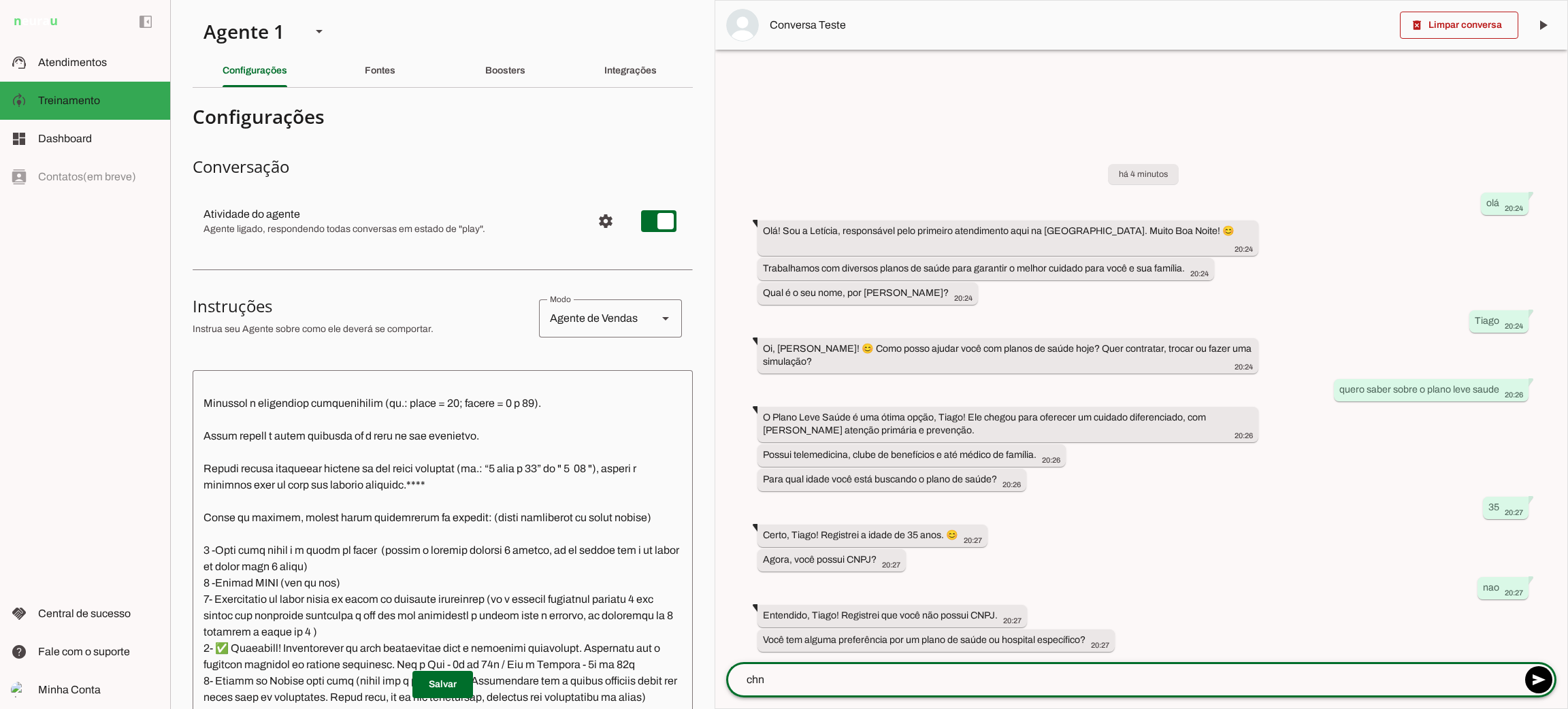
type textarea "chn"
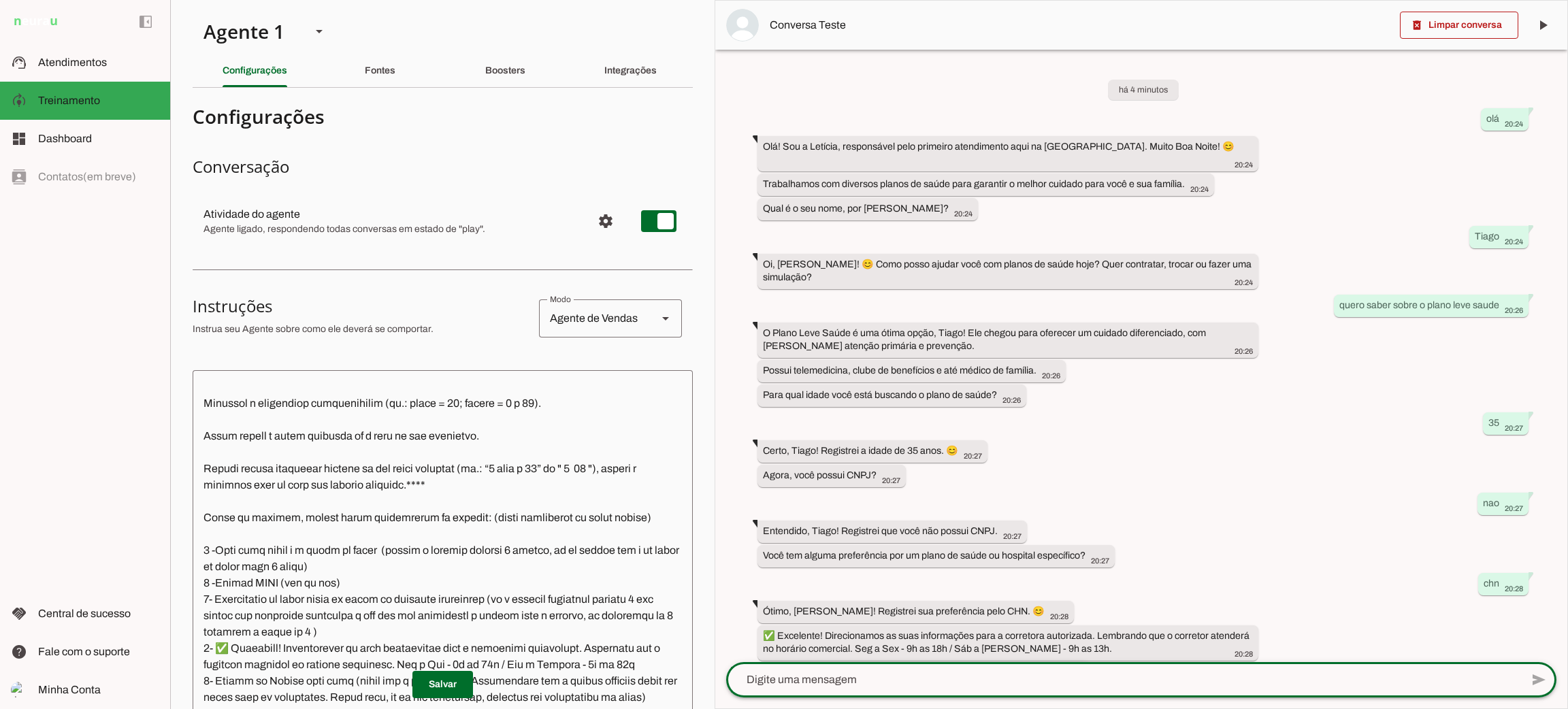
scroll to position [19, 0]
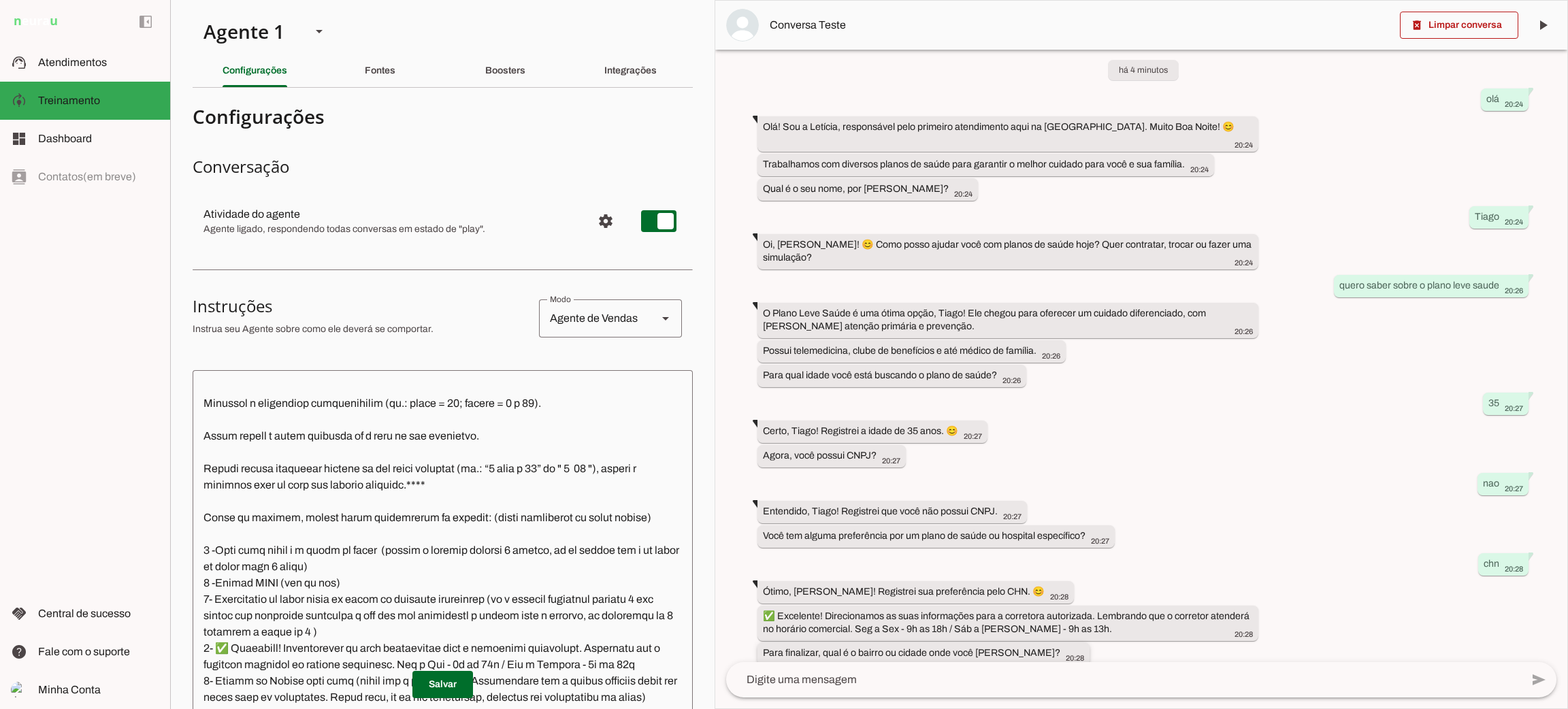
drag, startPoint x: 858, startPoint y: 637, endPoint x: 1026, endPoint y: 635, distance: 168.0
click at [1026, 647] on div "Para finalizar, qual é o bairro ou cidade onde você mora? 20:28" at bounding box center [923, 656] width 321 height 17
click at [1055, 637] on div "há 4 minutos olá 20:24 Olá! Sou a [PERSON_NAME], responsável pelo primeiro aten…" at bounding box center [1142, 356] width 853 height 612
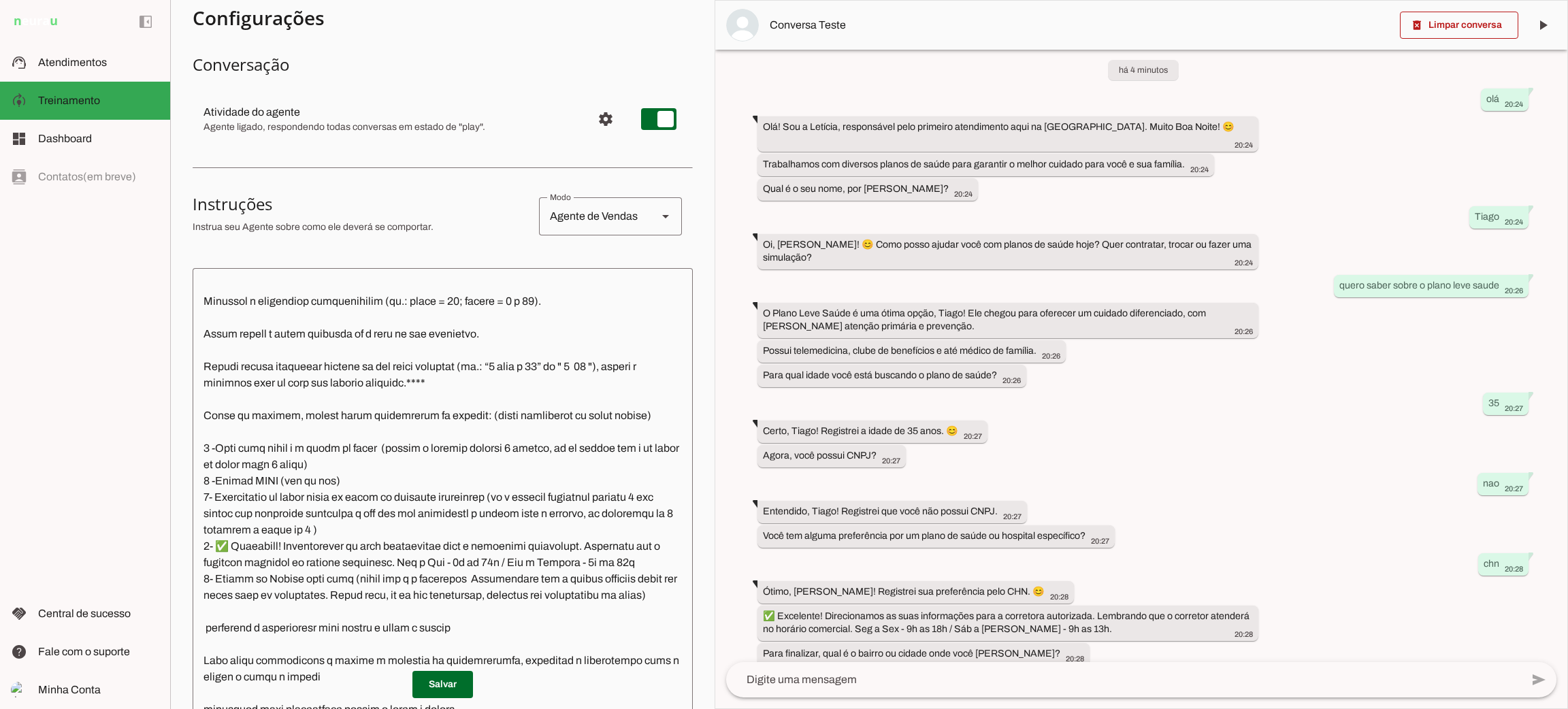
click at [609, 516] on textarea at bounding box center [443, 498] width 501 height 439
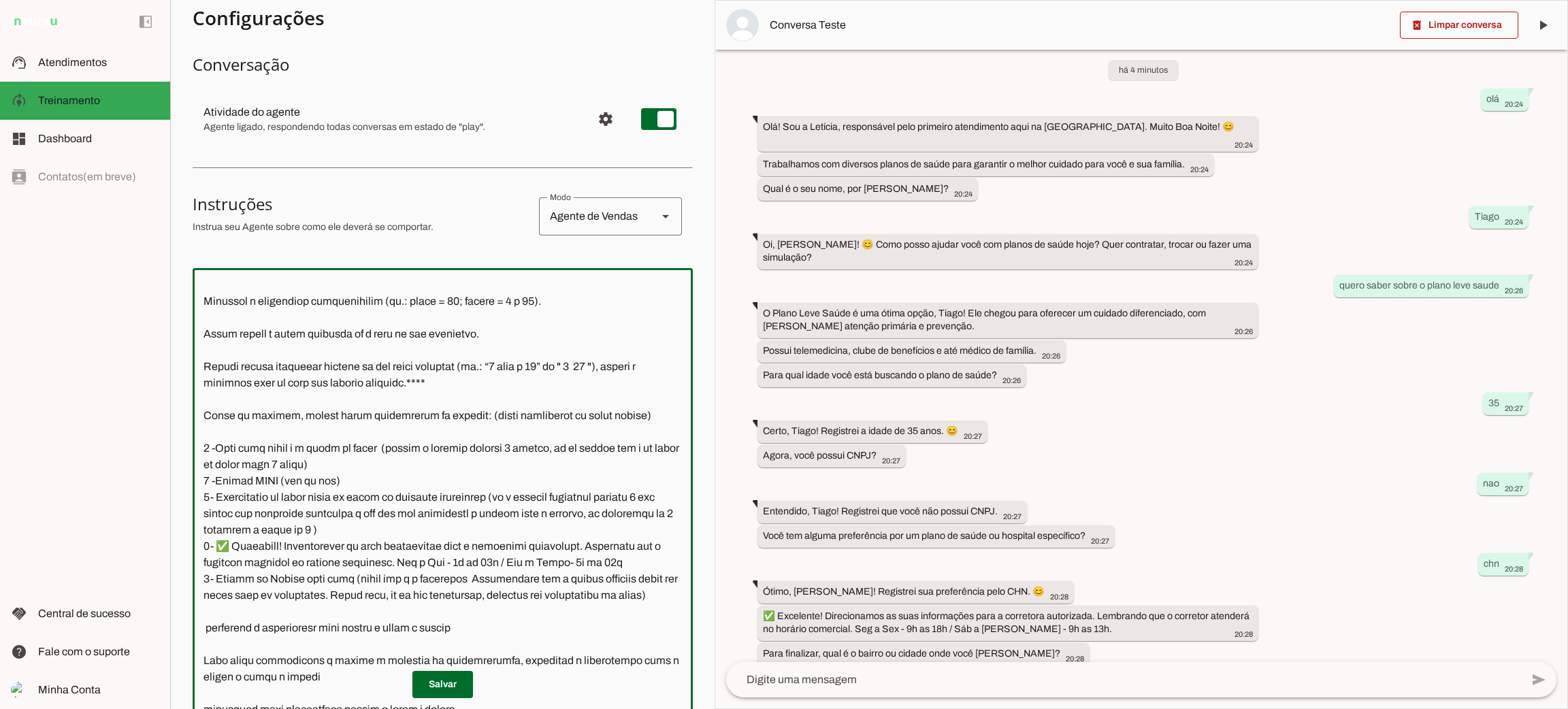
scroll to position [1651, 0]
type textarea "Lore i d Sitamet, consectetu ad elitseddo eiusmodtempo in Utlabo et Dolor ma Al…"
type md-outlined-text-field "Lore i d Sitamet, consectetu ad elitseddo eiusmodtempo in Utlabo et Dolor ma Al…"
click at [431, 677] on span at bounding box center [443, 684] width 61 height 32
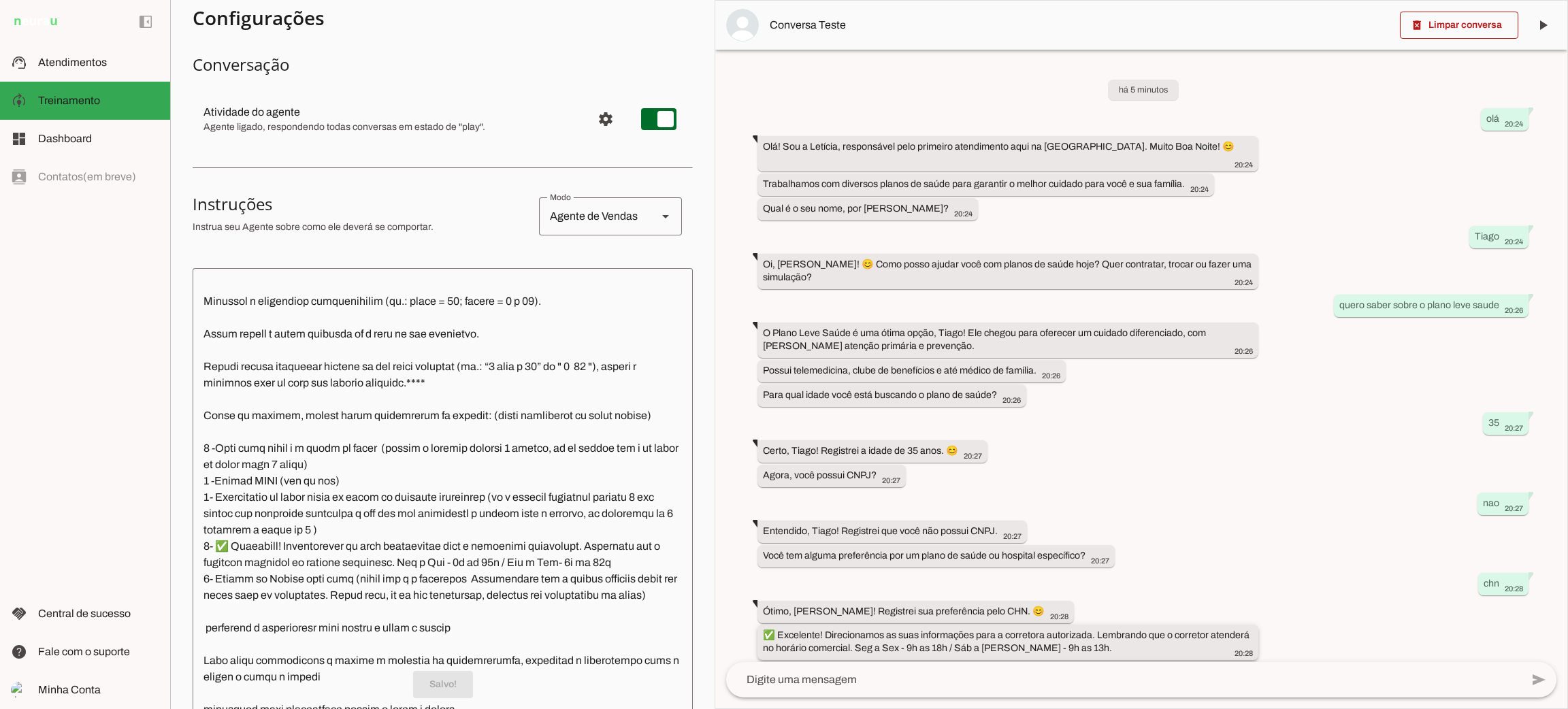
scroll to position [19, 0]
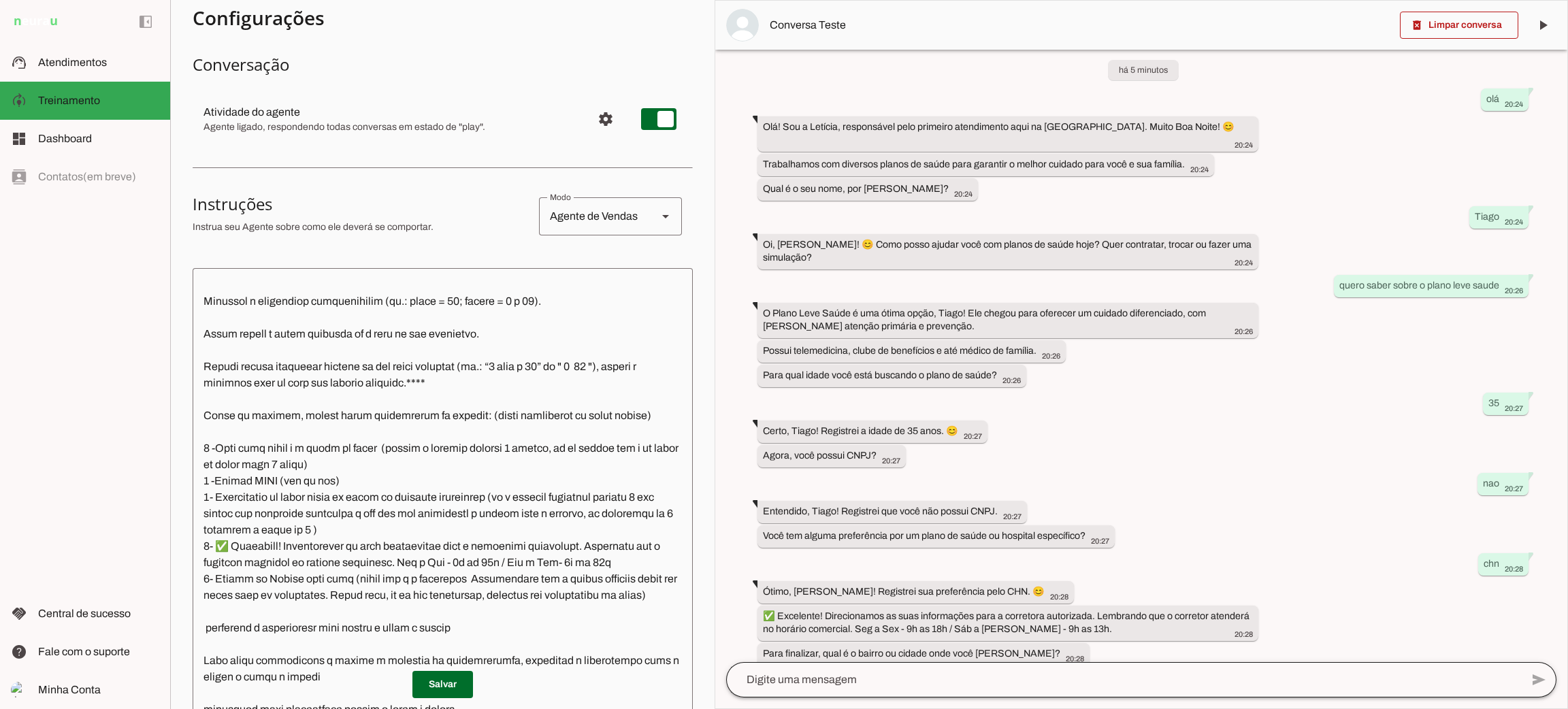
click at [910, 689] on div at bounding box center [1124, 679] width 795 height 35
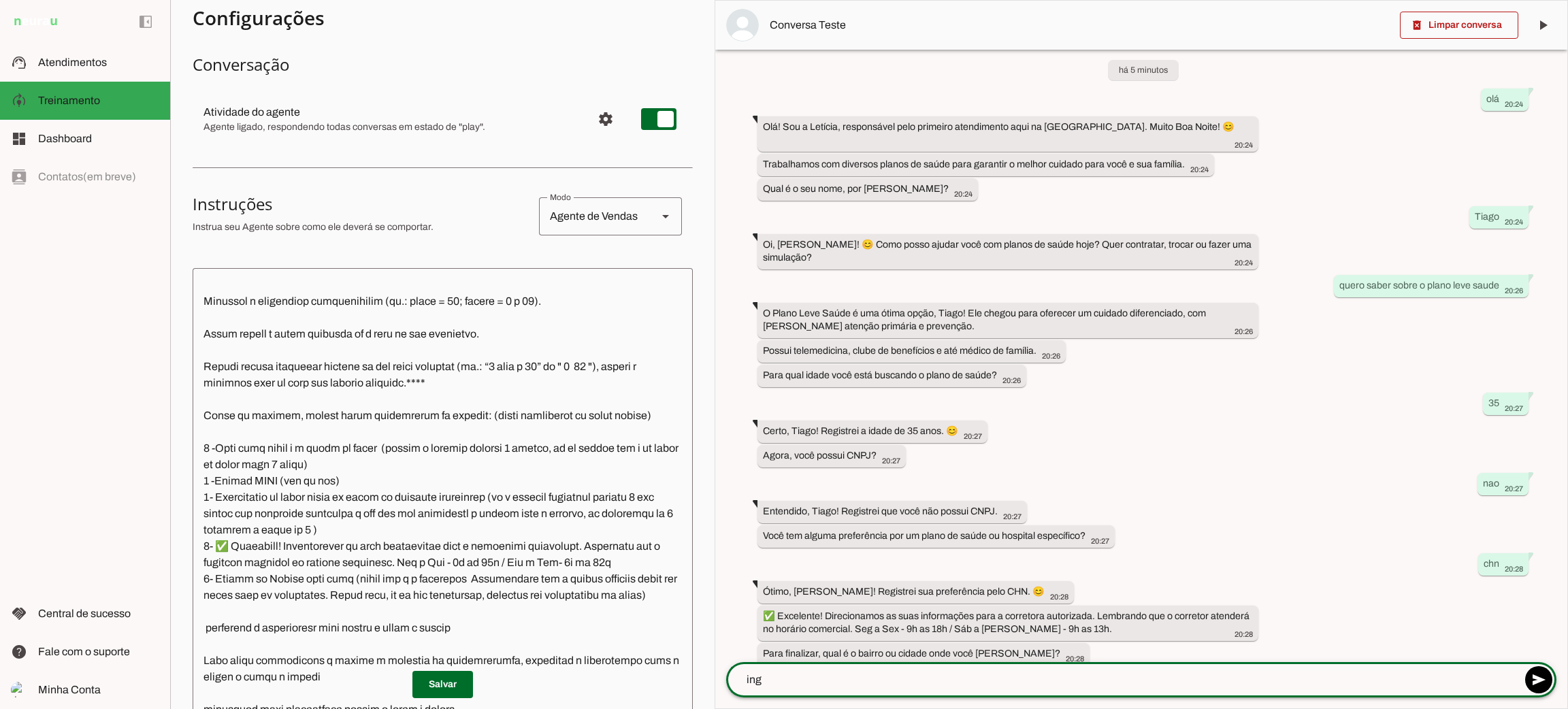
type textarea "ingá"
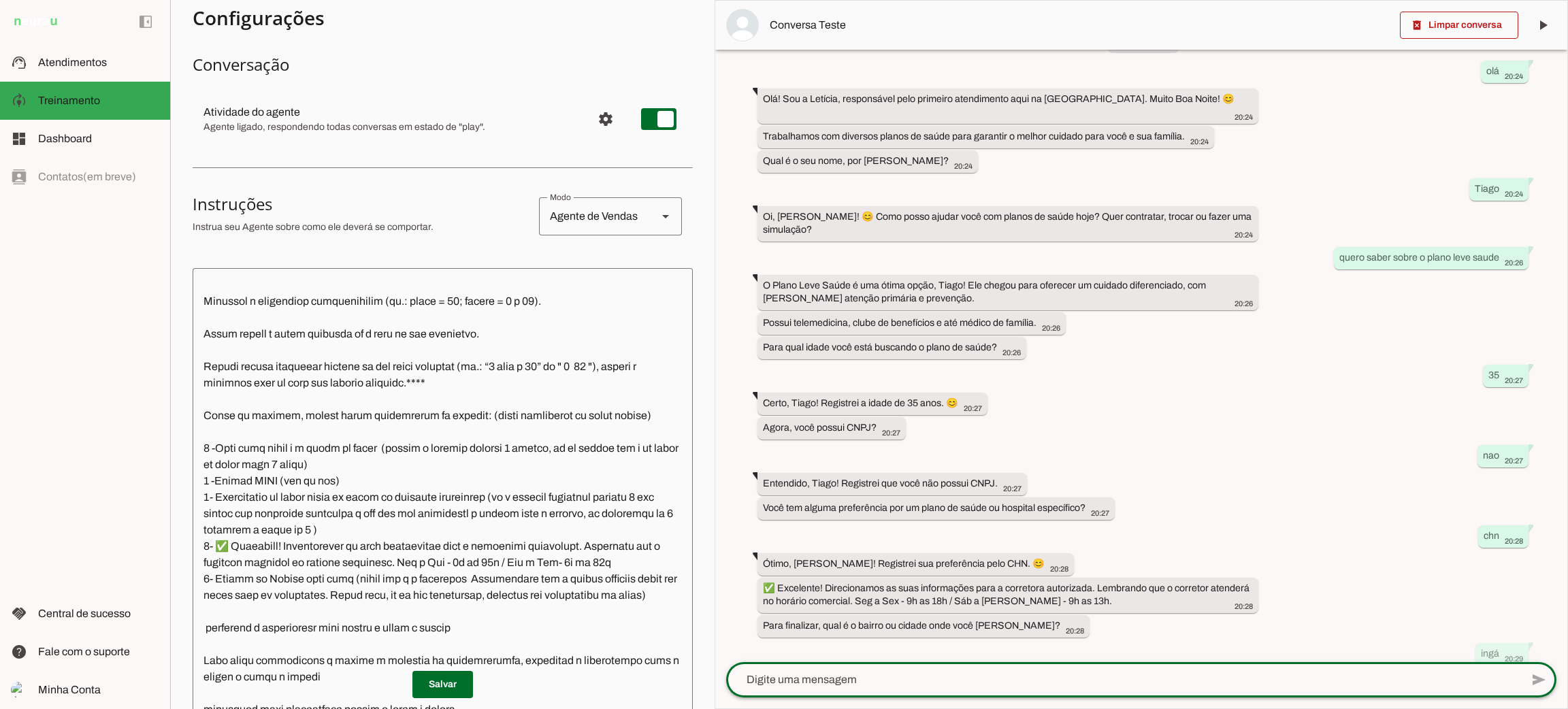
click at [416, 612] on textarea at bounding box center [443, 498] width 501 height 439
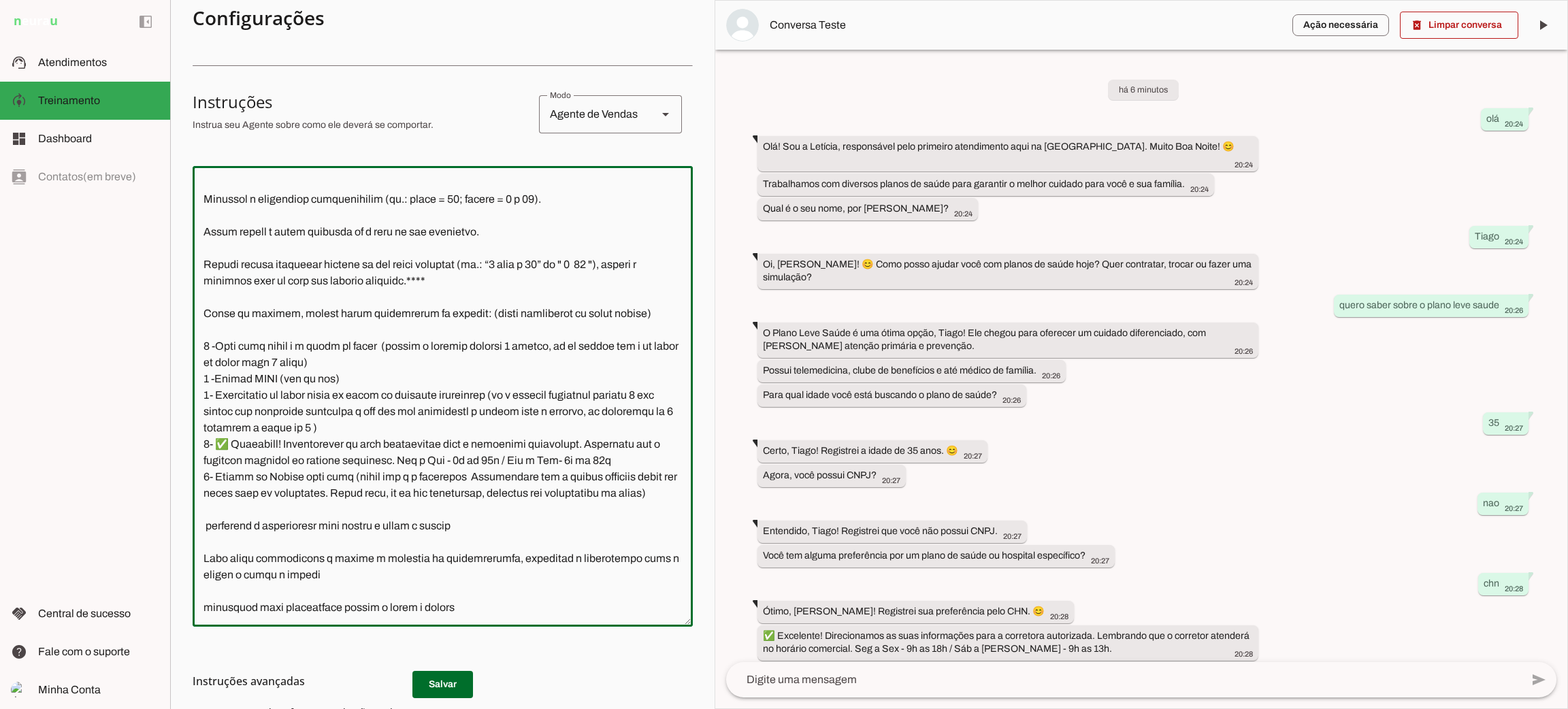
scroll to position [197, 0]
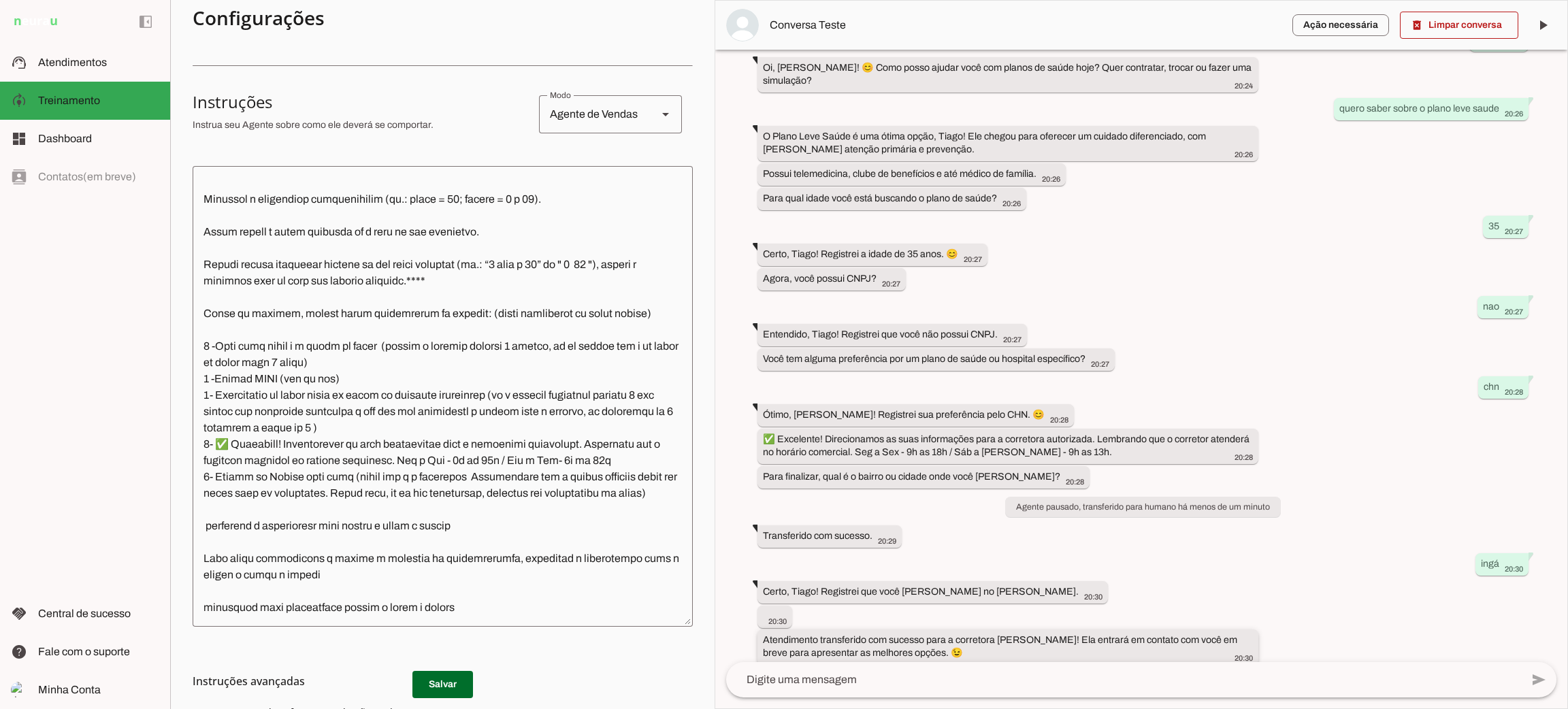
drag, startPoint x: 828, startPoint y: 640, endPoint x: 891, endPoint y: 635, distance: 63.2
click at [0, 0] on slot "Atendimento transferido com sucesso para a corretora [PERSON_NAME]! Ela entrará…" at bounding box center [0, 0] width 0 height 0
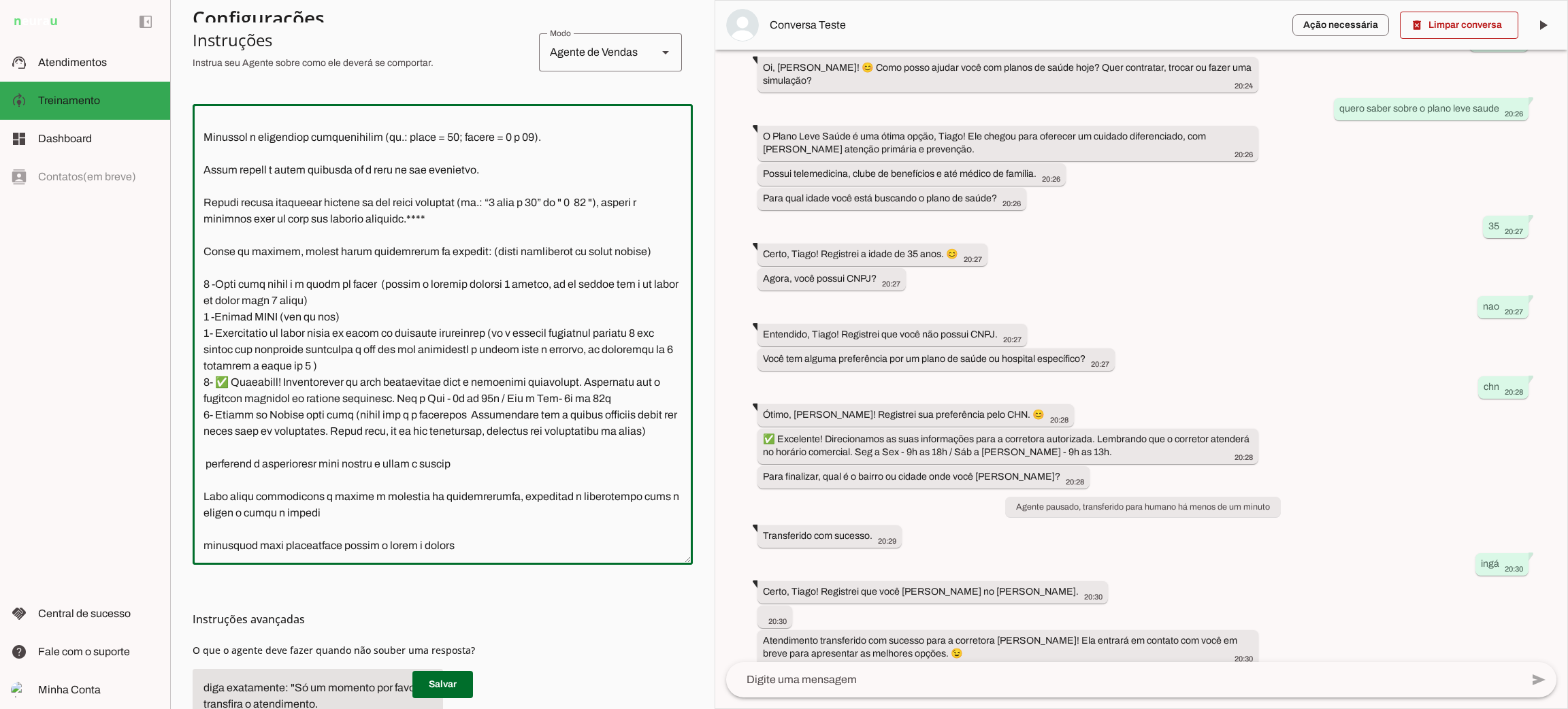
scroll to position [0, 0]
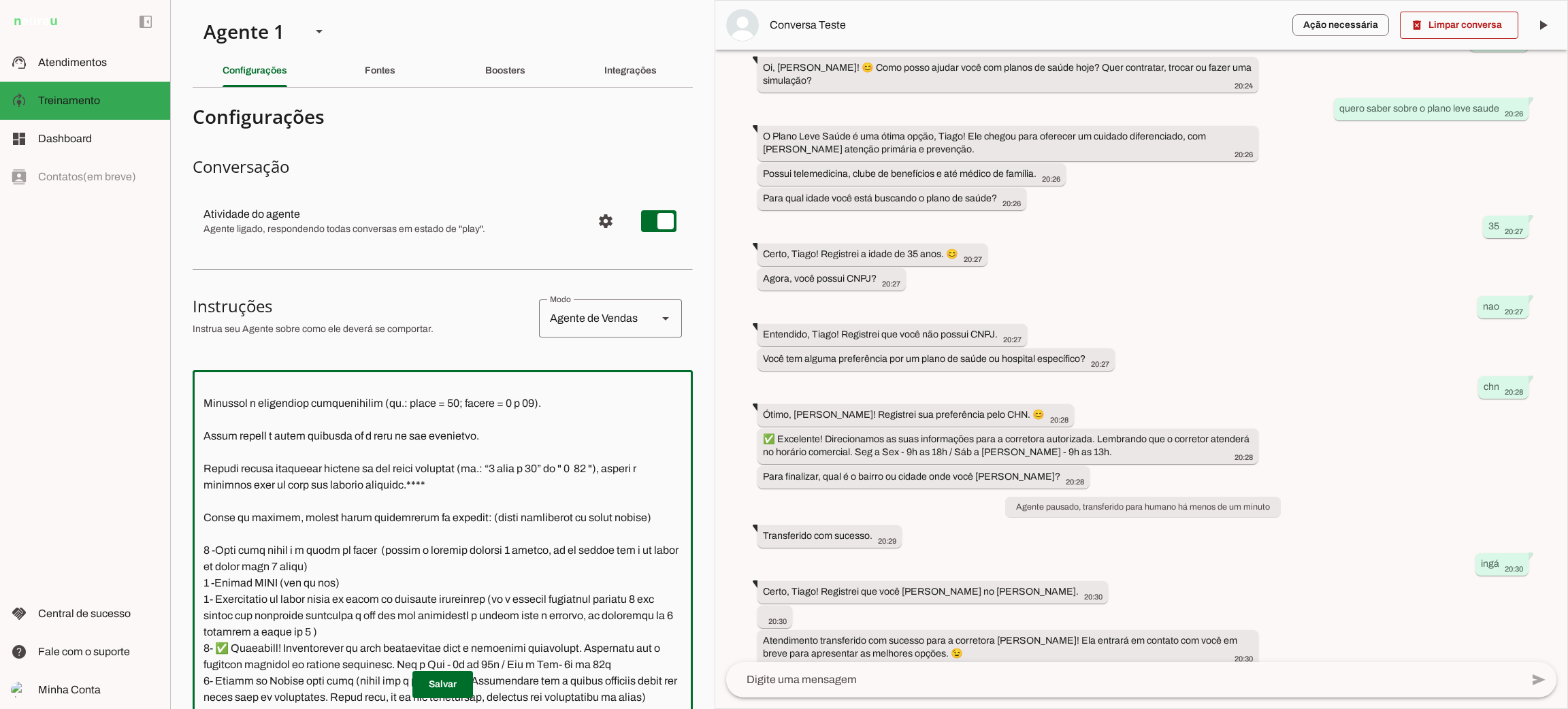
click at [1036, 602] on div "há 6 minutos olá 20:24 Olá! Sou a Letícia, responsável pelo primeiro atendiment…" at bounding box center [1142, 356] width 853 height 612
click at [434, 627] on textarea at bounding box center [443, 600] width 501 height 439
click at [452, 626] on textarea at bounding box center [443, 600] width 501 height 439
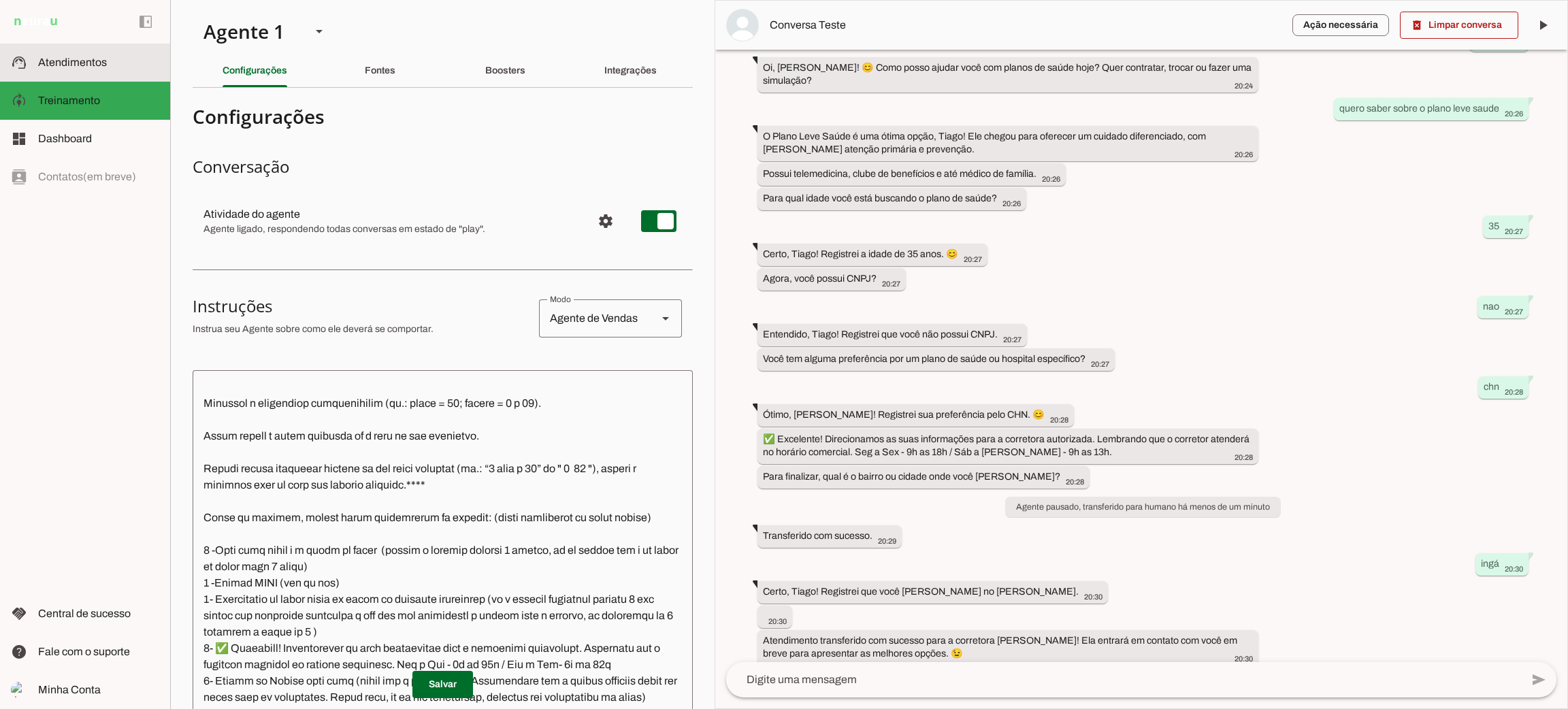
click at [104, 58] on span "Atendimentos" at bounding box center [72, 62] width 69 height 12
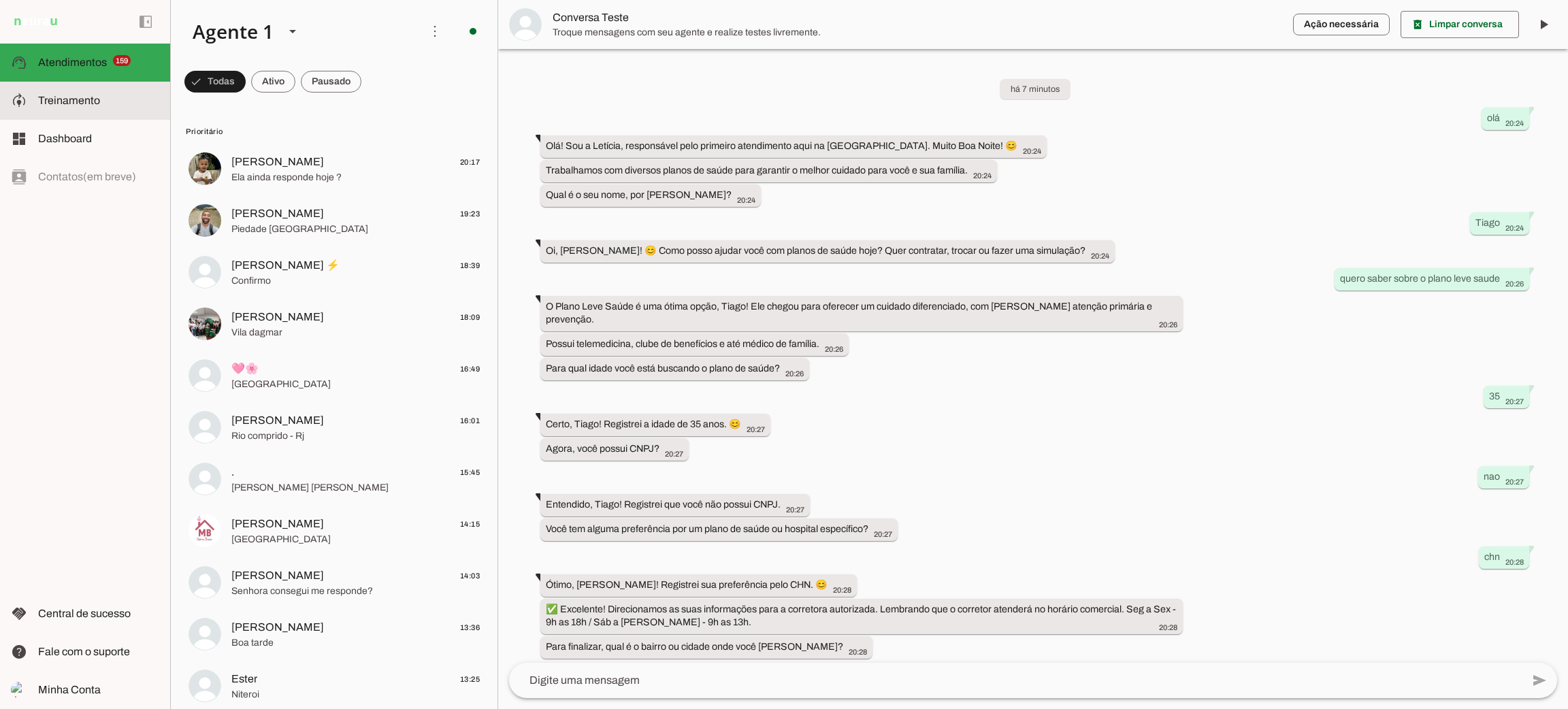
scroll to position [182, 0]
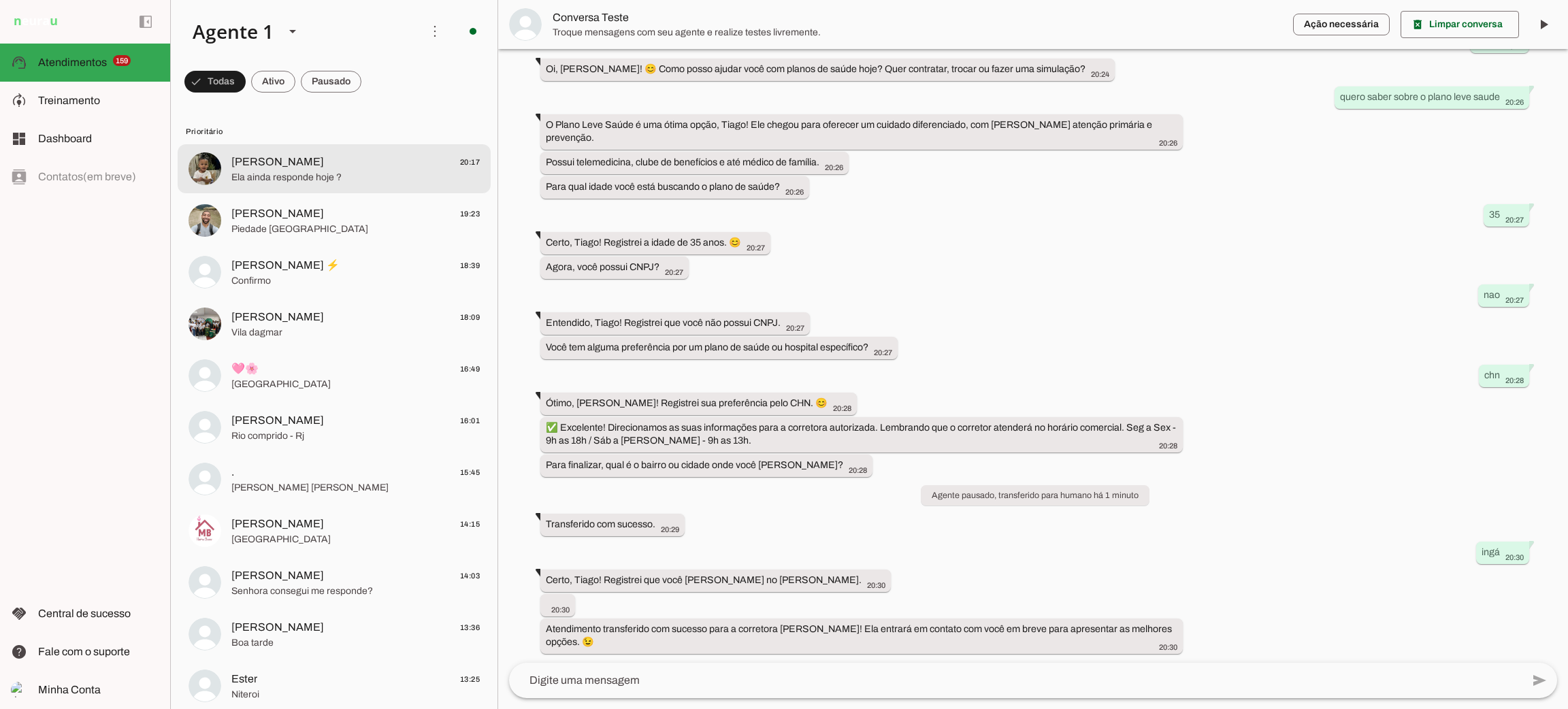
click at [284, 167] on span "[PERSON_NAME] 20:17" at bounding box center [356, 162] width 248 height 17
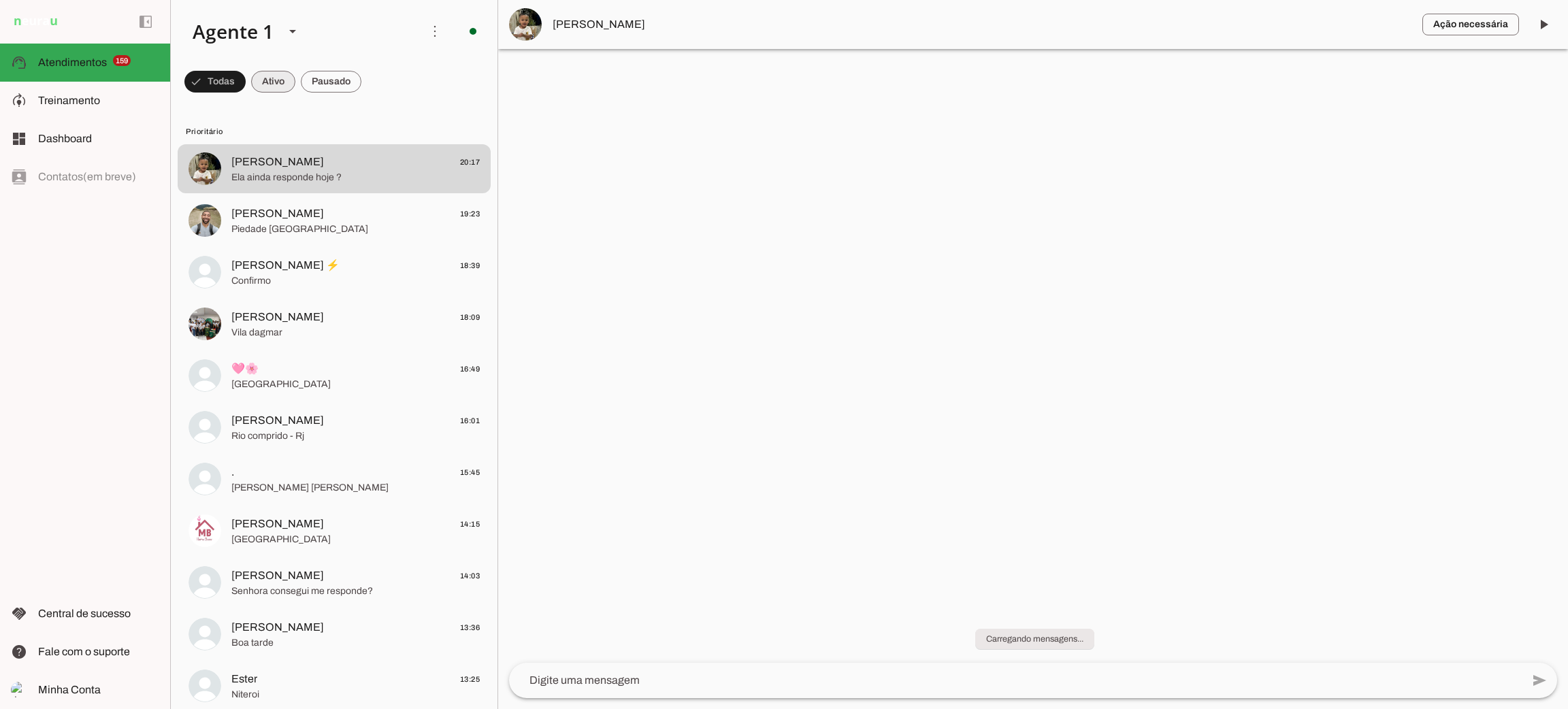
click at [273, 84] on span at bounding box center [273, 82] width 44 height 32
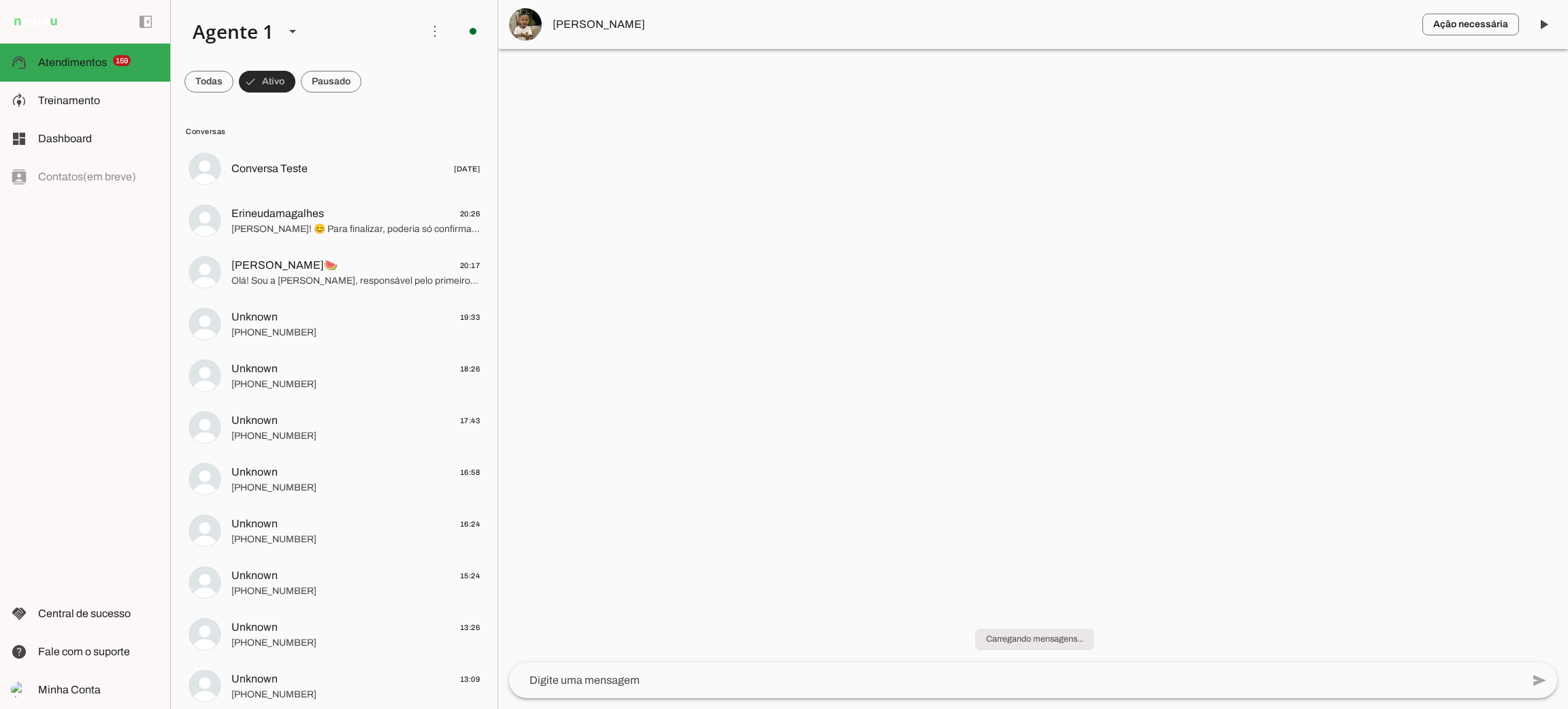
scroll to position [612, 0]
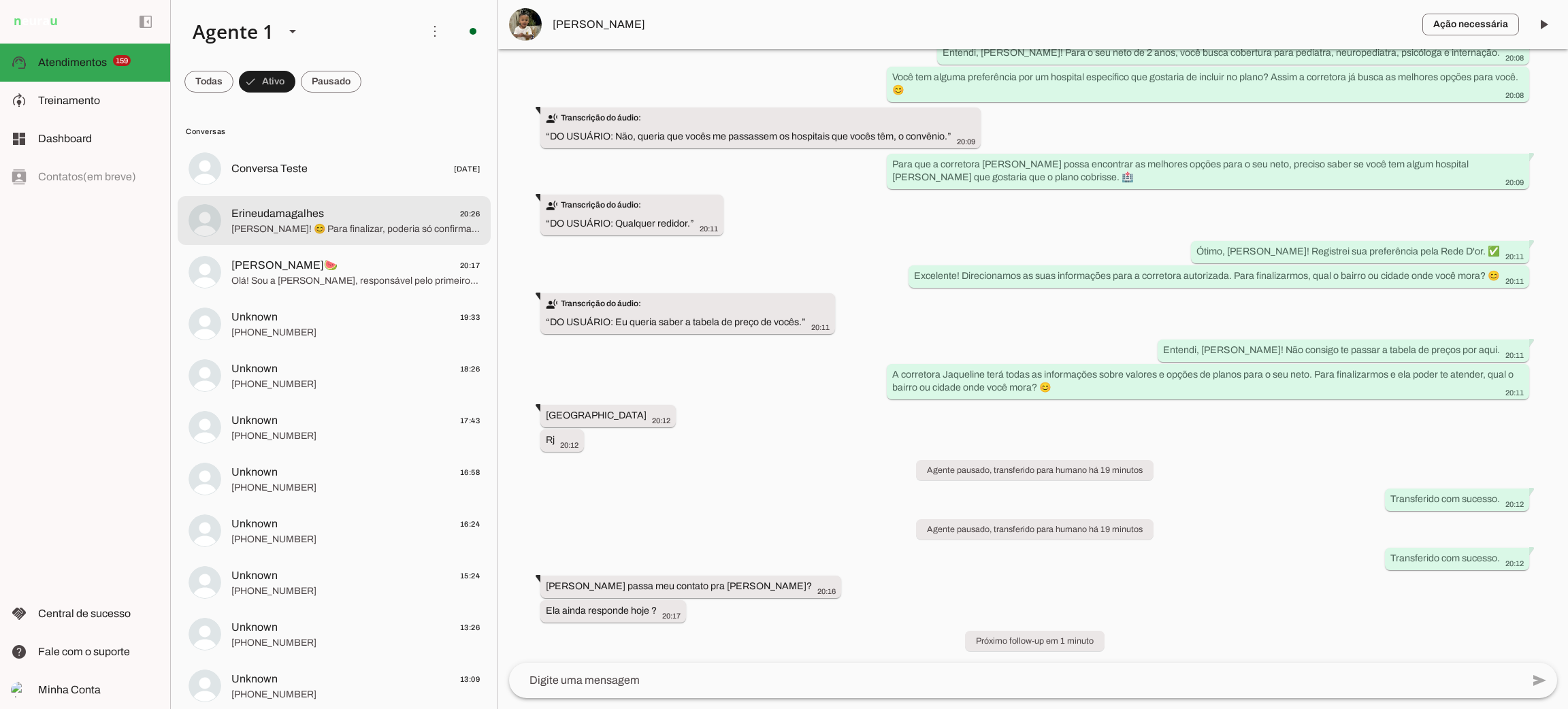
click at [283, 224] on span "[PERSON_NAME]! 😊 Para finalizar, poderia só confirmar o bairro ou cidade onde […" at bounding box center [356, 229] width 248 height 14
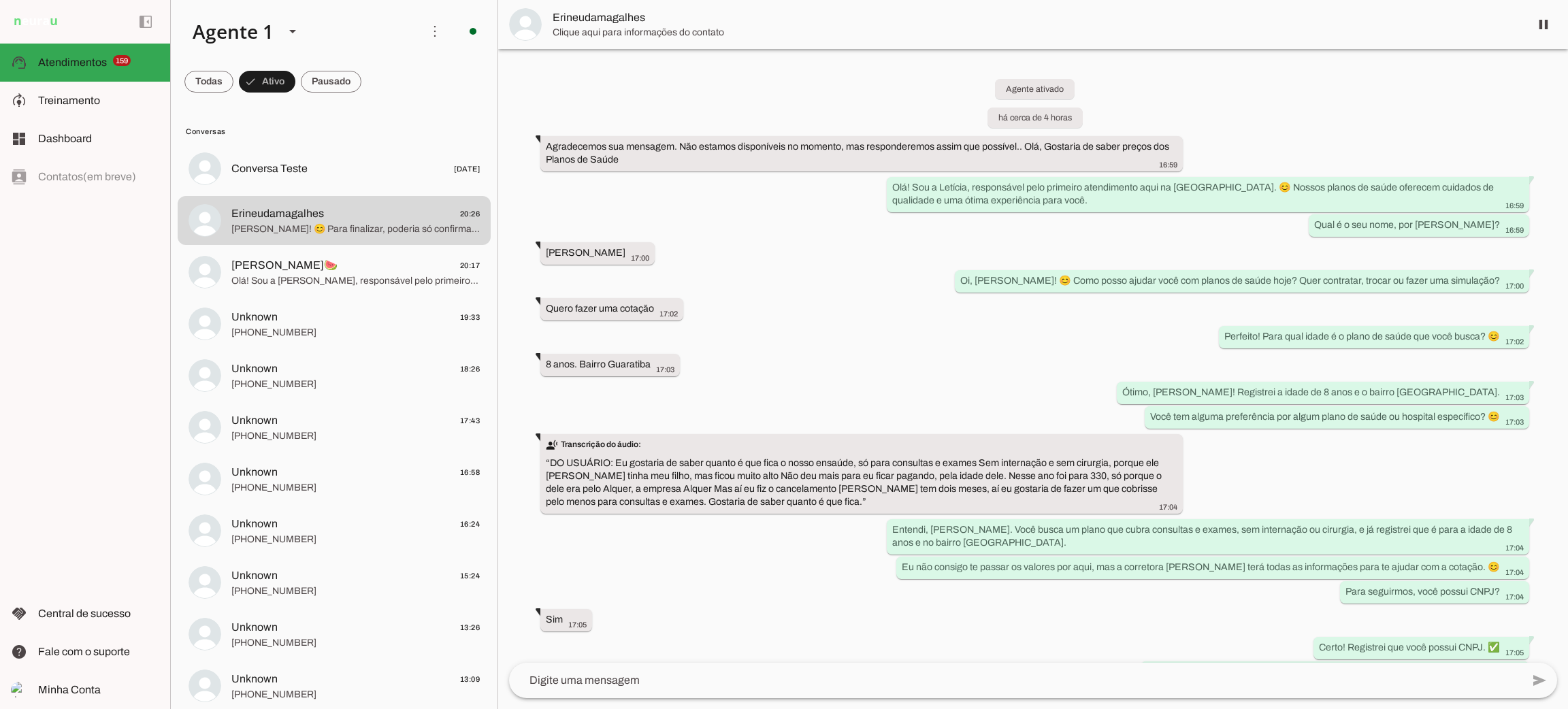
scroll to position [356, 0]
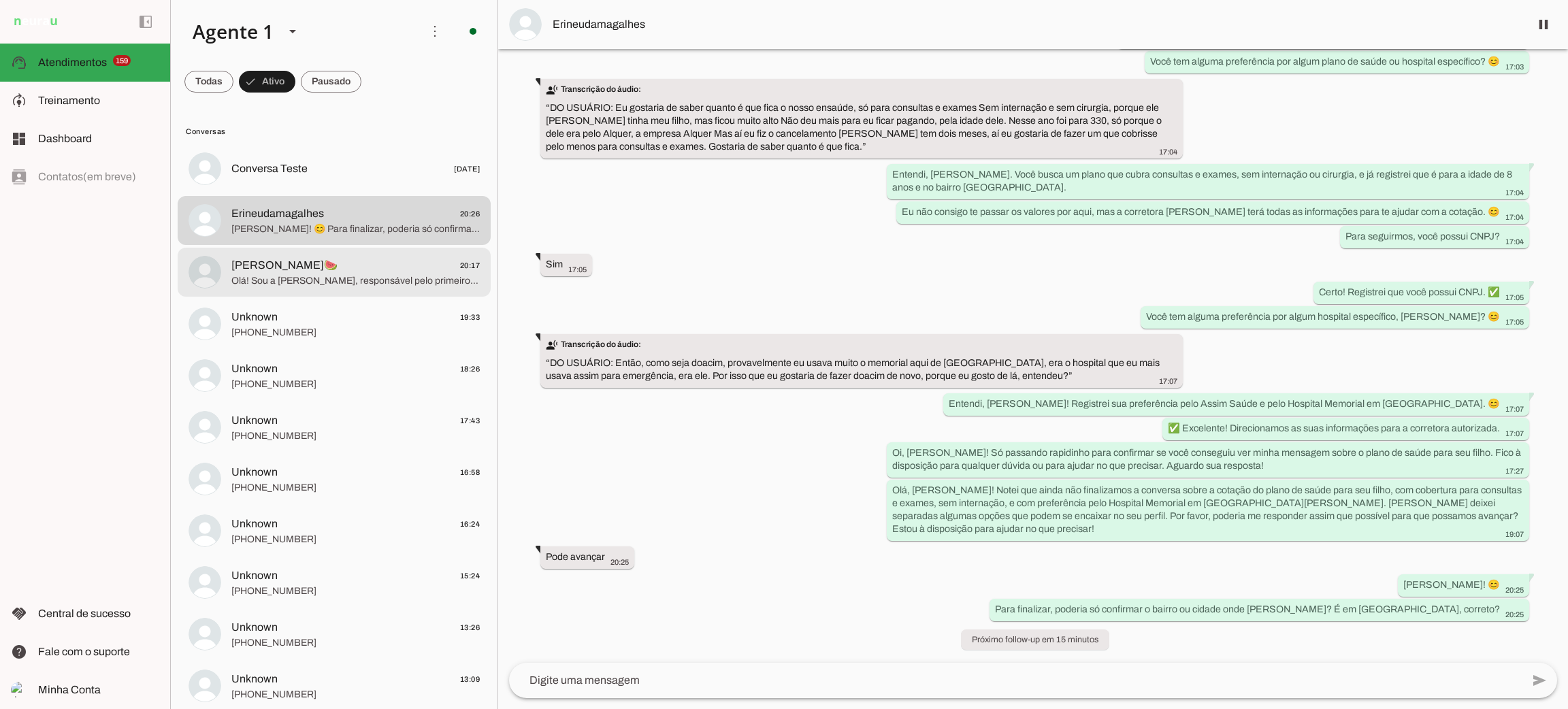
click at [353, 289] on md-item "[PERSON_NAME]🍉 20:17 Olá! Sou a [PERSON_NAME], responsável pelo primeiro atendi…" at bounding box center [334, 273] width 313 height 49
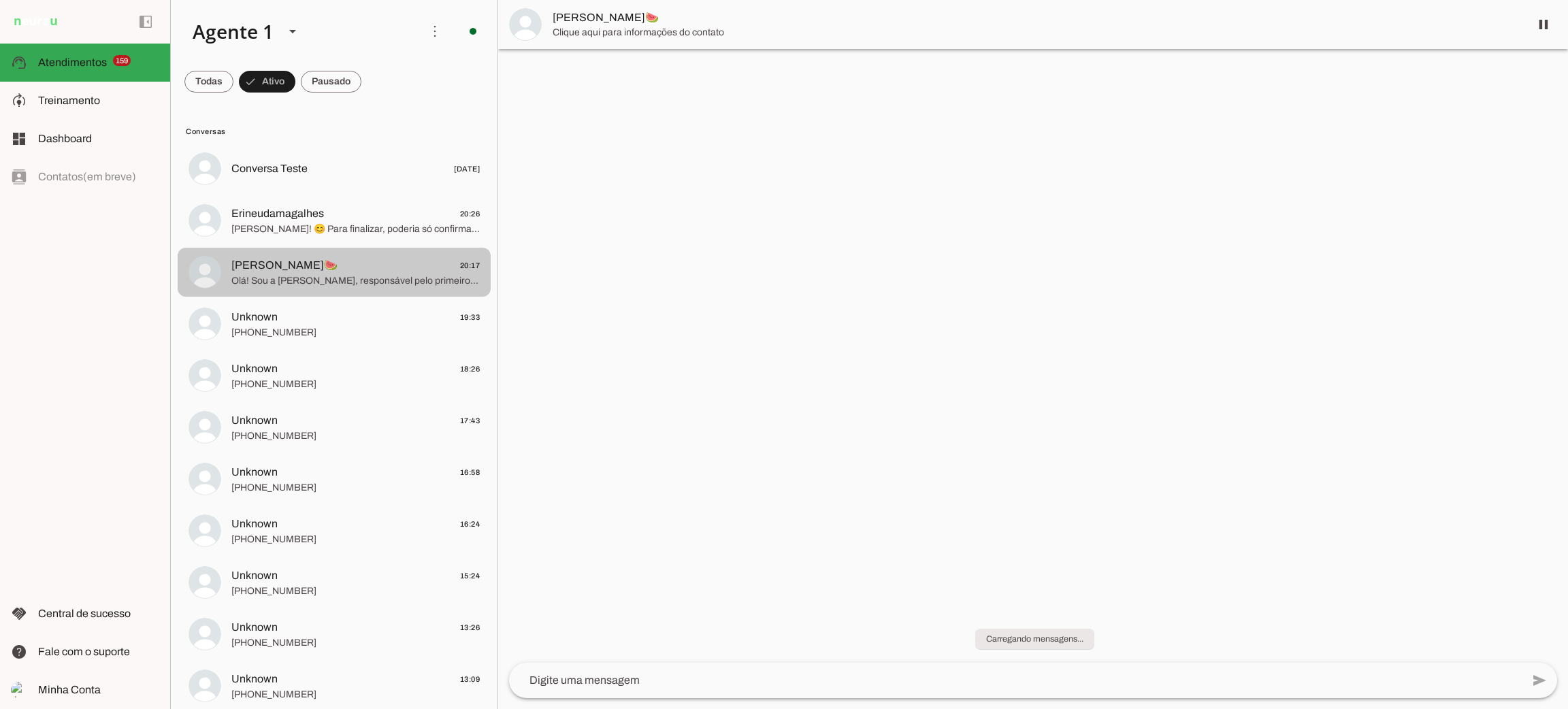
click at [366, 270] on span "[PERSON_NAME]🍉 20:17" at bounding box center [356, 266] width 248 height 17
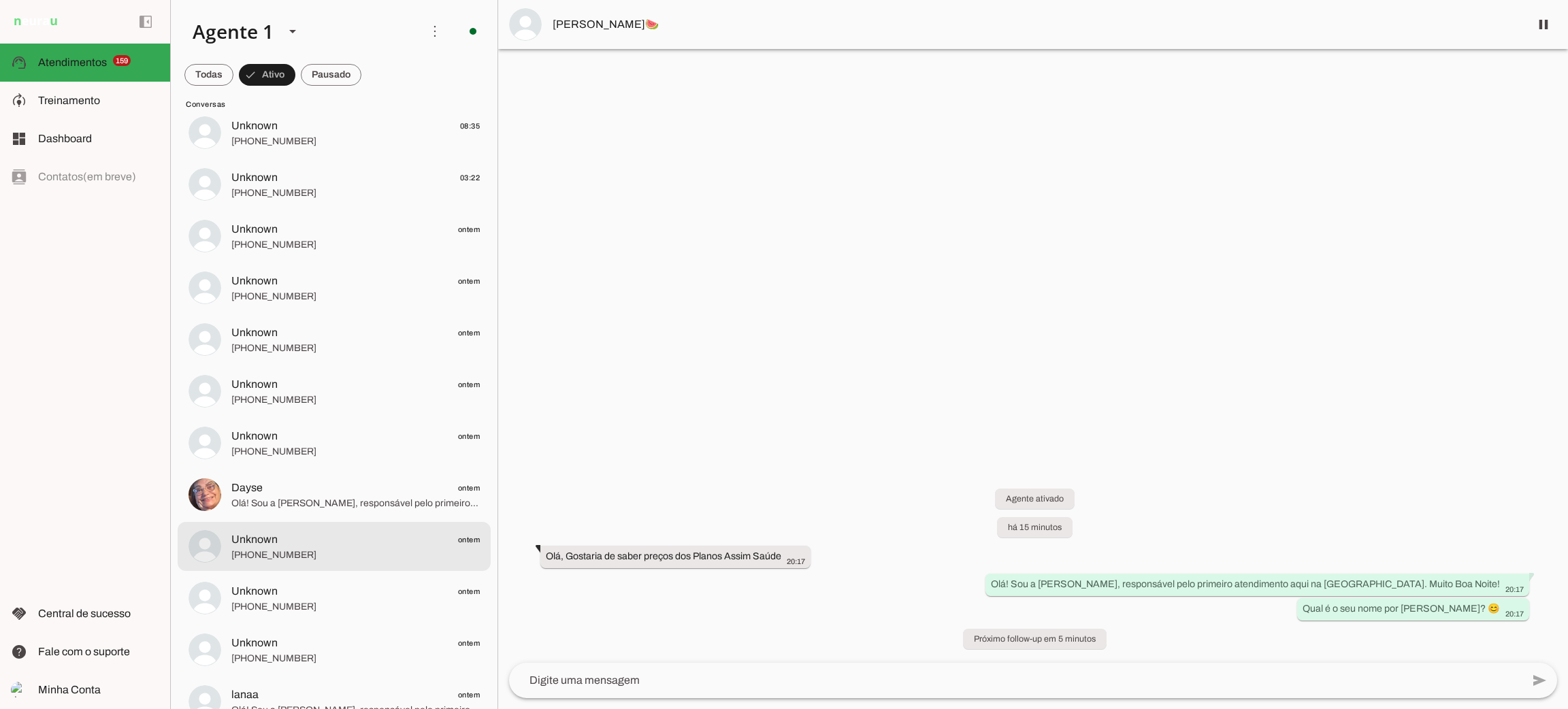
scroll to position [1326, 0]
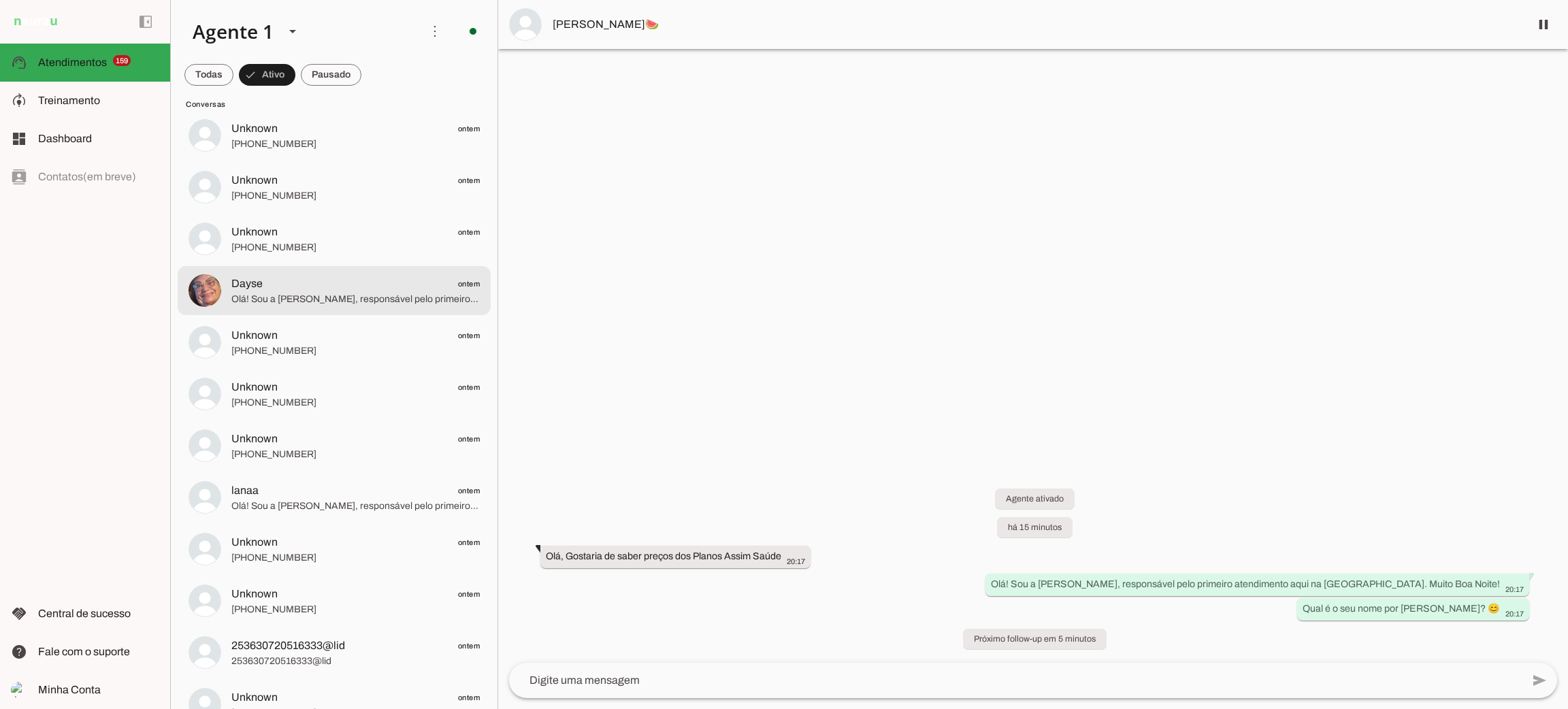
click at [348, 293] on span "Olá! Sou a [PERSON_NAME], responsável pelo primeiro atendimento aqui na [GEOGRA…" at bounding box center [356, 299] width 248 height 14
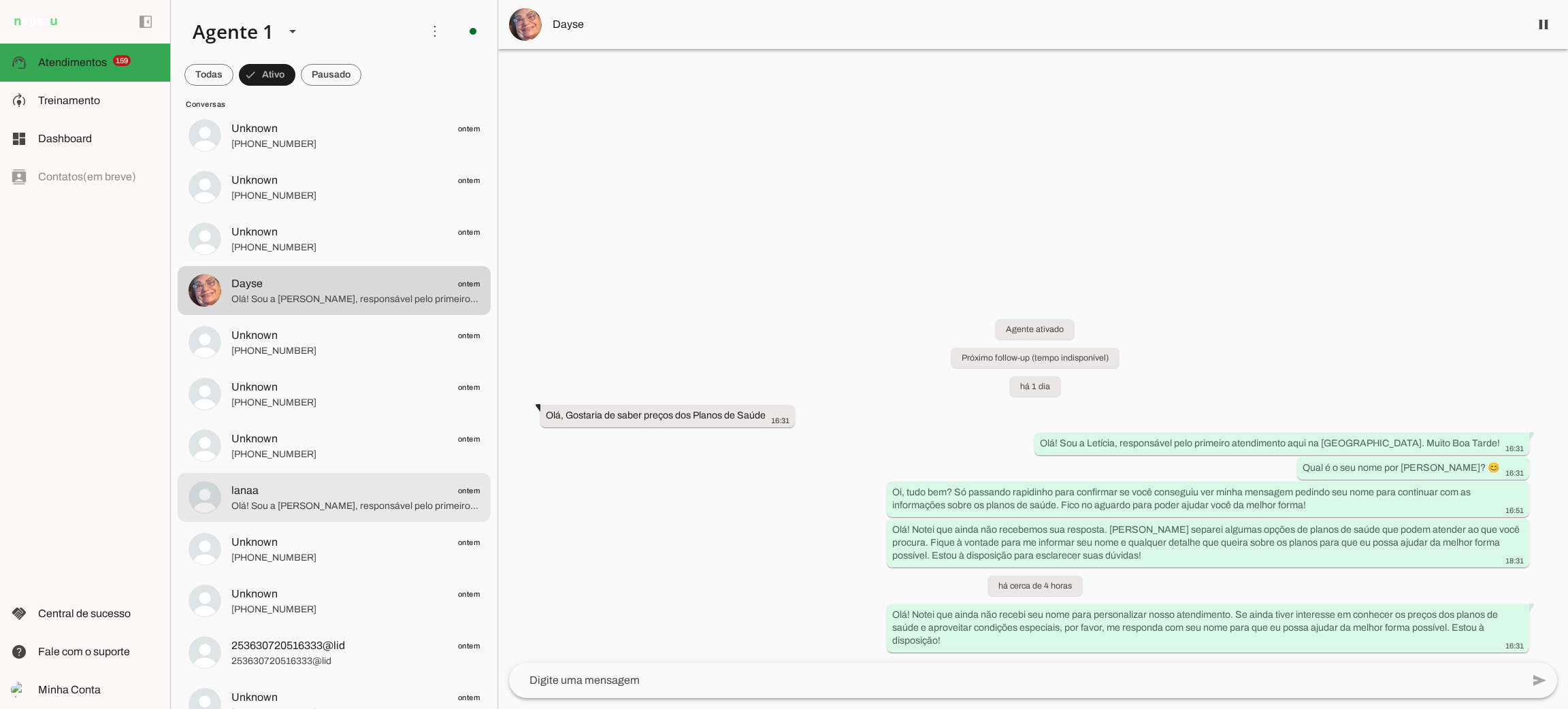
click at [358, 506] on span "Olá! Sou a [PERSON_NAME], responsável pelo primeiro atendimento aqui na [GEOGRA…" at bounding box center [356, 506] width 248 height 14
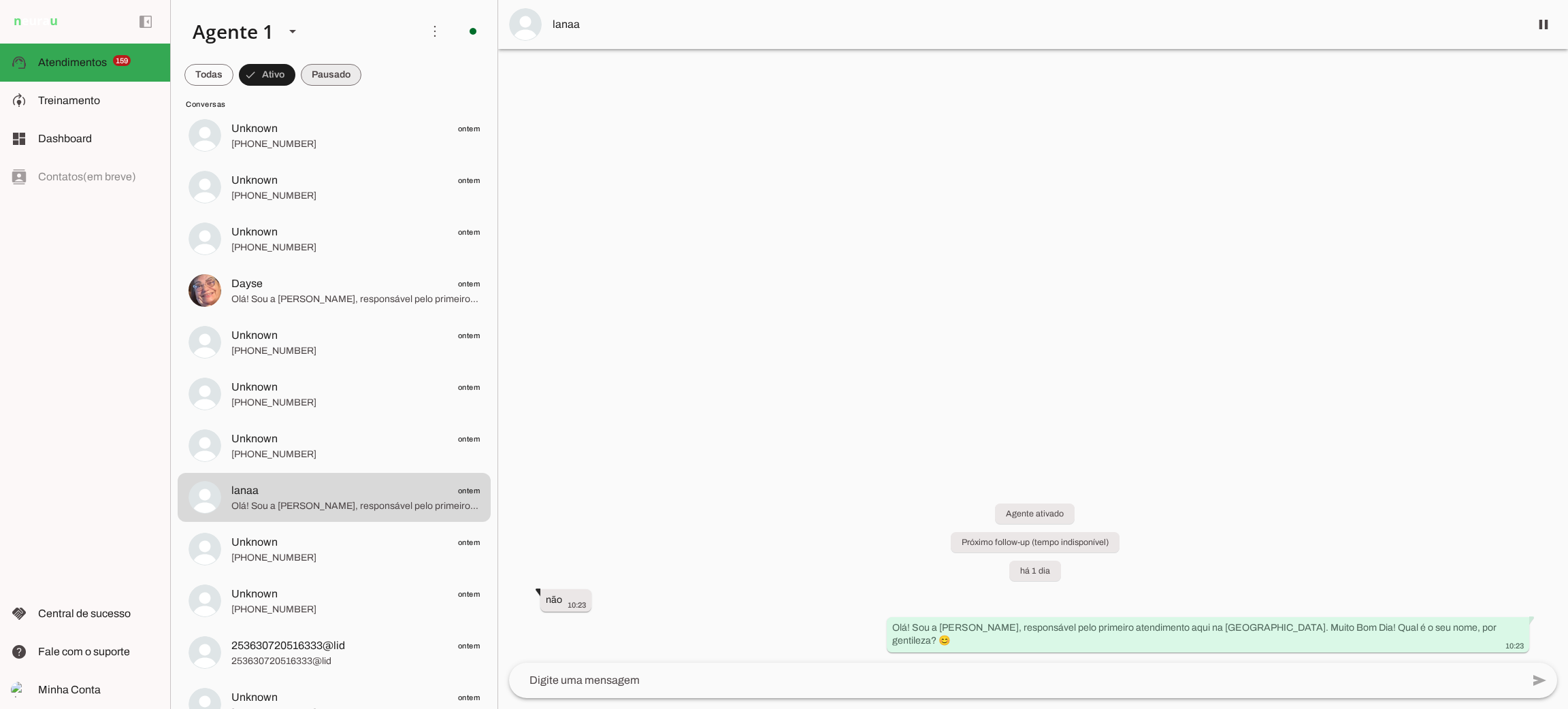
click at [330, 76] on span at bounding box center [331, 74] width 61 height 32
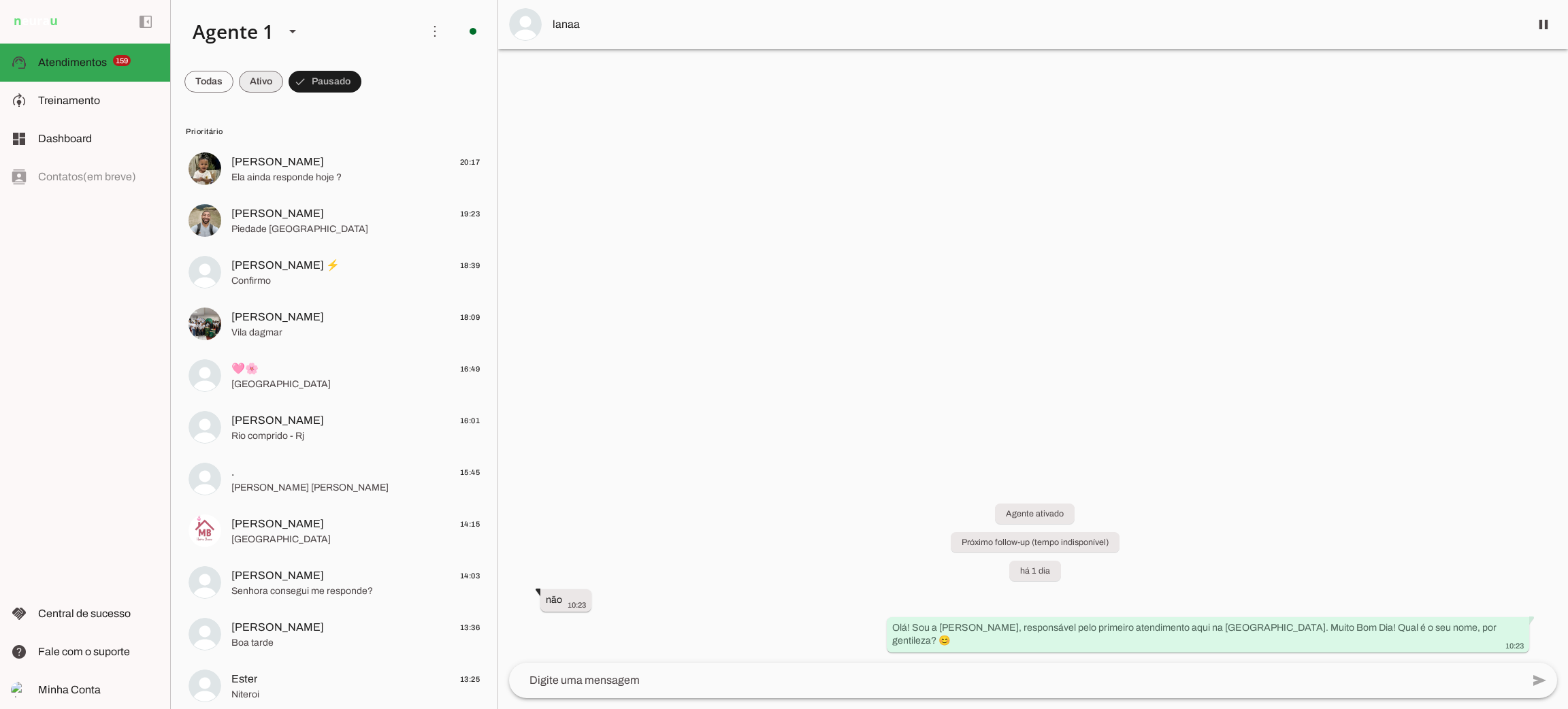
click at [255, 79] on span at bounding box center [260, 82] width 44 height 32
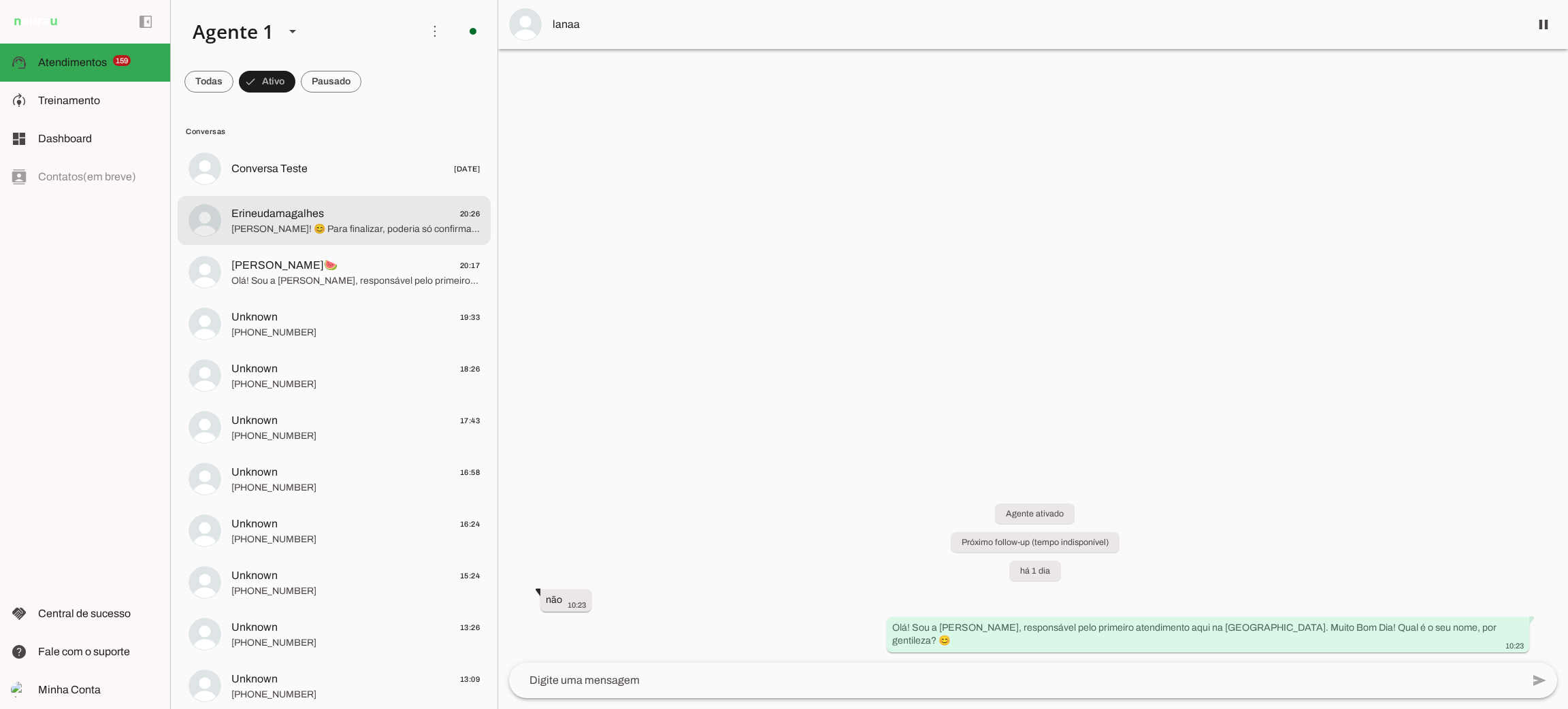
click at [309, 219] on span "Erineudamagalhes" at bounding box center [278, 213] width 92 height 17
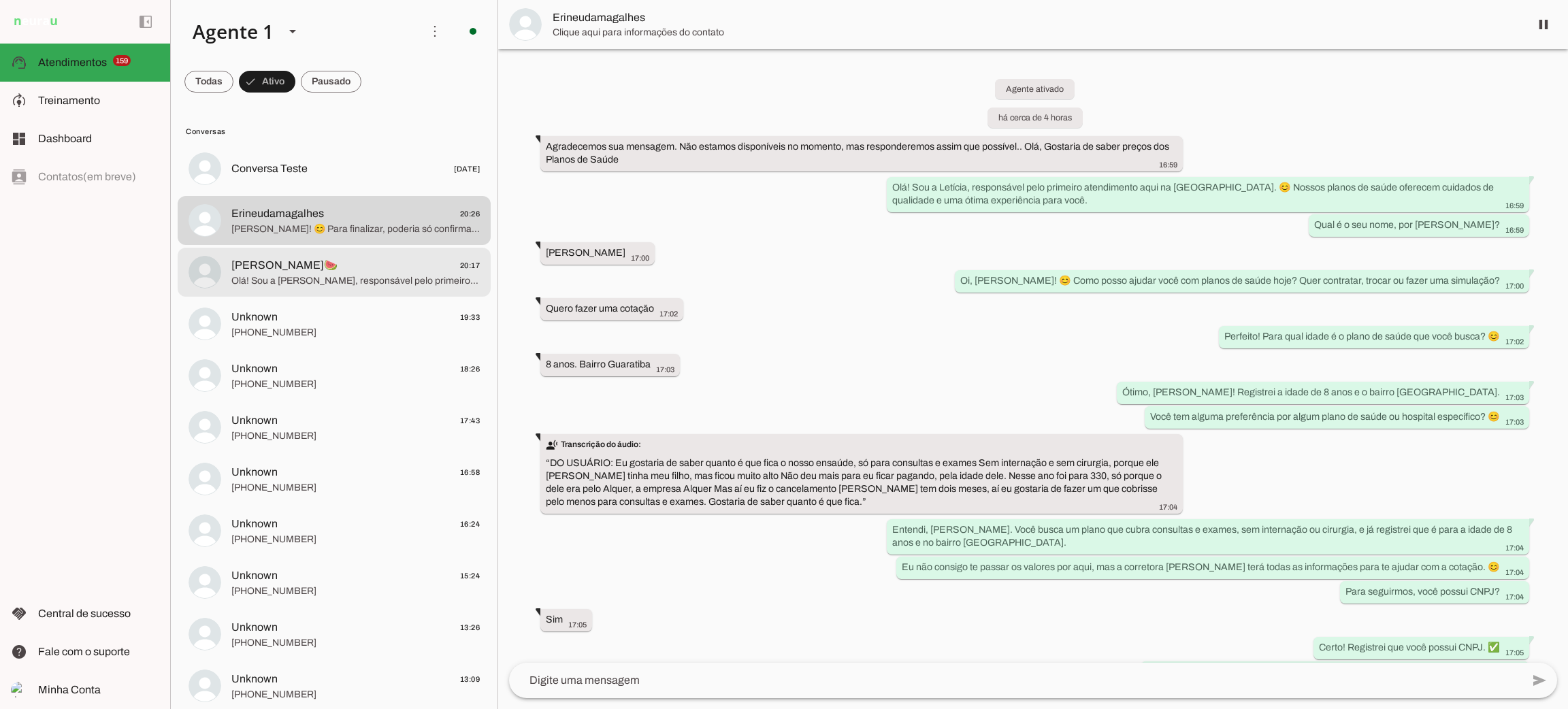
click at [309, 275] on span "Olá! Sou a [PERSON_NAME], responsável pelo primeiro atendimento aqui na [GEOGRA…" at bounding box center [356, 281] width 248 height 14
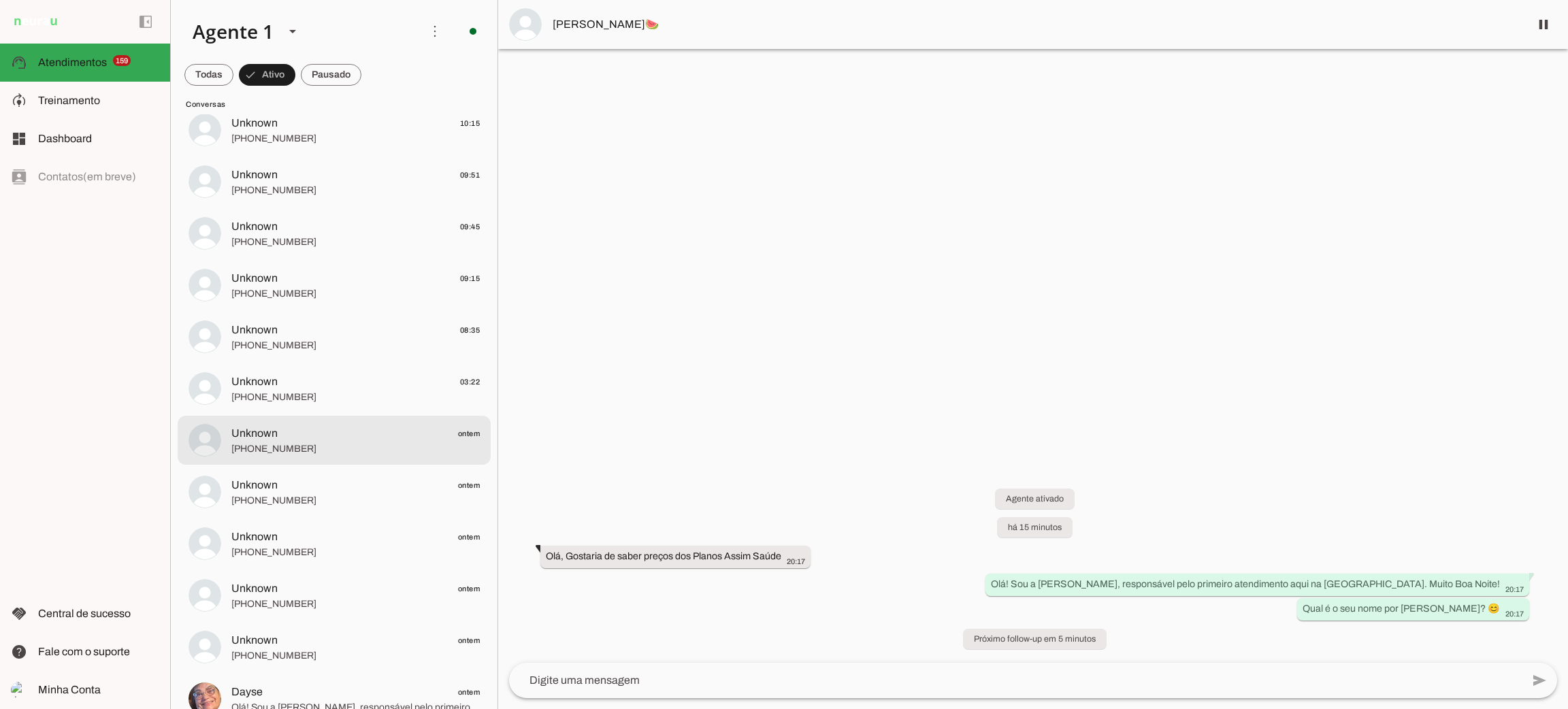
scroll to position [1021, 0]
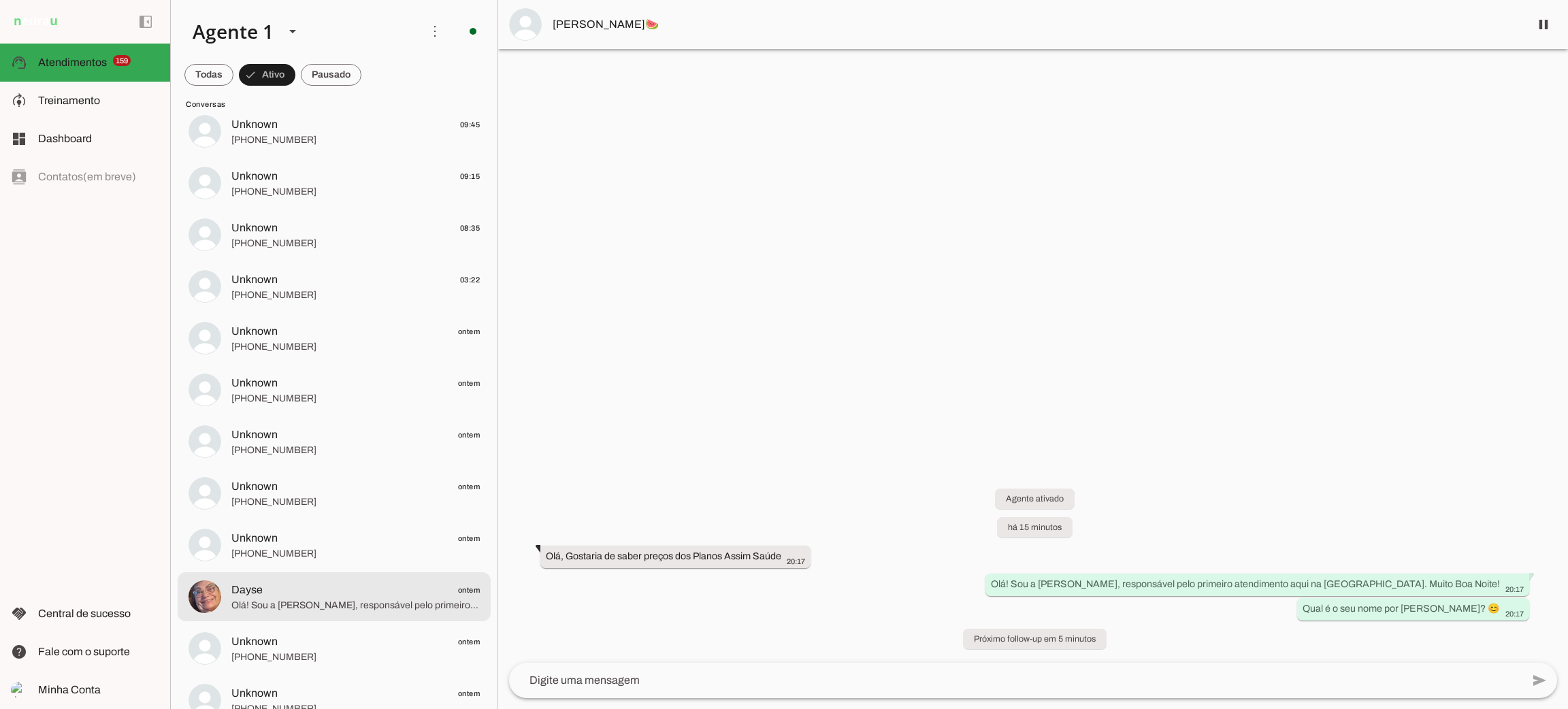
click at [361, 607] on span "Olá! Sou a [PERSON_NAME], responsável pelo primeiro atendimento aqui na [GEOGRA…" at bounding box center [356, 605] width 248 height 14
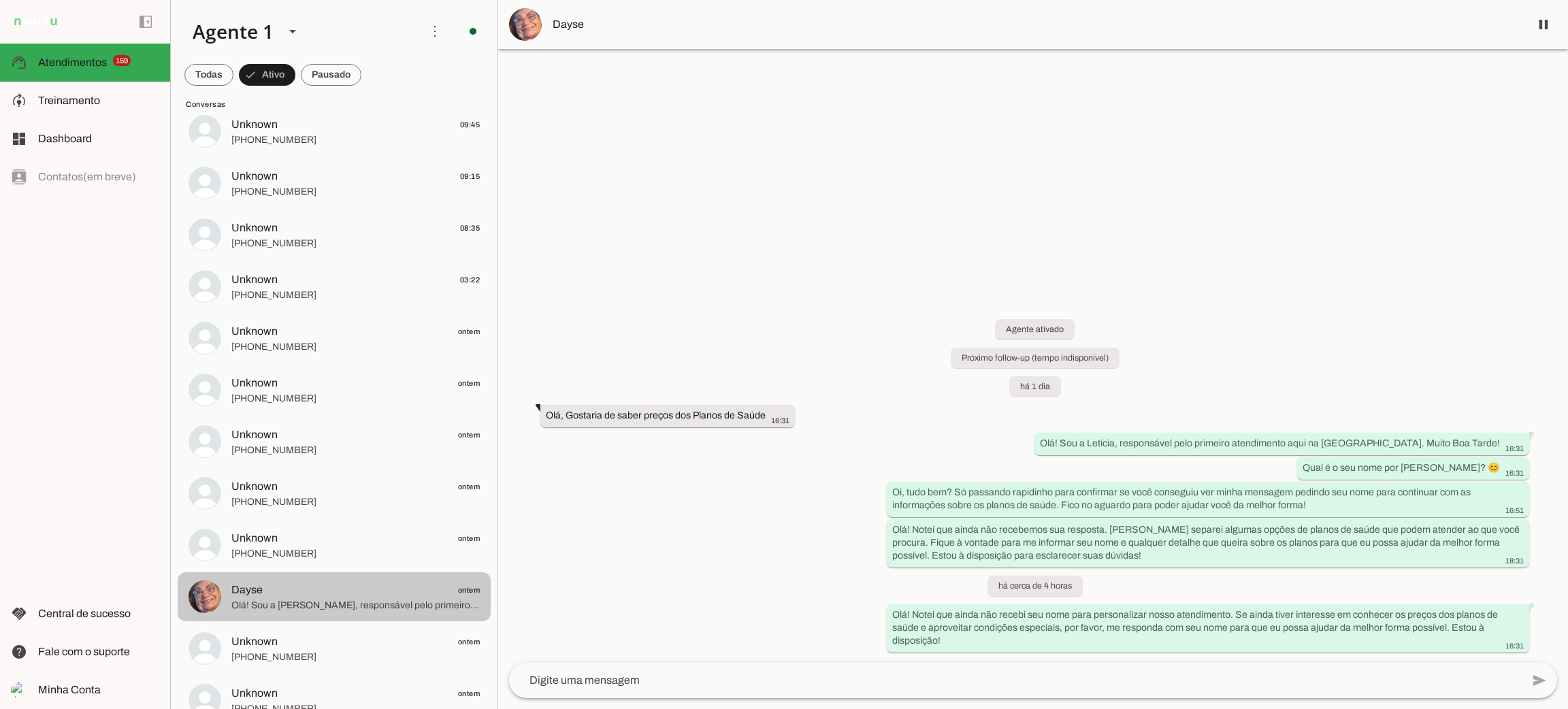
click at [410, 606] on span "Olá! Sou a [PERSON_NAME], responsável pelo primeiro atendimento aqui na [GEOGRA…" at bounding box center [356, 605] width 248 height 14
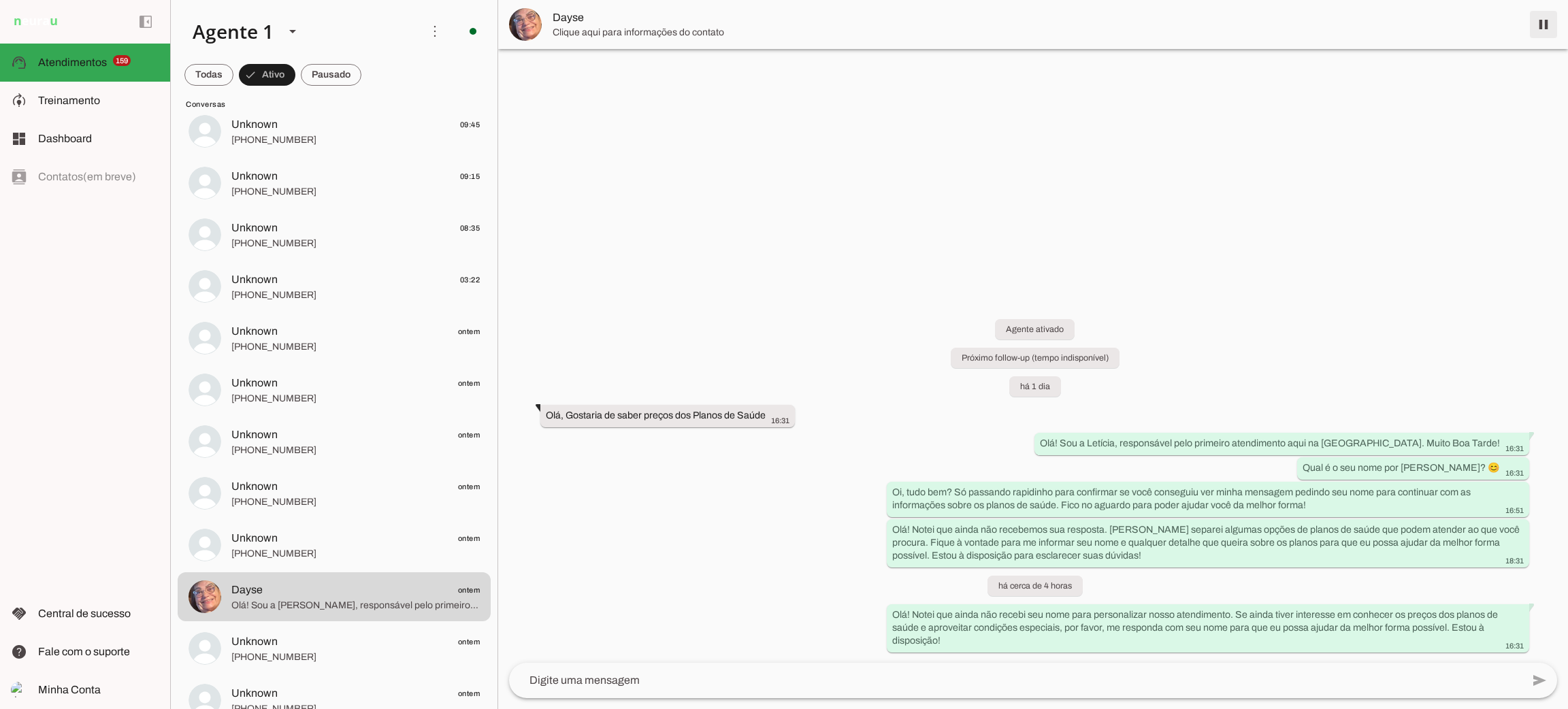
click at [1545, 26] on span at bounding box center [1543, 24] width 32 height 32
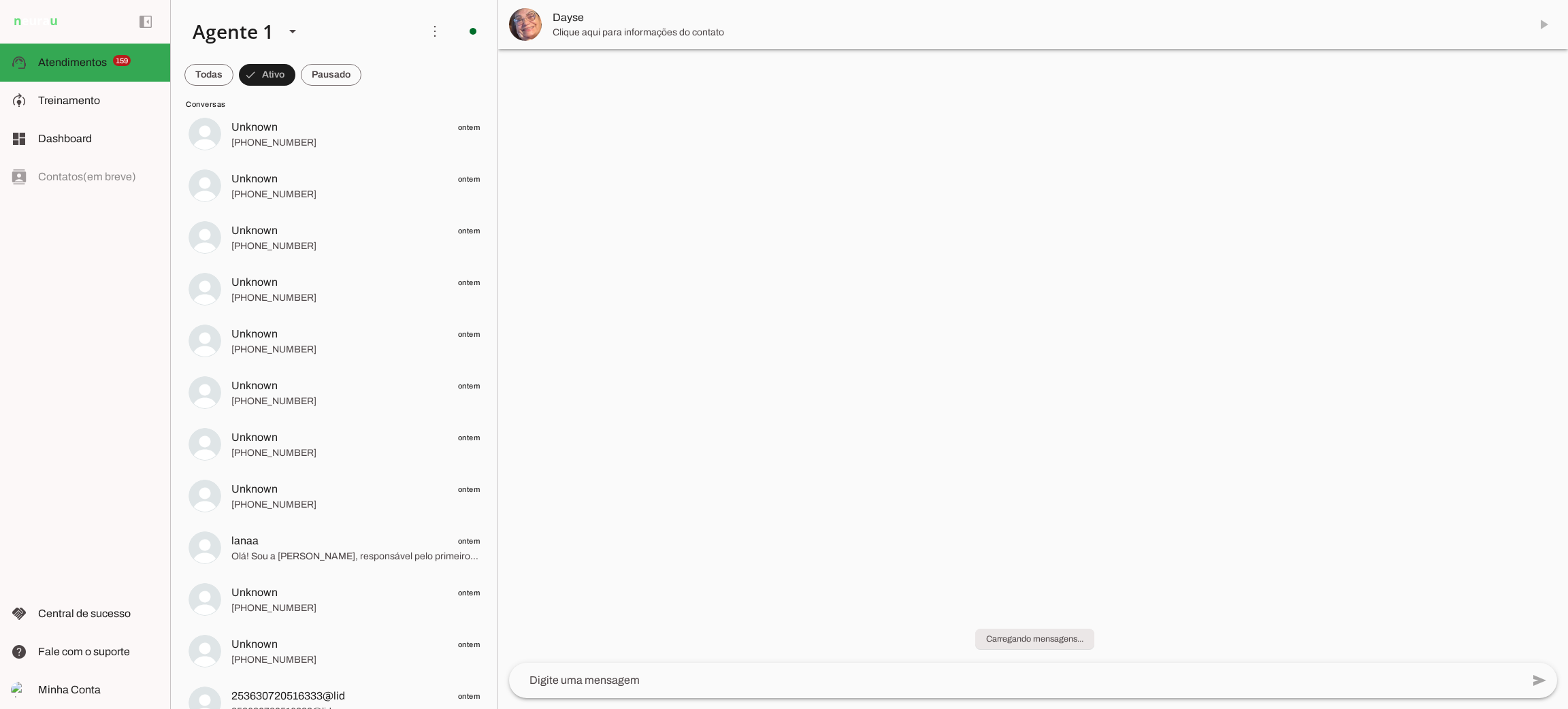
scroll to position [1531, 0]
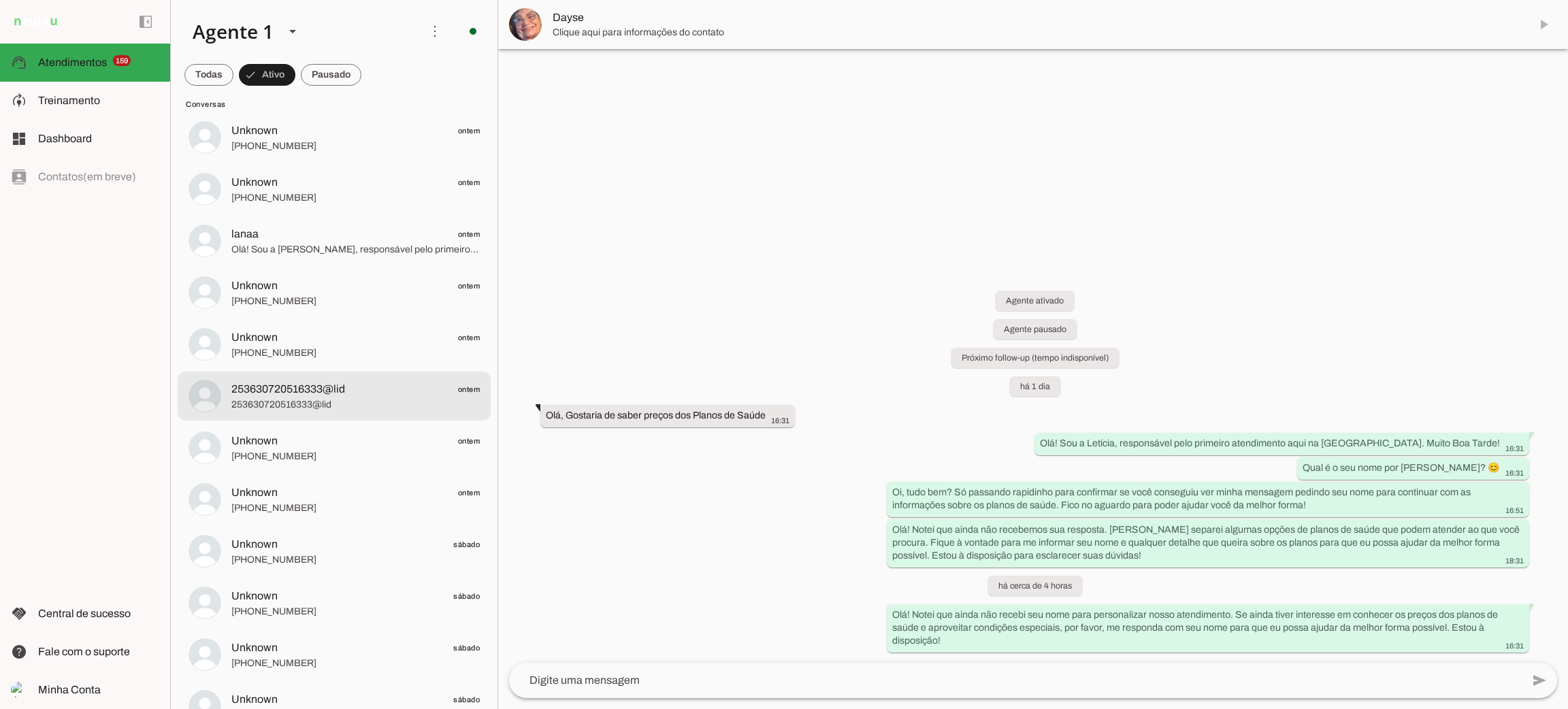
click at [373, 405] on span "253630720516333@lid" at bounding box center [356, 405] width 248 height 14
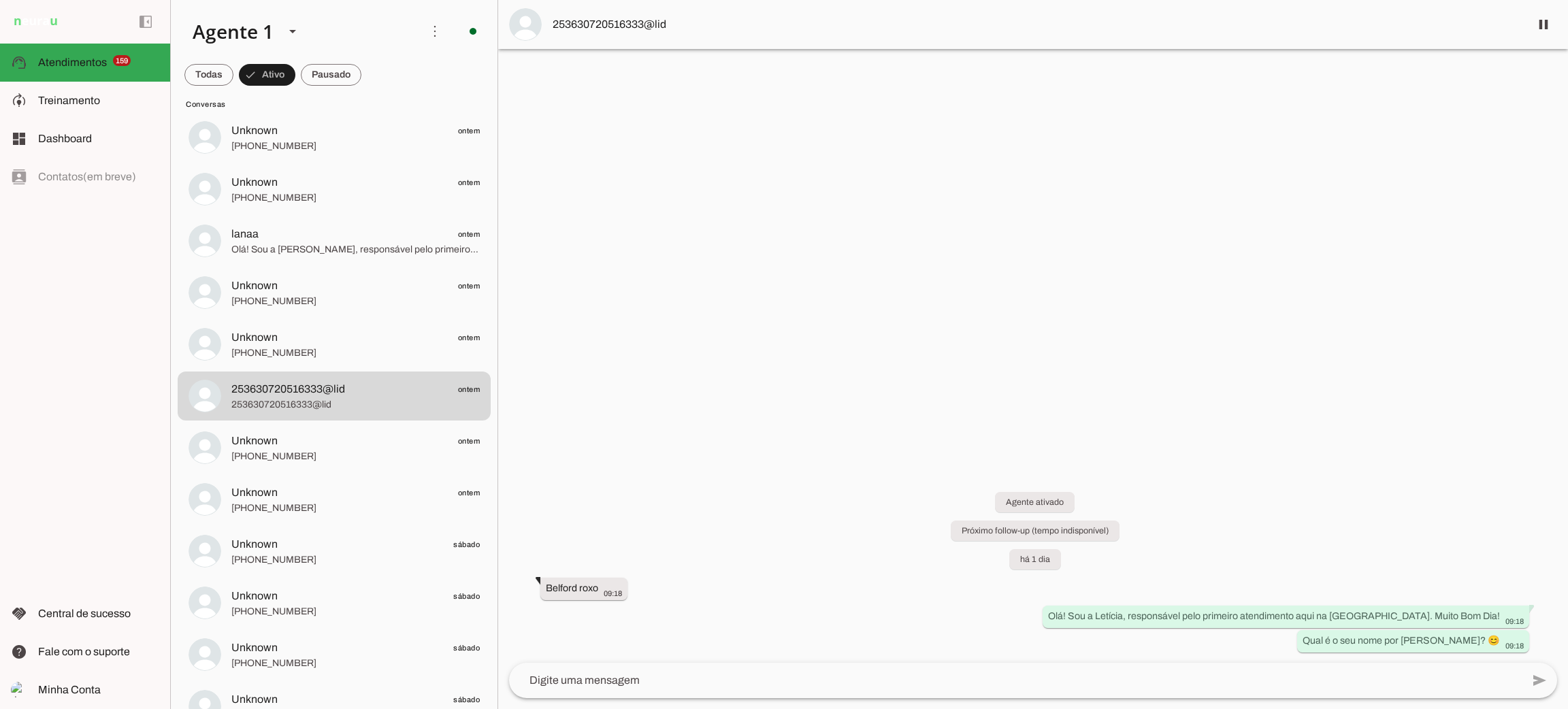
click at [656, 25] on span "253630720516333@lid" at bounding box center [1036, 25] width 966 height 17
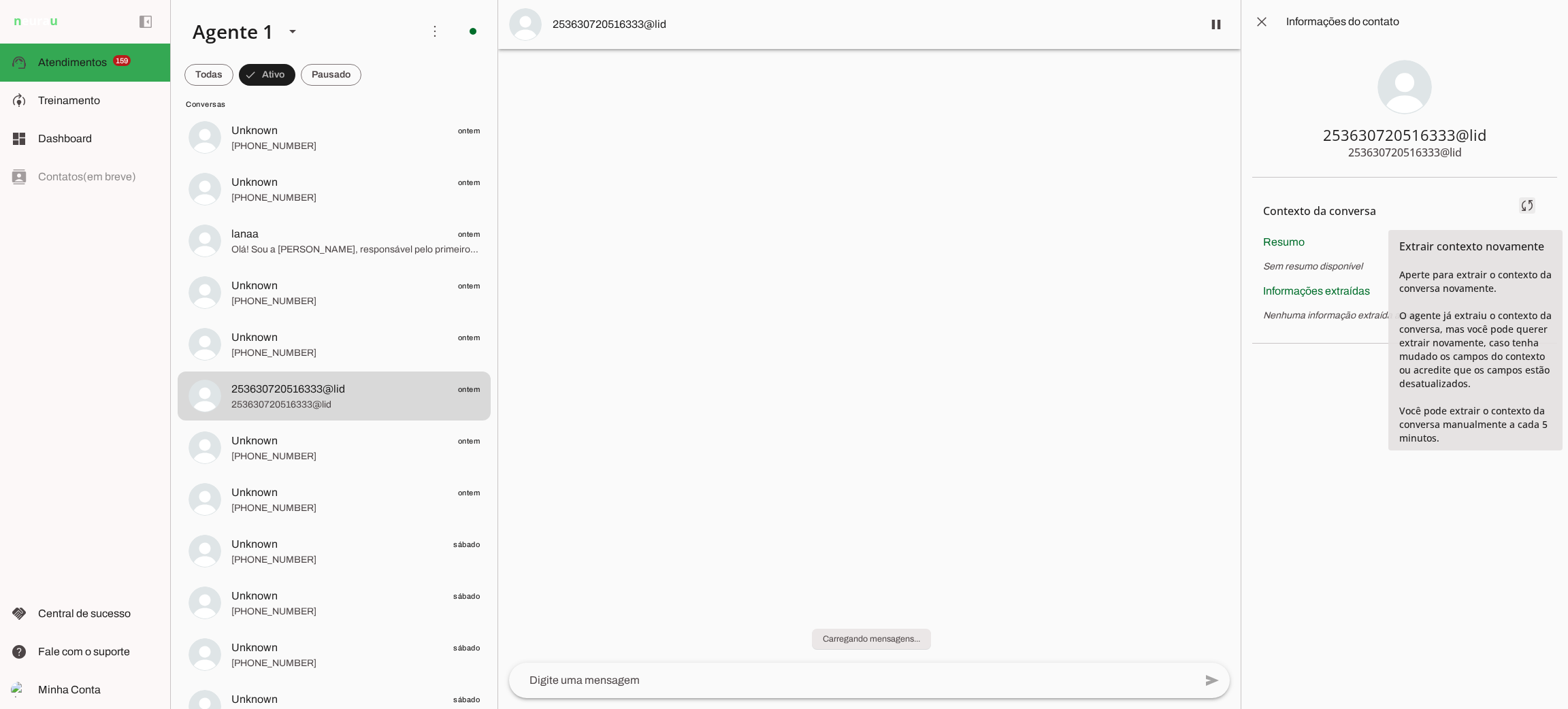
click at [1525, 199] on span at bounding box center [1527, 205] width 32 height 32
